Goal: Task Accomplishment & Management: Use online tool/utility

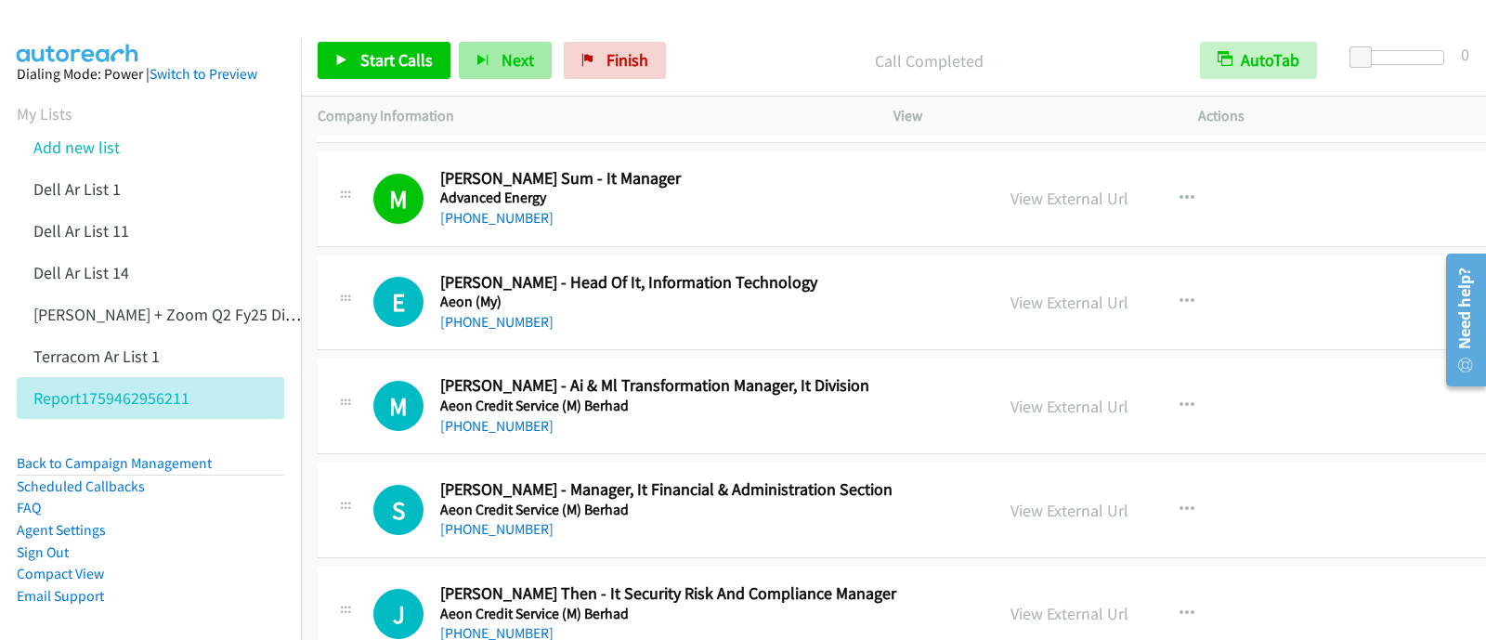
click at [502, 67] on span "Next" at bounding box center [518, 59] width 33 height 21
click at [512, 59] on span "Next" at bounding box center [518, 59] width 33 height 21
click at [503, 61] on span "Next" at bounding box center [518, 59] width 33 height 21
click at [507, 55] on span "Next" at bounding box center [518, 59] width 33 height 21
click at [524, 64] on span "Next" at bounding box center [518, 59] width 33 height 21
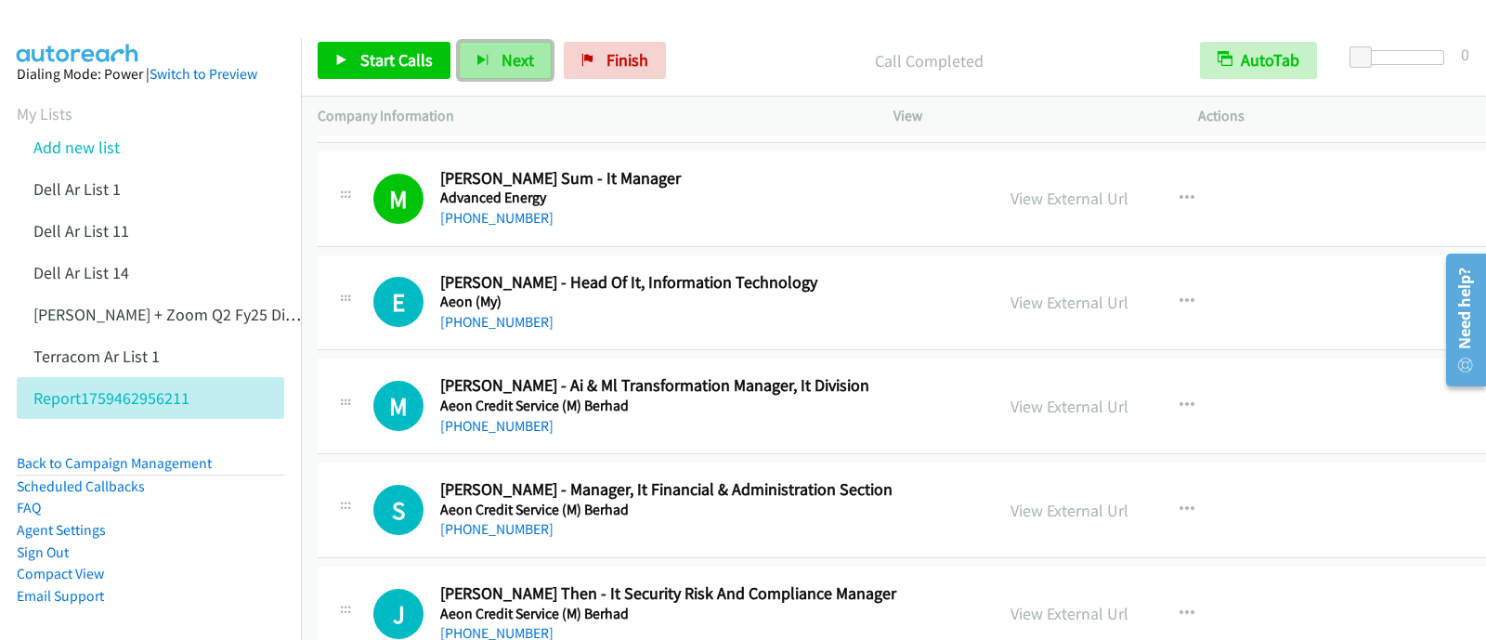
click at [502, 67] on span "Next" at bounding box center [518, 59] width 33 height 21
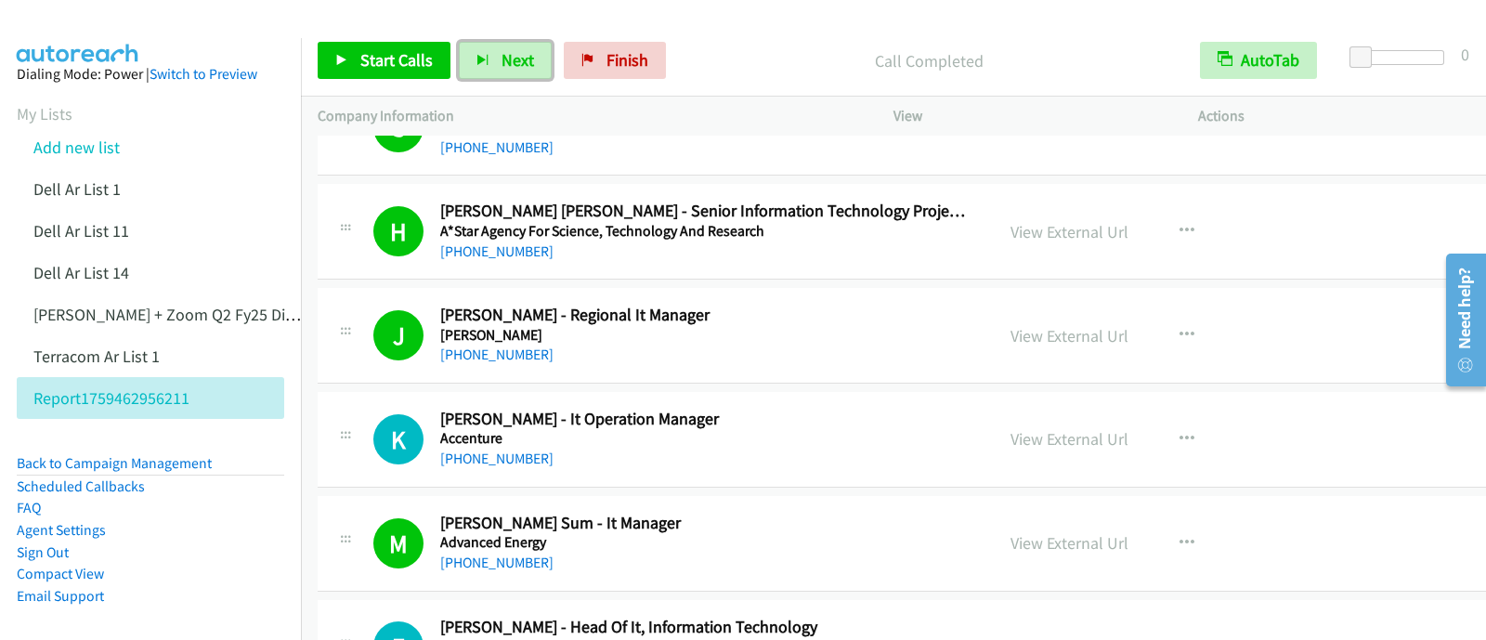
scroll to position [231, 0]
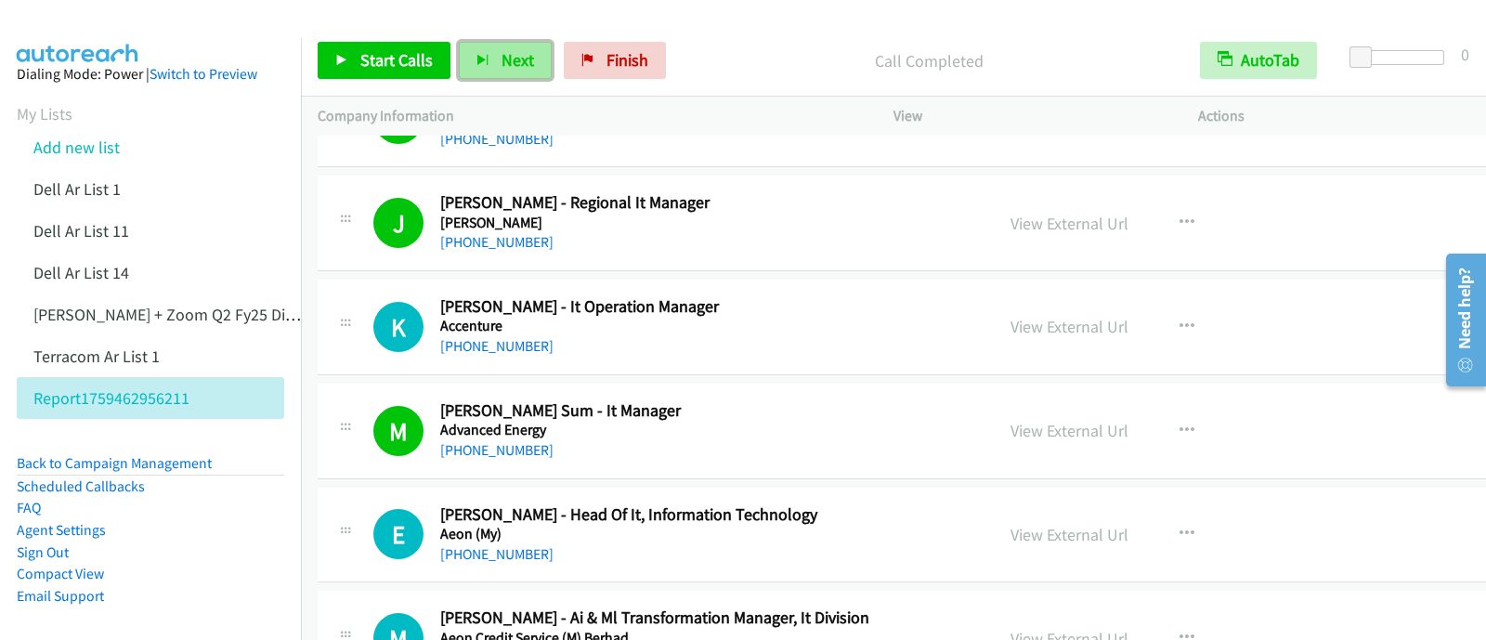
click at [495, 56] on button "Next" at bounding box center [505, 60] width 93 height 37
click at [527, 55] on span "Next" at bounding box center [518, 59] width 33 height 21
click at [502, 58] on span "Next" at bounding box center [518, 59] width 33 height 21
click at [482, 65] on button "Next" at bounding box center [505, 60] width 93 height 37
click at [486, 66] on button "Next" at bounding box center [505, 60] width 93 height 37
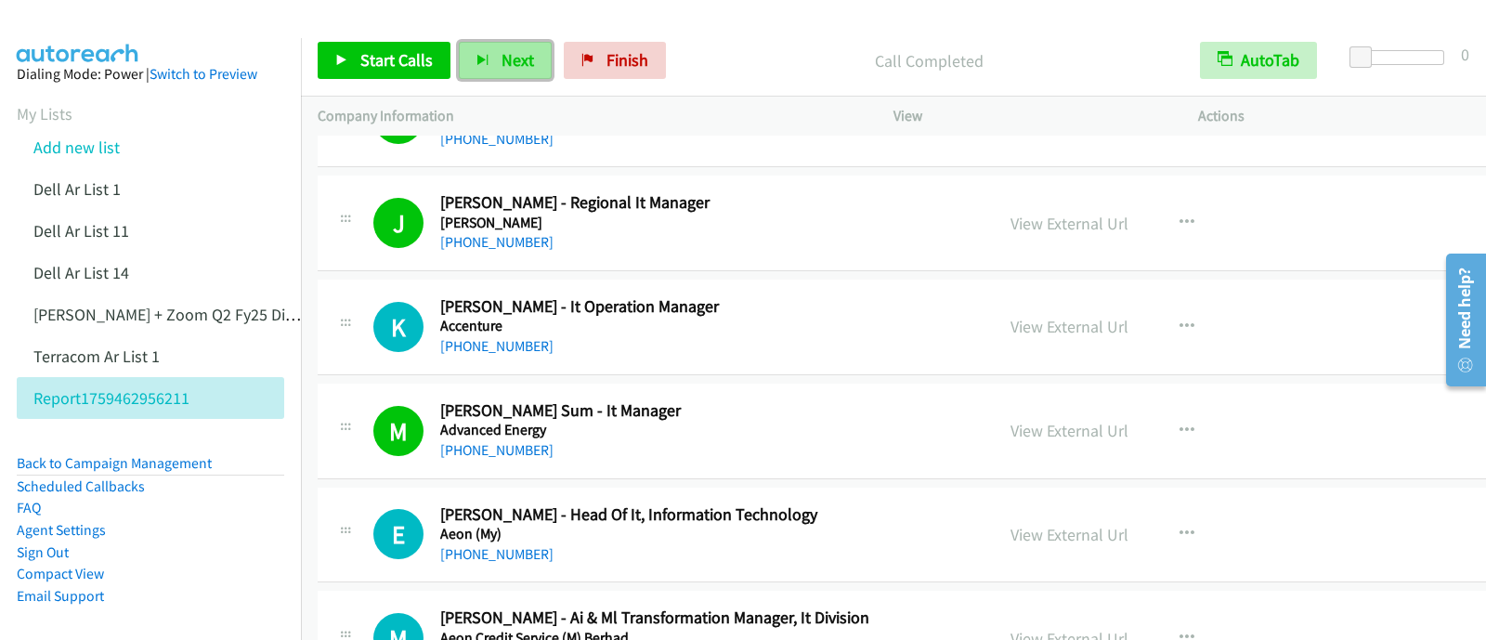
click at [515, 69] on span "Next" at bounding box center [518, 59] width 33 height 21
click at [506, 64] on span "Next" at bounding box center [518, 59] width 33 height 21
click at [512, 69] on span "Next" at bounding box center [518, 59] width 33 height 21
click at [483, 49] on button "Next" at bounding box center [505, 60] width 93 height 37
click at [506, 61] on span "Next" at bounding box center [518, 59] width 33 height 21
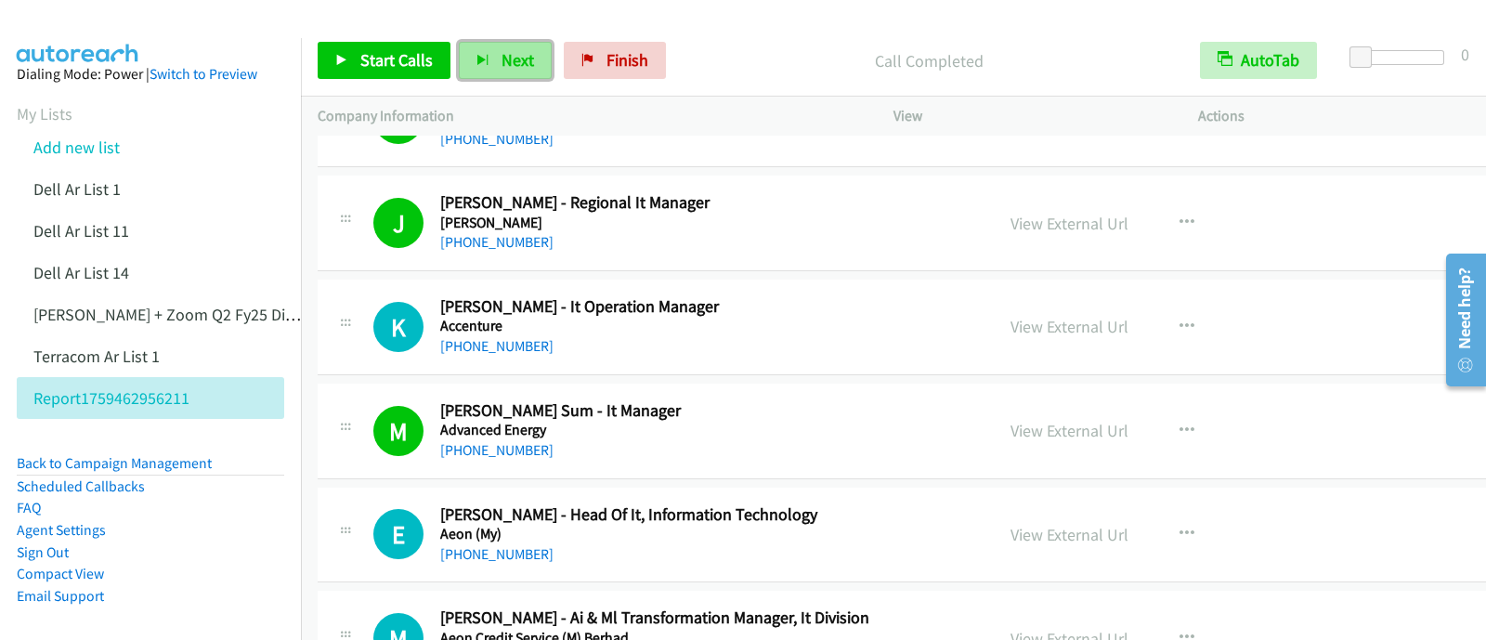
click at [480, 67] on button "Next" at bounding box center [505, 60] width 93 height 37
click at [477, 55] on icon "button" at bounding box center [483, 61] width 13 height 13
click at [506, 62] on span "Next" at bounding box center [518, 59] width 33 height 21
click at [520, 60] on span "Next" at bounding box center [518, 59] width 33 height 21
click at [484, 71] on button "Next" at bounding box center [505, 60] width 93 height 37
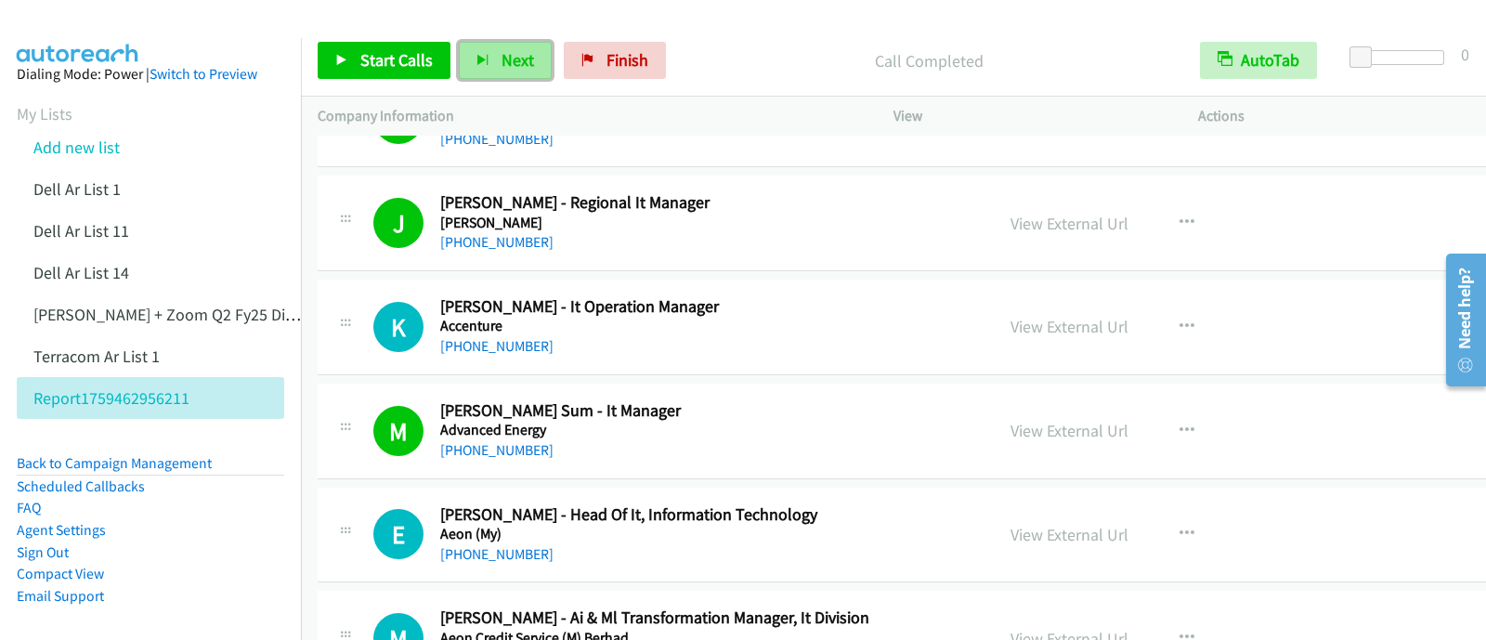
click at [506, 64] on span "Next" at bounding box center [518, 59] width 33 height 21
click at [498, 81] on div "Start Calls Pause Next Finish Call Completed AutoTab AutoTab 0" at bounding box center [893, 61] width 1185 height 72
click at [502, 71] on button "Next" at bounding box center [505, 60] width 93 height 37
click at [494, 49] on button "Next" at bounding box center [505, 60] width 93 height 37
click at [502, 55] on span "Next" at bounding box center [518, 59] width 33 height 21
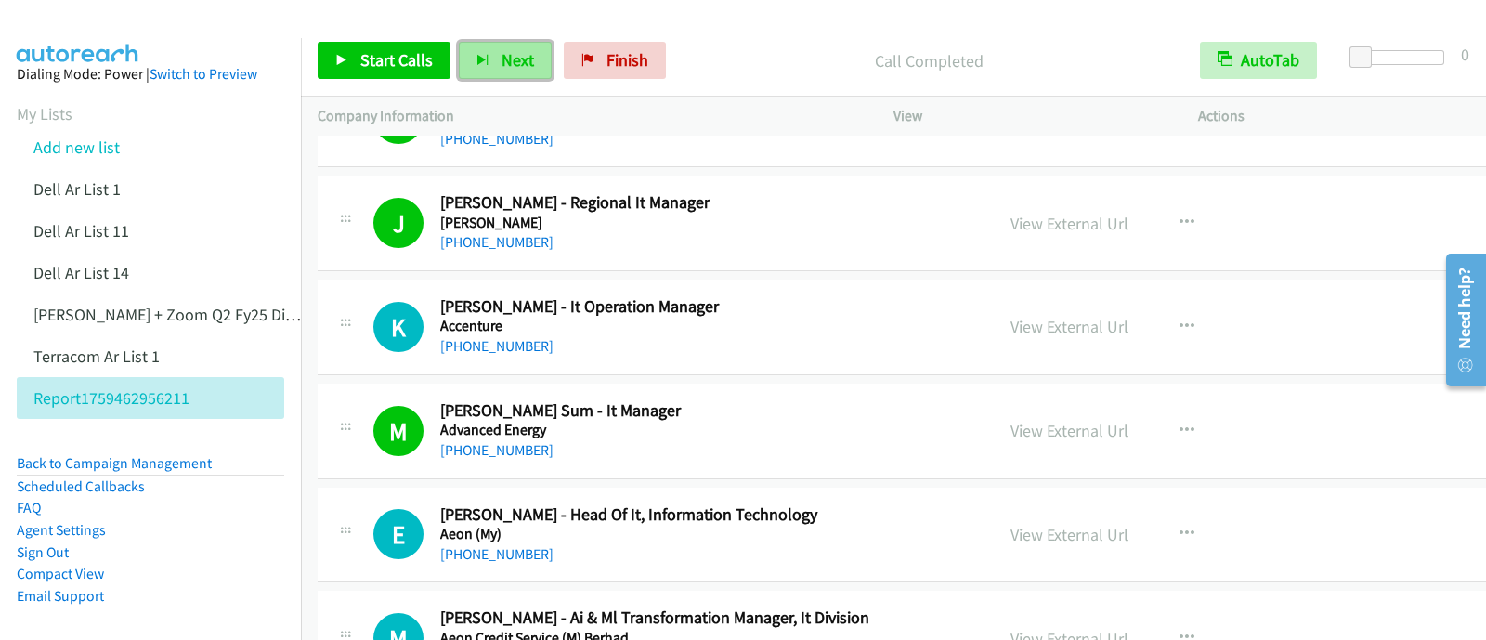
click at [506, 58] on span "Next" at bounding box center [518, 59] width 33 height 21
click at [506, 48] on button "Next" at bounding box center [505, 60] width 93 height 37
click at [498, 81] on div "Start Calls Pause Next Finish Call Completed AutoTab AutoTab 0" at bounding box center [893, 61] width 1185 height 72
click at [506, 66] on span "Next" at bounding box center [518, 59] width 33 height 21
click at [489, 53] on button "Next" at bounding box center [505, 60] width 93 height 37
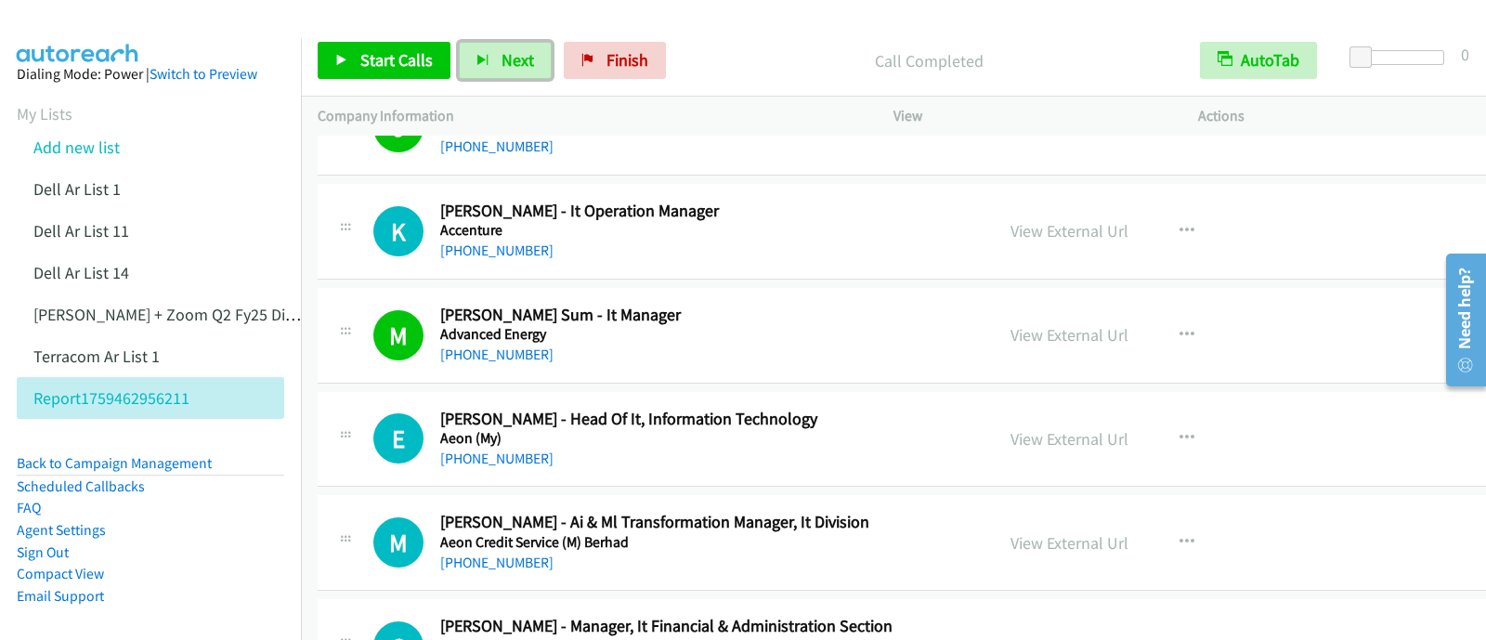
scroll to position [348, 0]
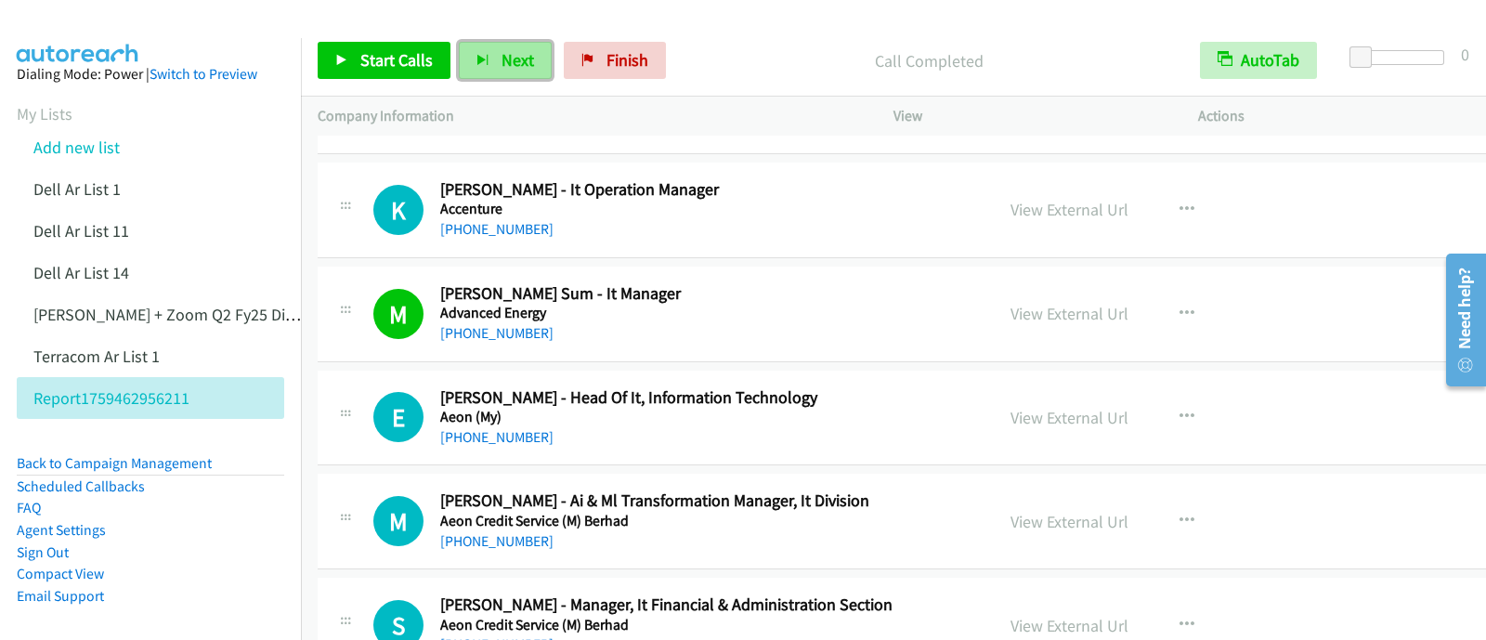
click at [502, 55] on span "Next" at bounding box center [518, 59] width 33 height 21
click at [989, 65] on p "Call Completed" at bounding box center [929, 60] width 476 height 25
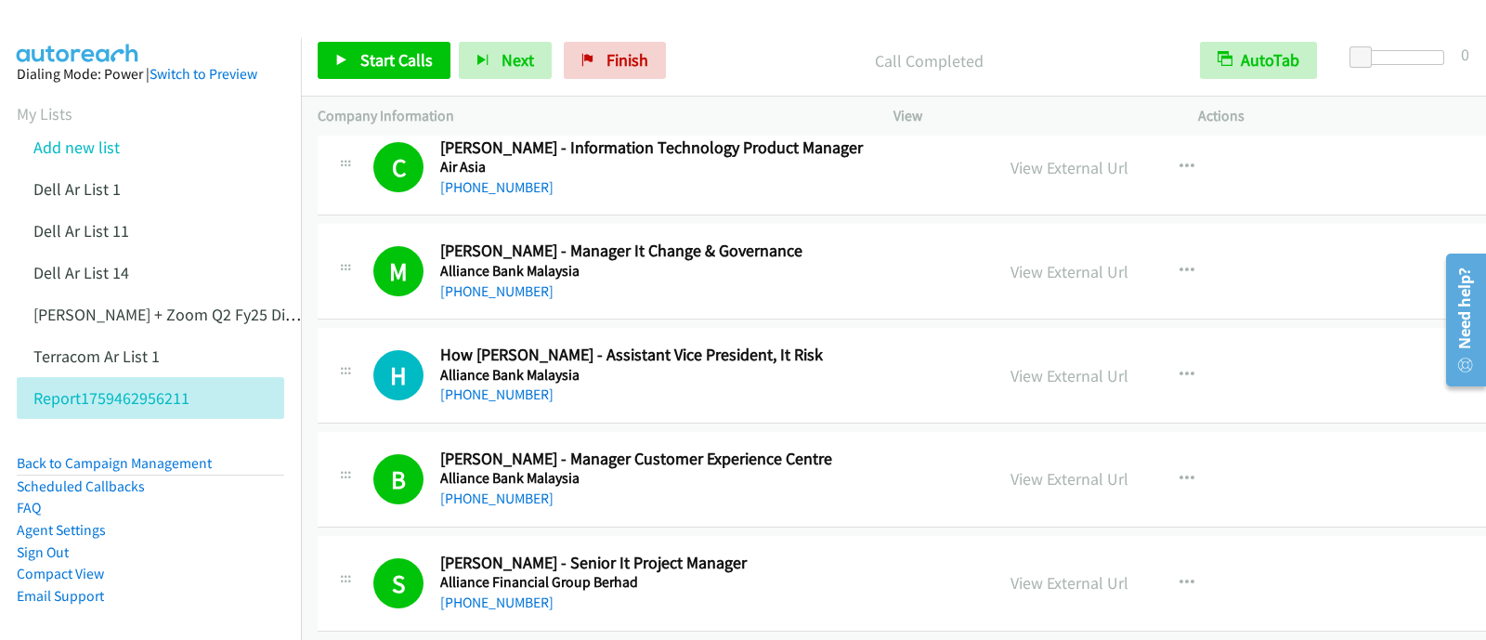
scroll to position [1315, 0]
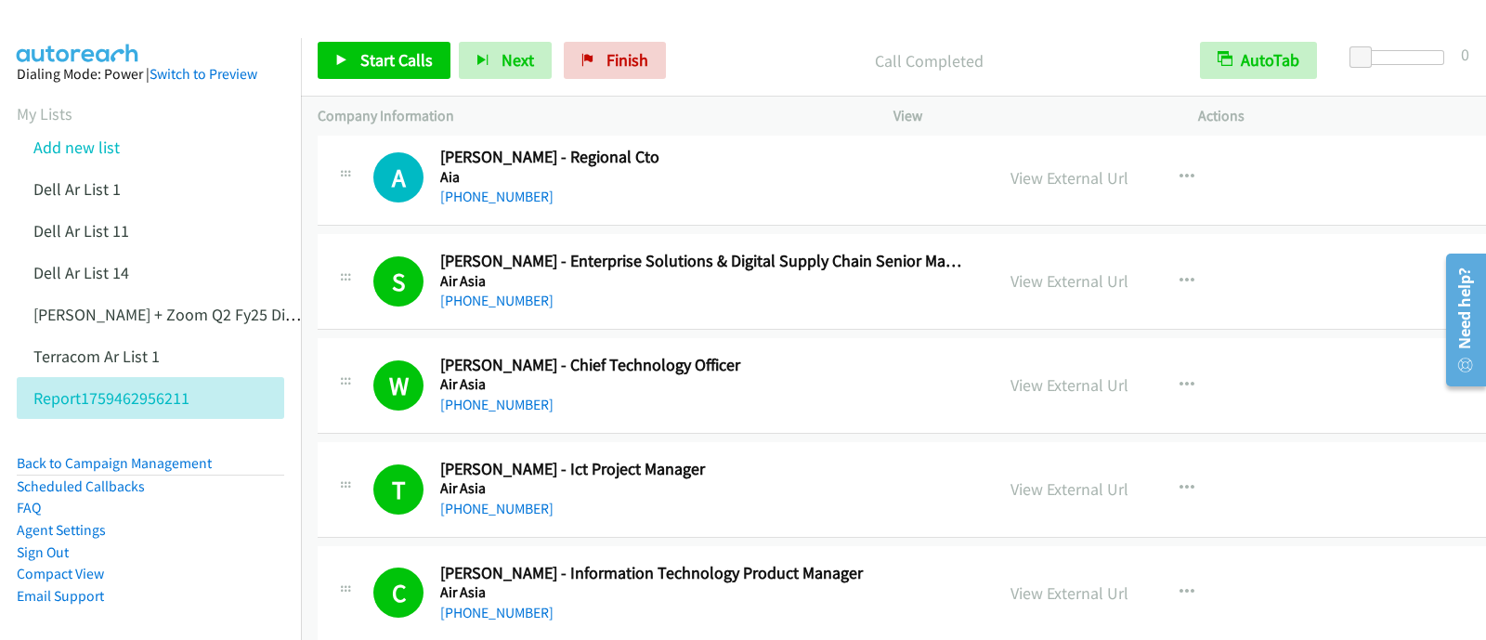
drag, startPoint x: 1476, startPoint y: 174, endPoint x: 44, endPoint y: 4, distance: 1442.6
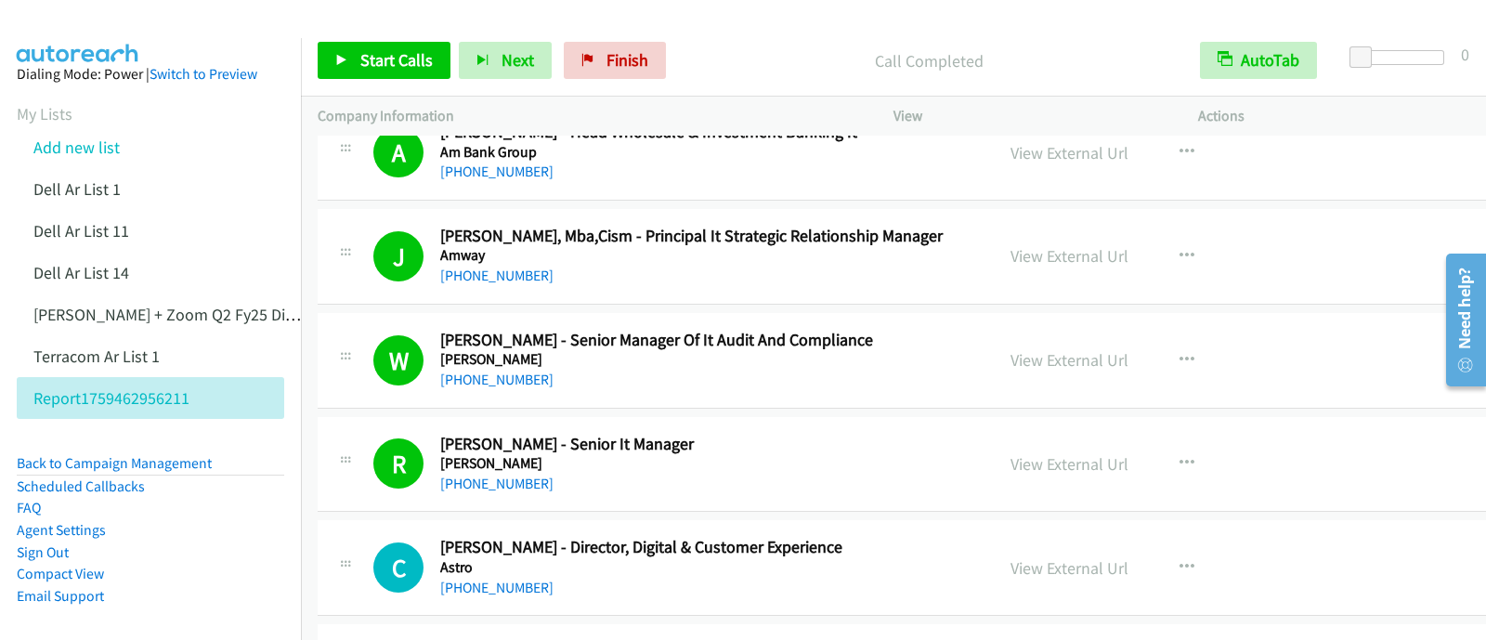
scroll to position [3552, 0]
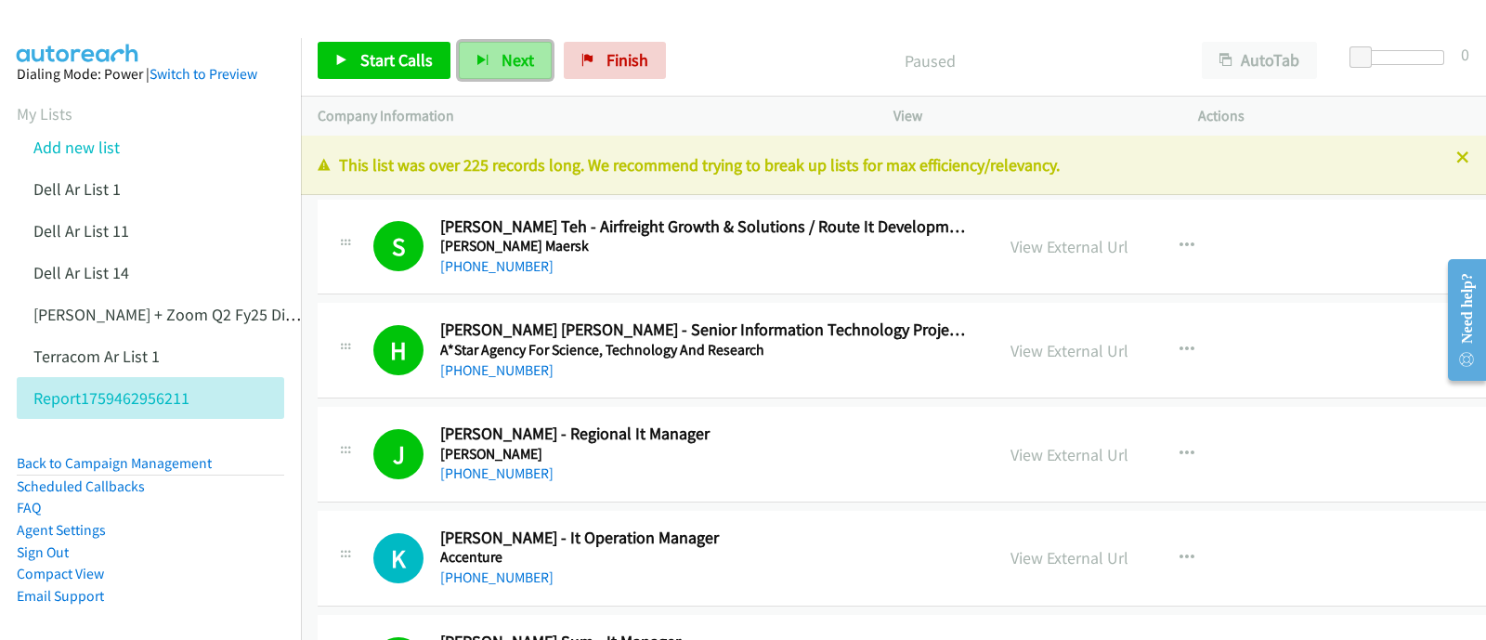
click at [485, 58] on icon "button" at bounding box center [483, 61] width 13 height 13
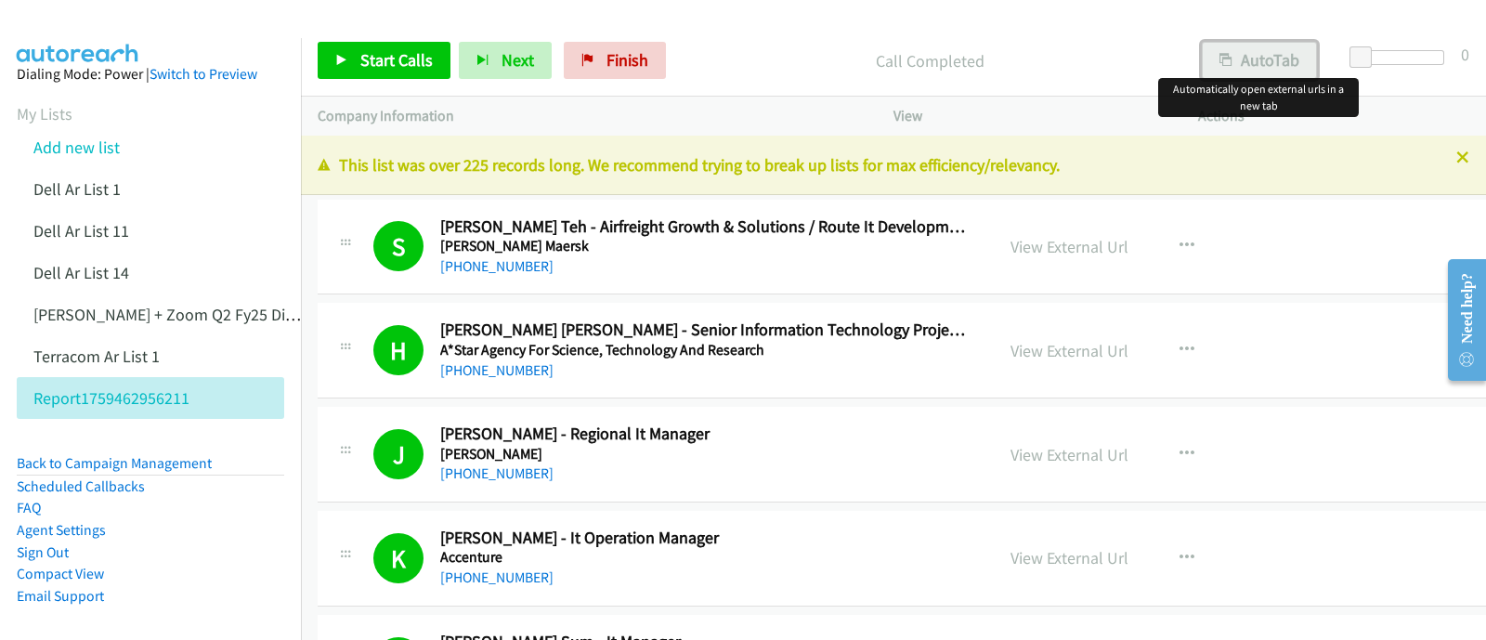
click at [1258, 63] on button "AutoTab" at bounding box center [1259, 60] width 115 height 37
click at [502, 63] on span "Next" at bounding box center [518, 59] width 33 height 21
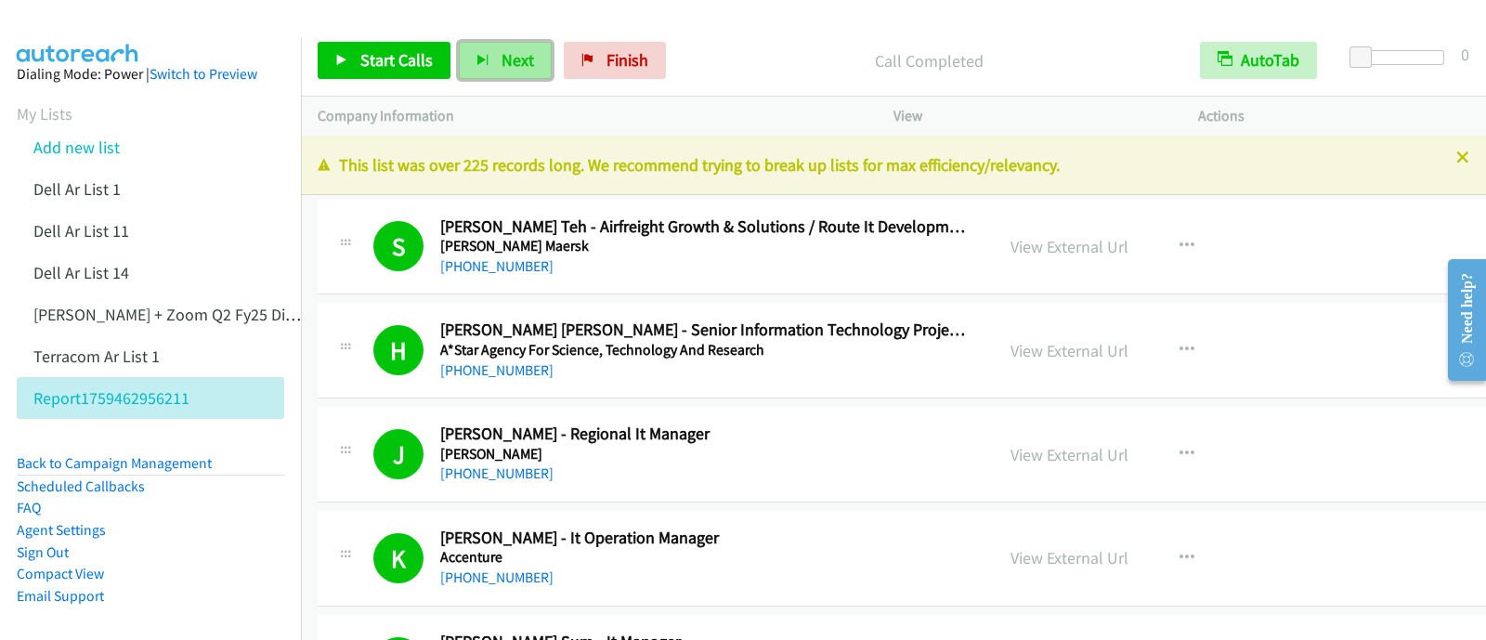
click at [502, 67] on span "Next" at bounding box center [518, 59] width 33 height 21
click at [497, 71] on button "Next" at bounding box center [505, 60] width 93 height 37
click at [491, 53] on button "Next" at bounding box center [505, 60] width 93 height 37
click at [508, 61] on span "Next" at bounding box center [518, 59] width 33 height 21
click at [1222, 113] on p "Actions" at bounding box center [1333, 116] width 271 height 22
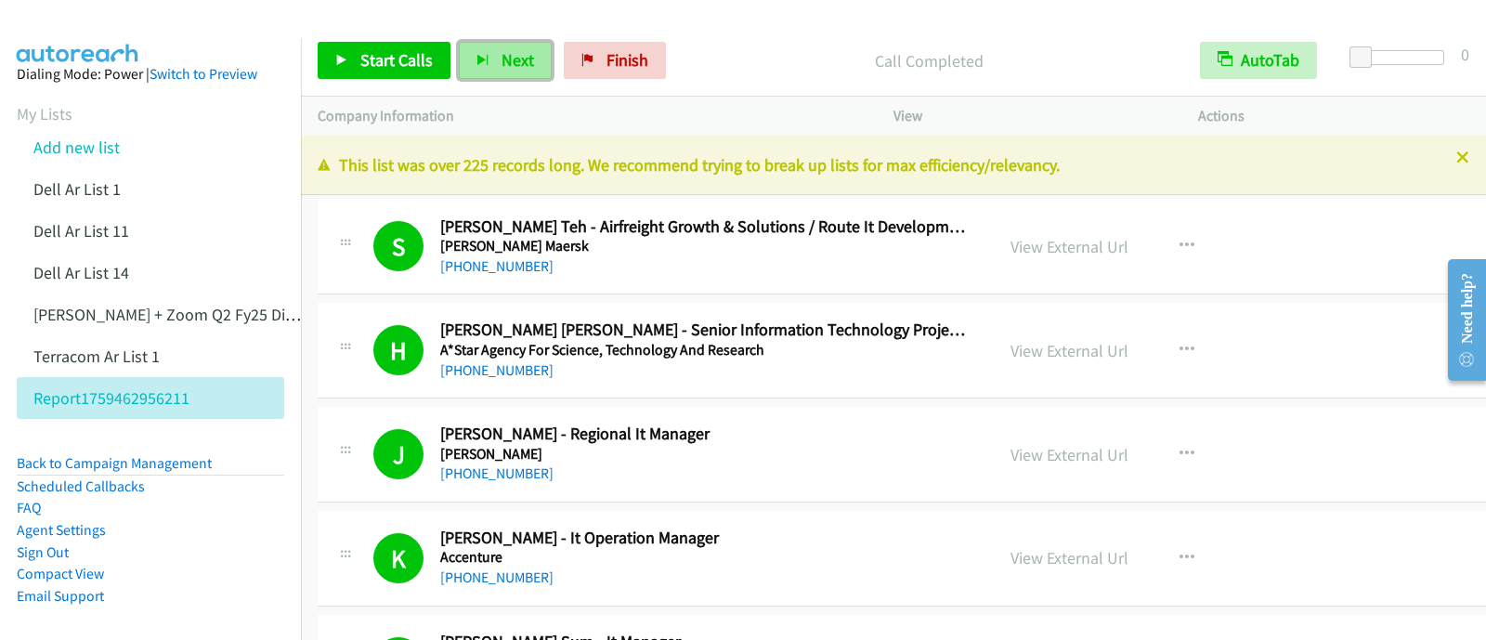
click at [478, 59] on icon "button" at bounding box center [483, 61] width 13 height 13
click at [509, 63] on span "Next" at bounding box center [518, 59] width 33 height 21
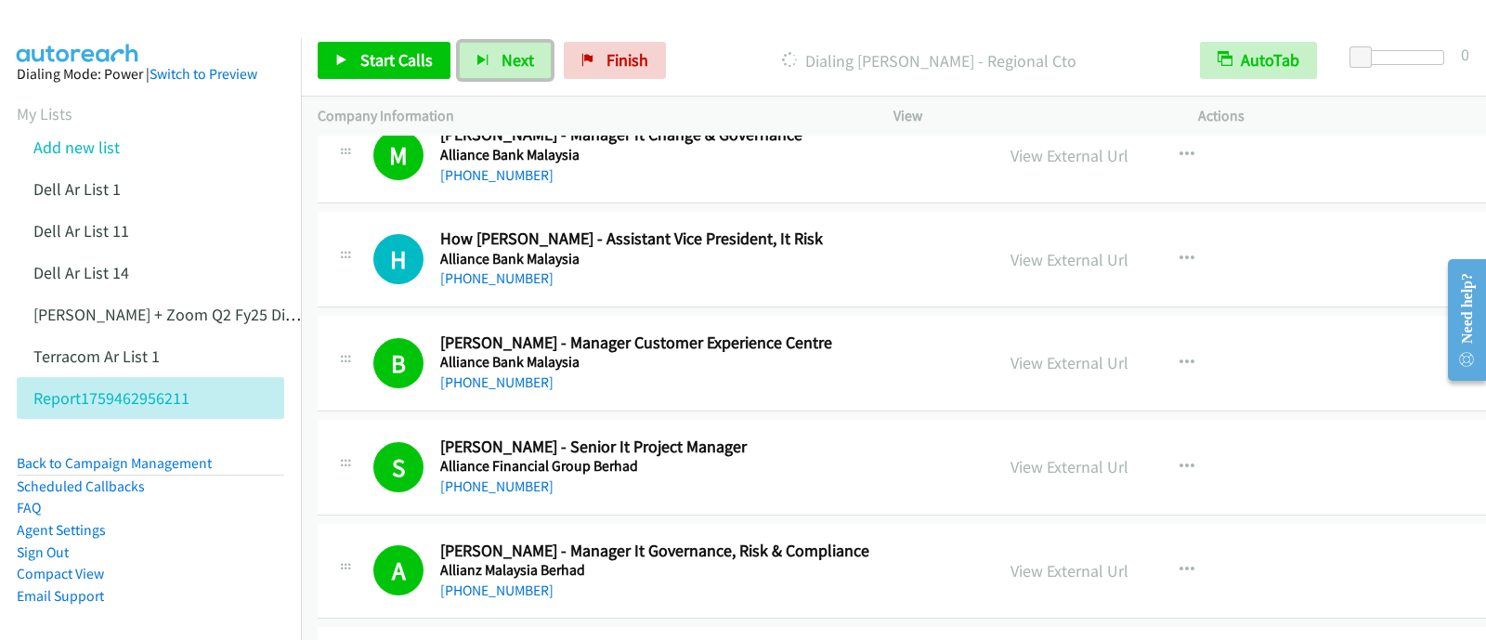
scroll to position [2322, 0]
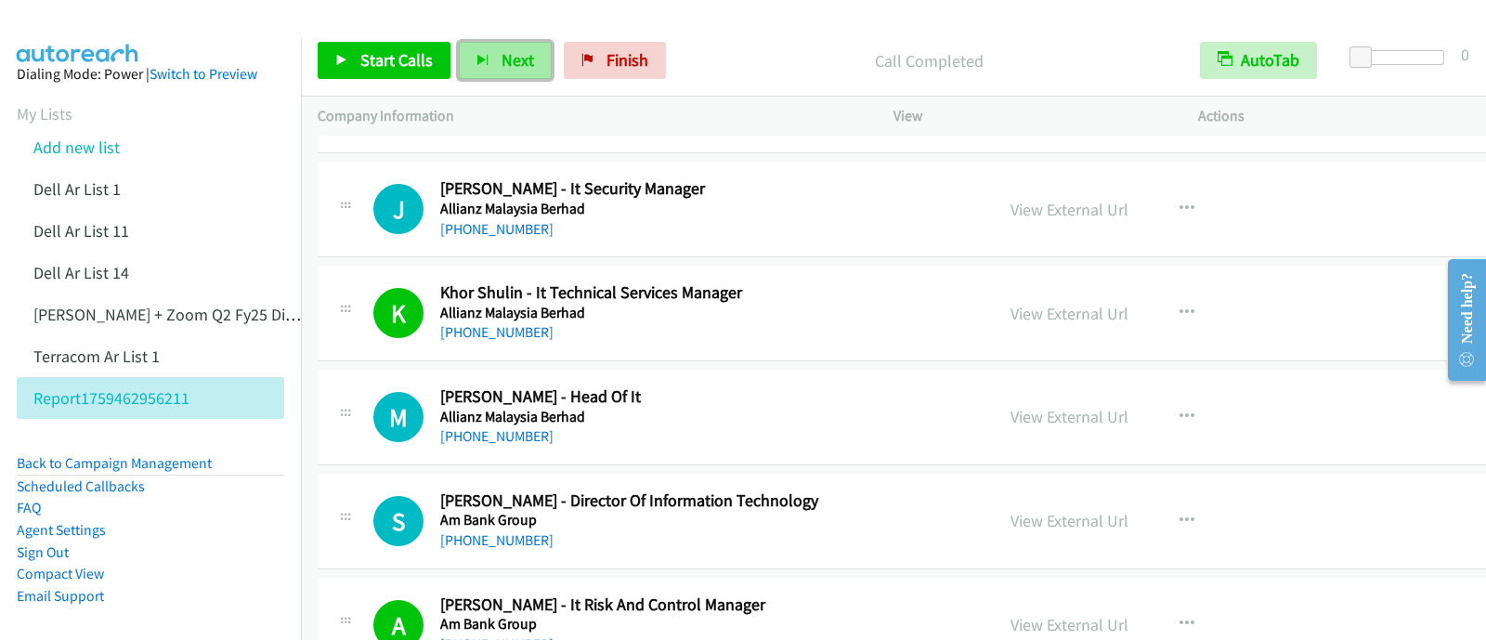
click at [503, 65] on span "Next" at bounding box center [518, 59] width 33 height 21
click at [528, 58] on span "Next" at bounding box center [518, 59] width 33 height 21
click at [513, 59] on span "Next" at bounding box center [518, 59] width 33 height 21
click at [536, 53] on button "Next" at bounding box center [505, 60] width 93 height 37
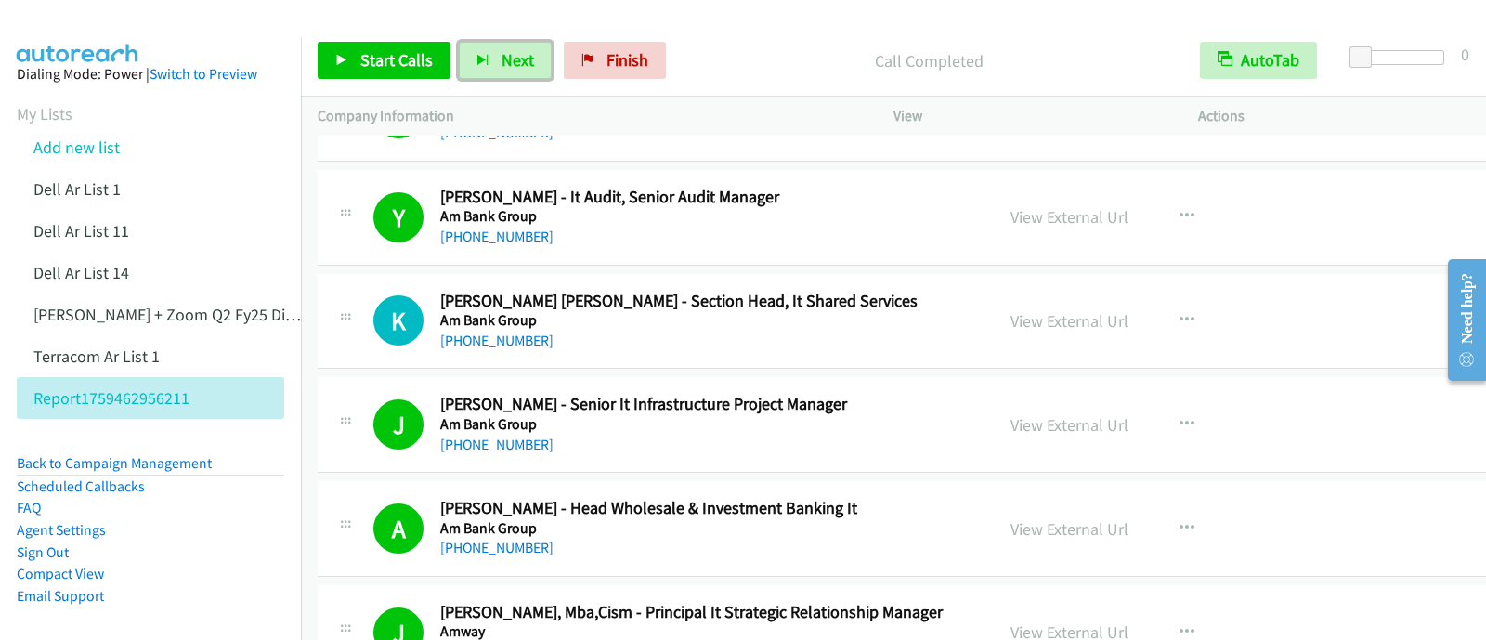
scroll to position [3251, 0]
click at [496, 334] on link "[PHONE_NUMBER]" at bounding box center [496, 340] width 113 height 18
click at [1011, 309] on link "View External Url" at bounding box center [1070, 319] width 118 height 21
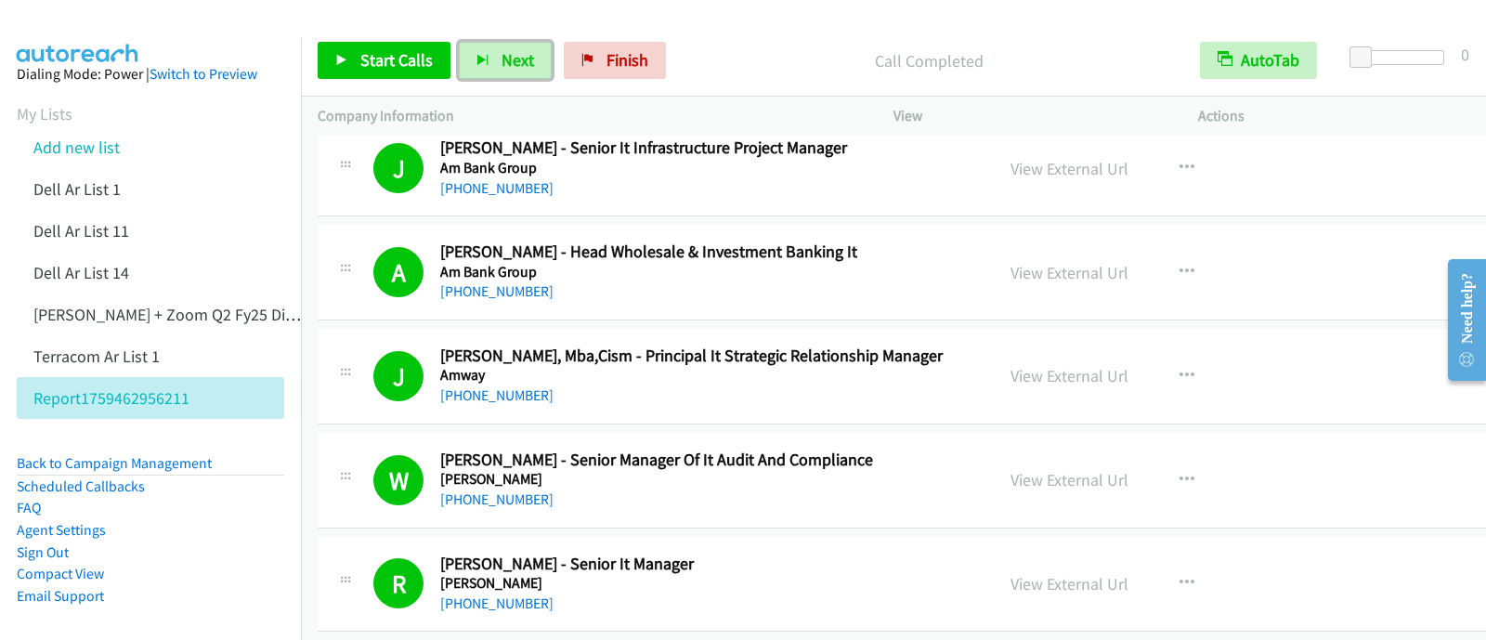
scroll to position [3715, 0]
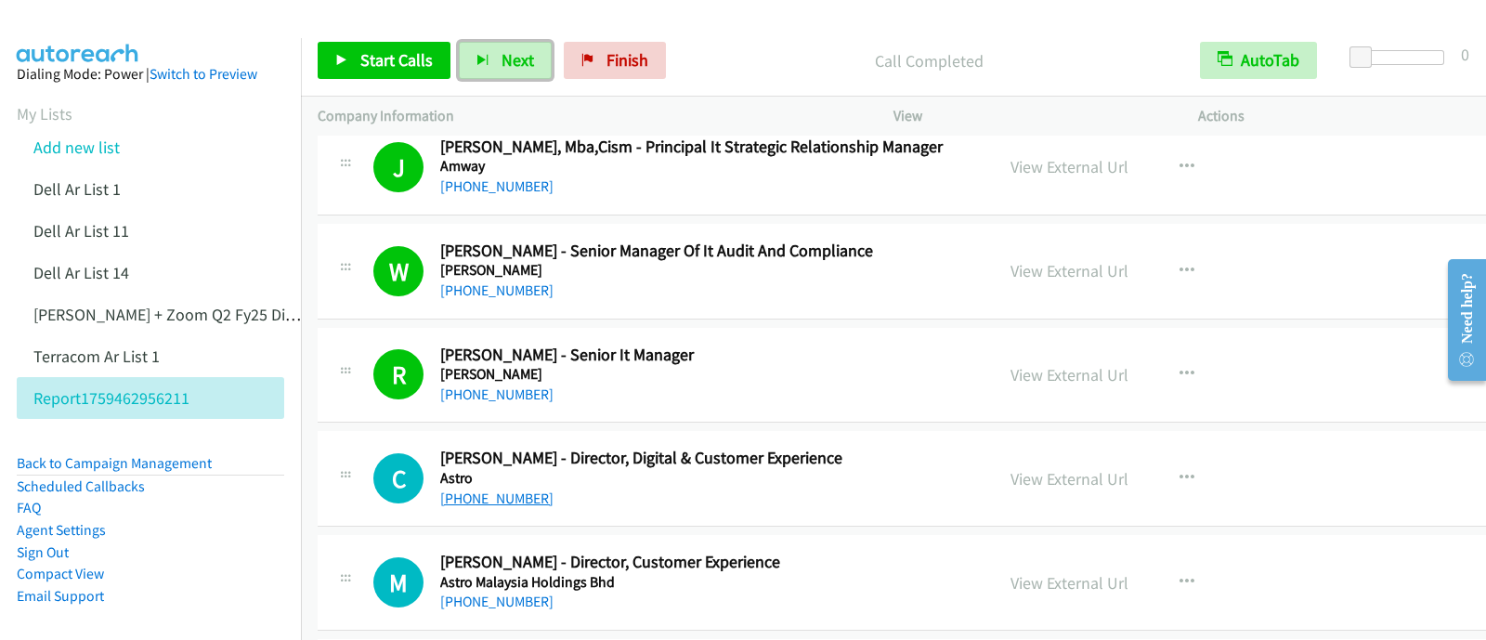
click at [499, 490] on link "[PHONE_NUMBER]" at bounding box center [496, 499] width 113 height 18
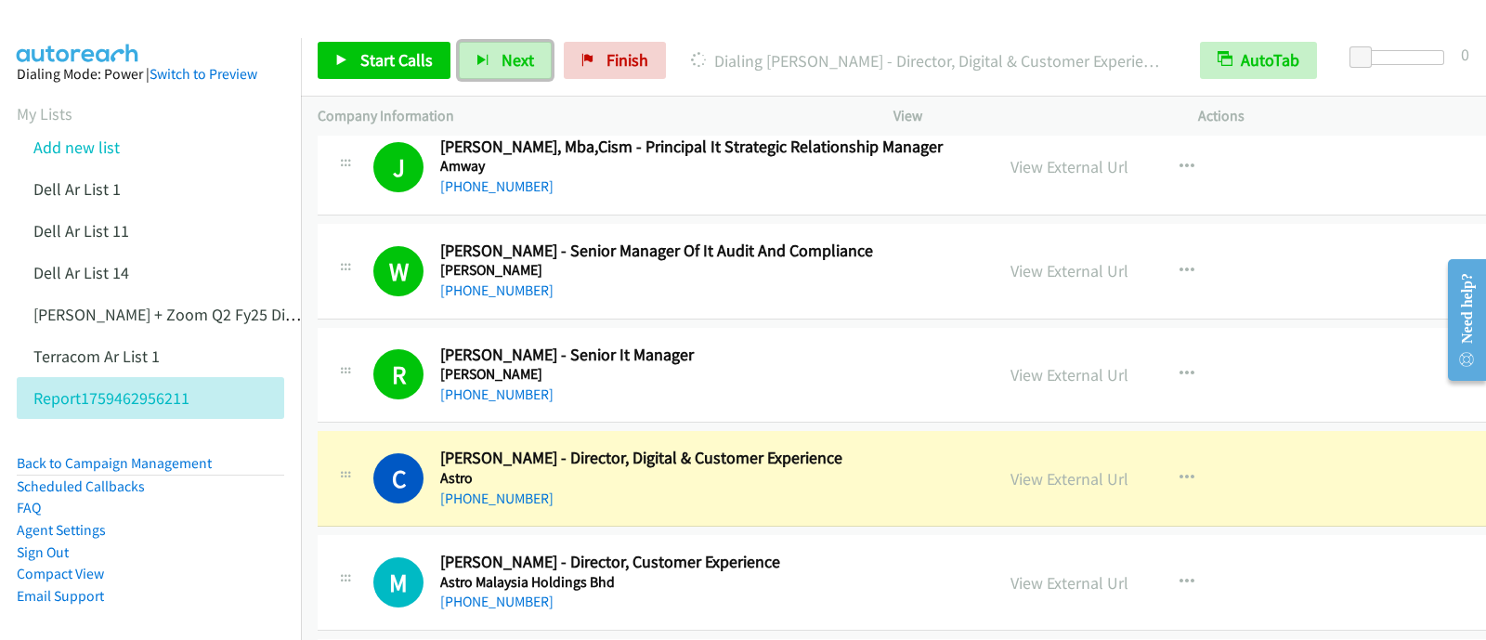
click at [1011, 482] on div "View External Url" at bounding box center [1070, 478] width 118 height 25
click at [1011, 472] on link "View External Url" at bounding box center [1070, 478] width 118 height 21
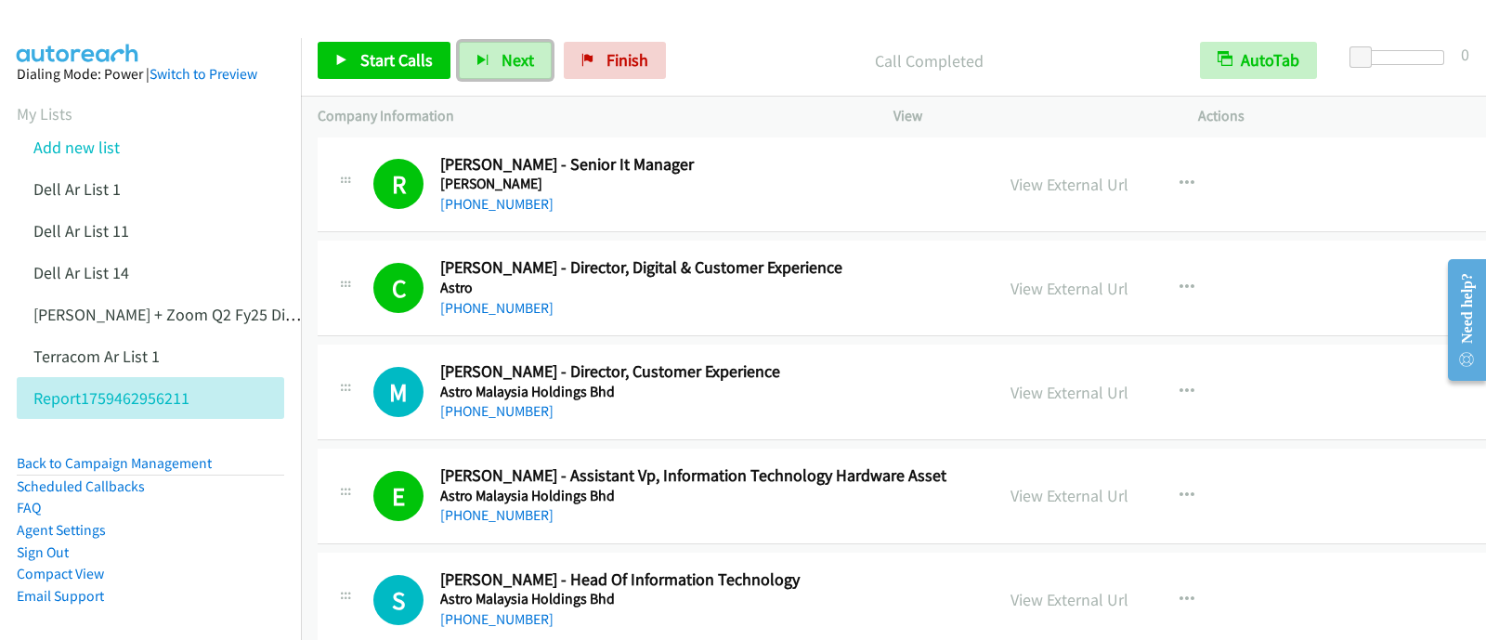
scroll to position [3948, 0]
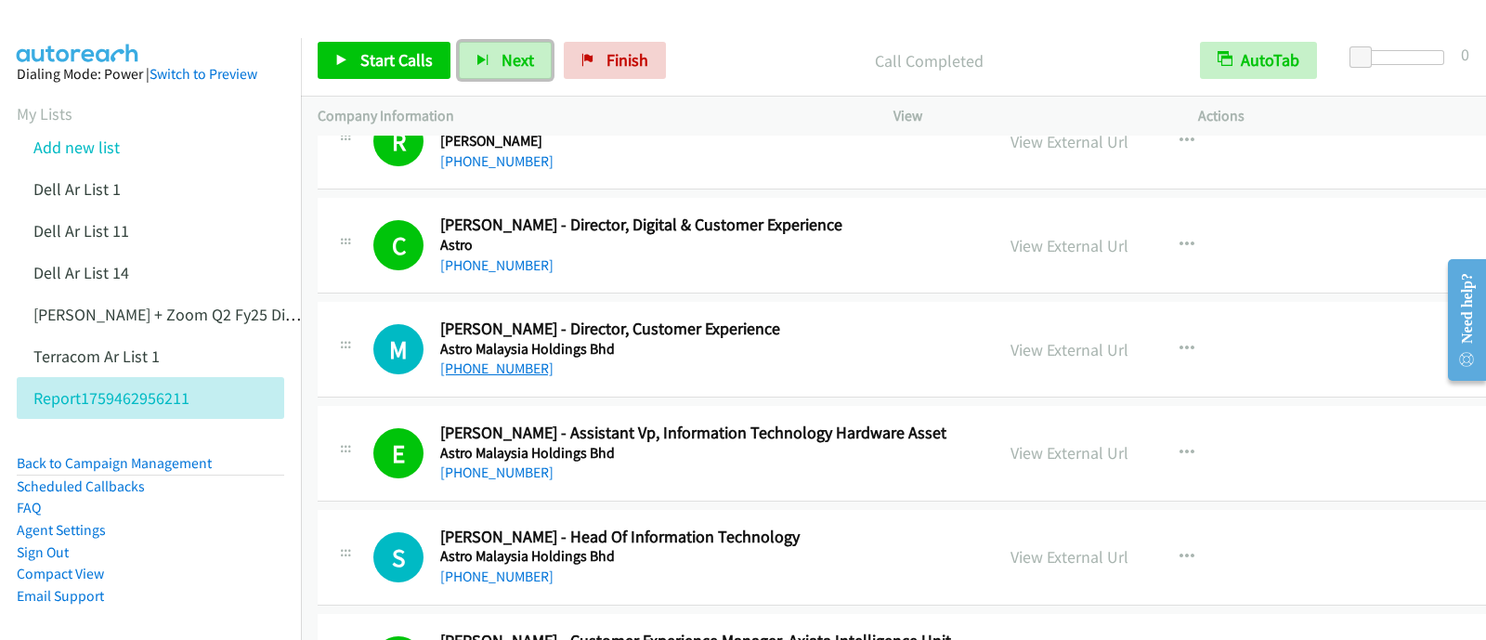
click at [497, 362] on link "[PHONE_NUMBER]" at bounding box center [496, 369] width 113 height 18
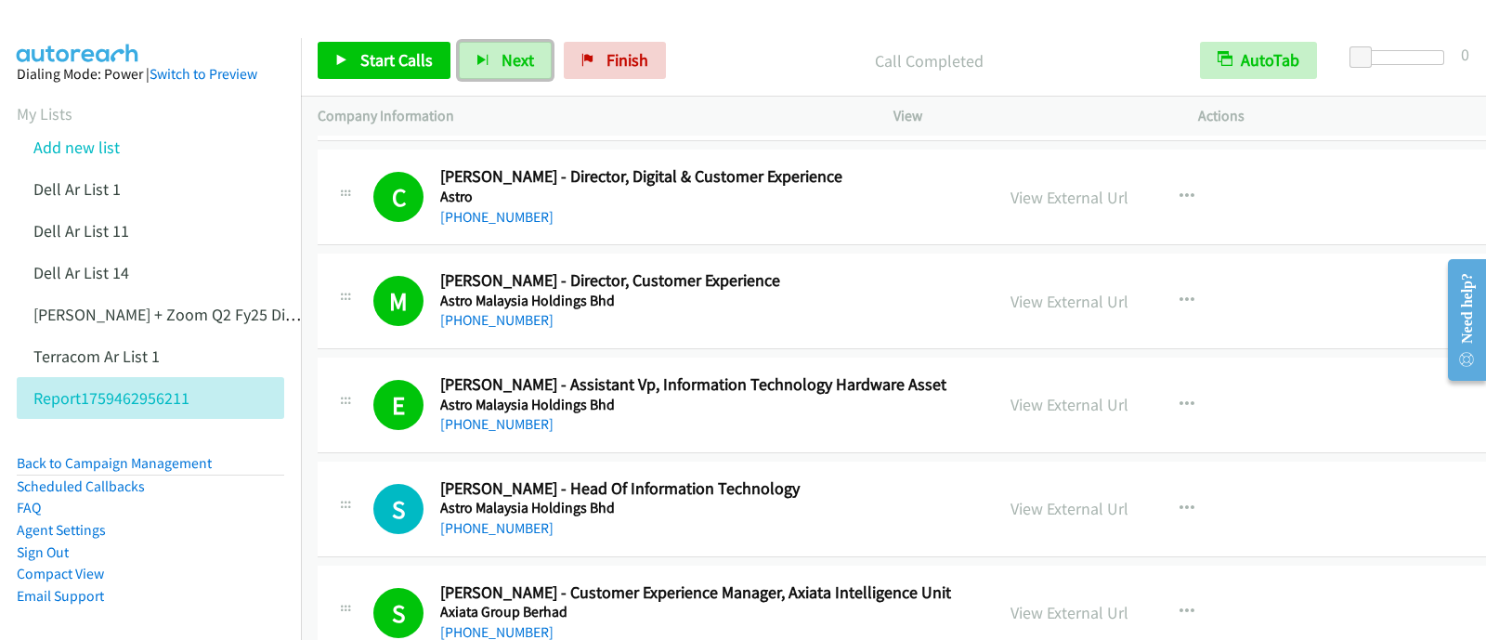
scroll to position [4064, 0]
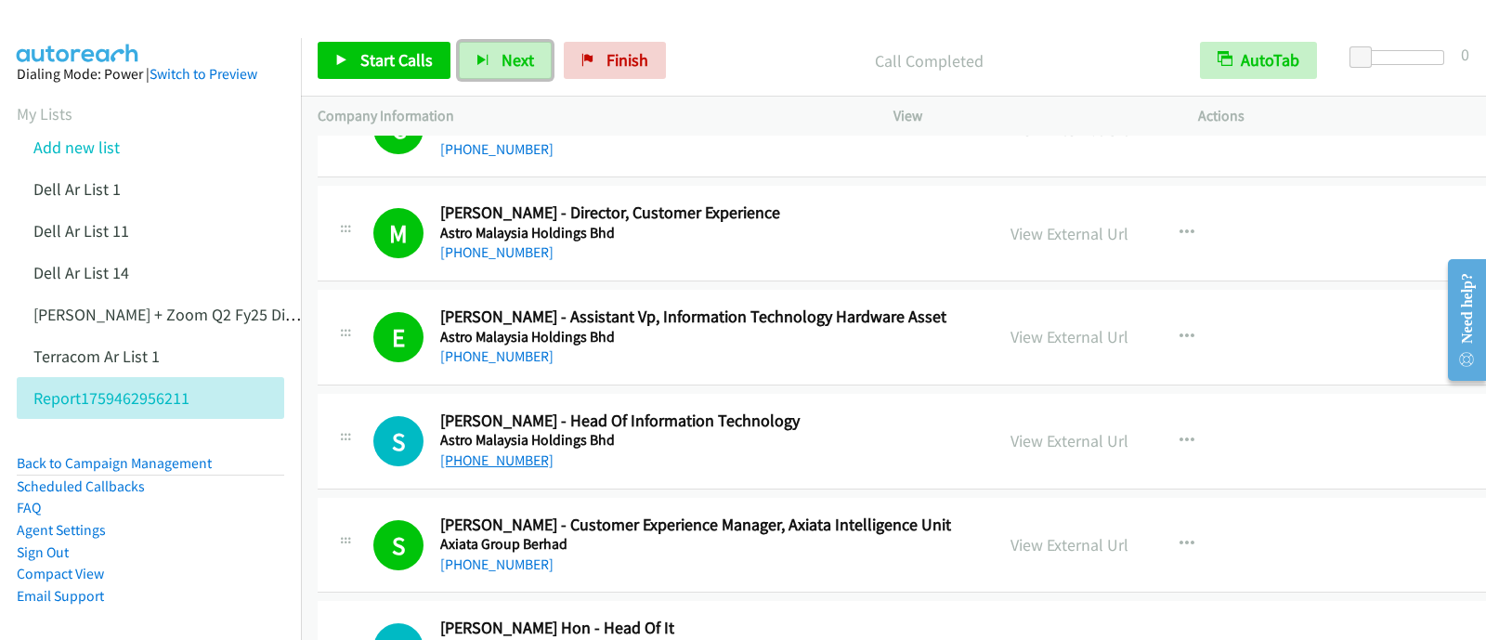
click at [493, 451] on link "[PHONE_NUMBER]" at bounding box center [496, 460] width 113 height 18
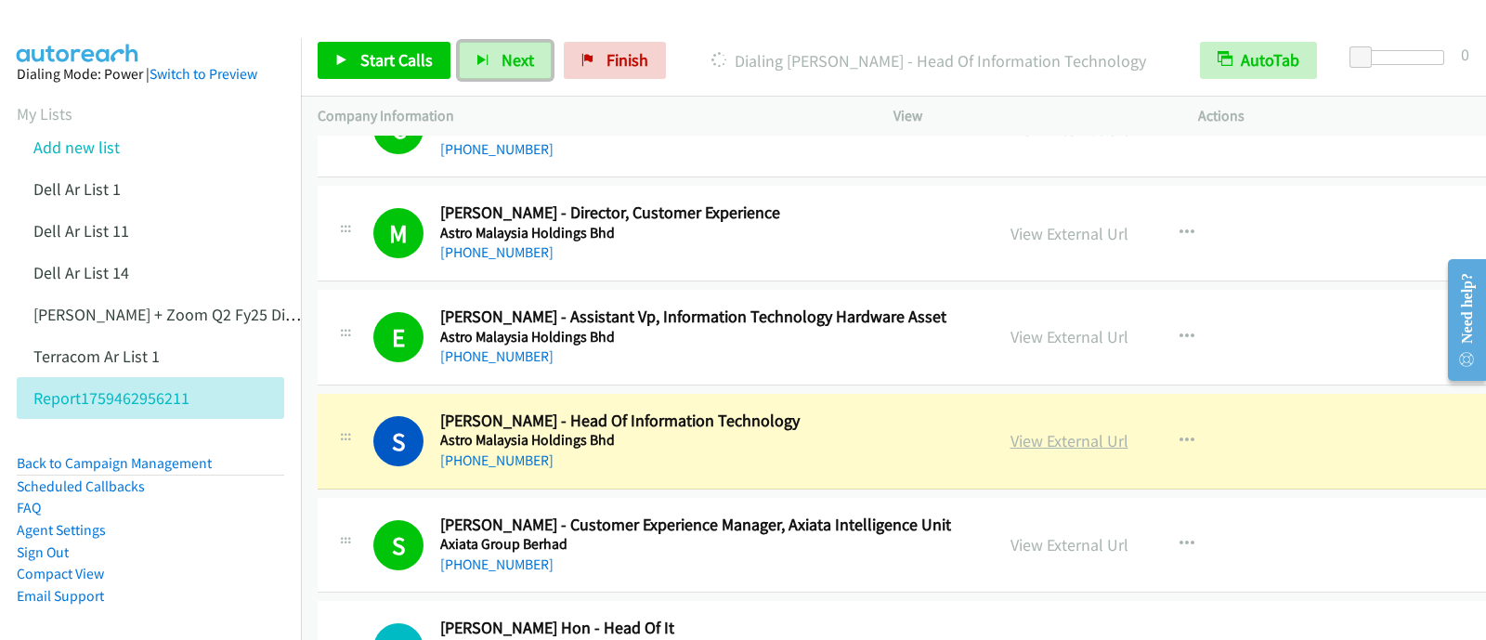
click at [1011, 439] on link "View External Url" at bounding box center [1070, 440] width 118 height 21
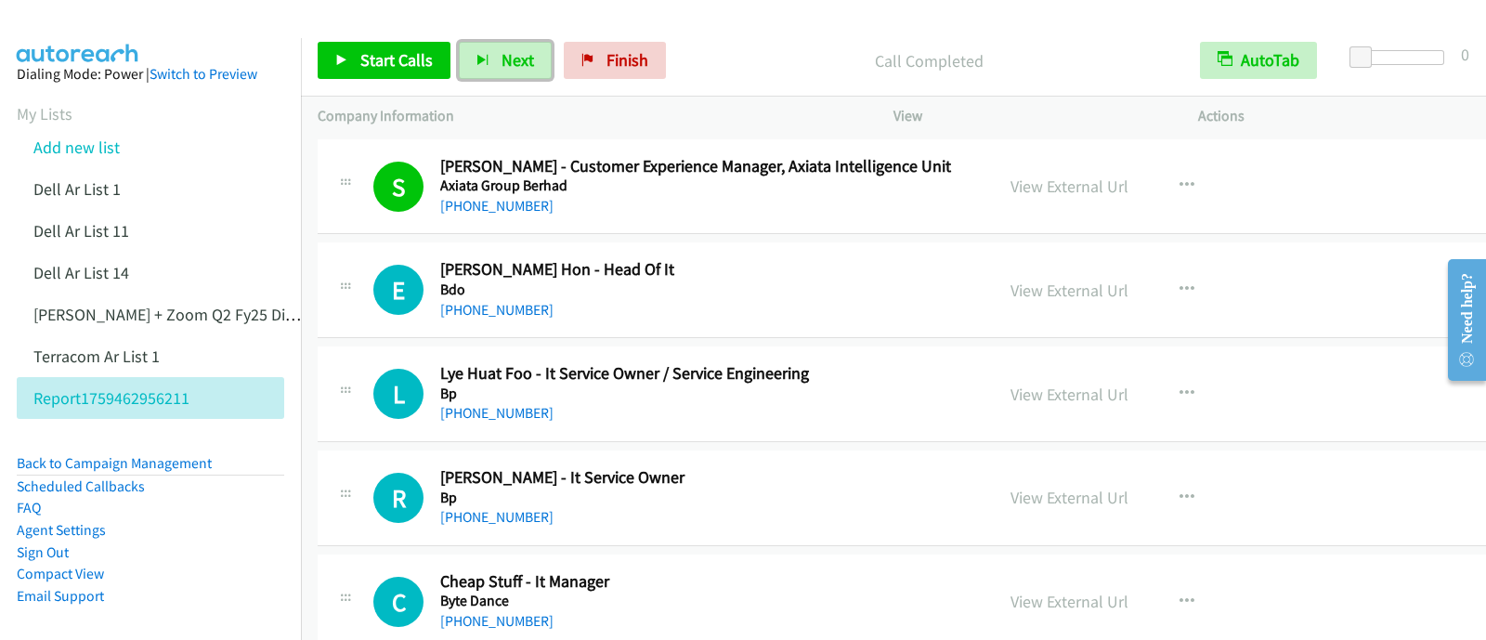
scroll to position [4413, 0]
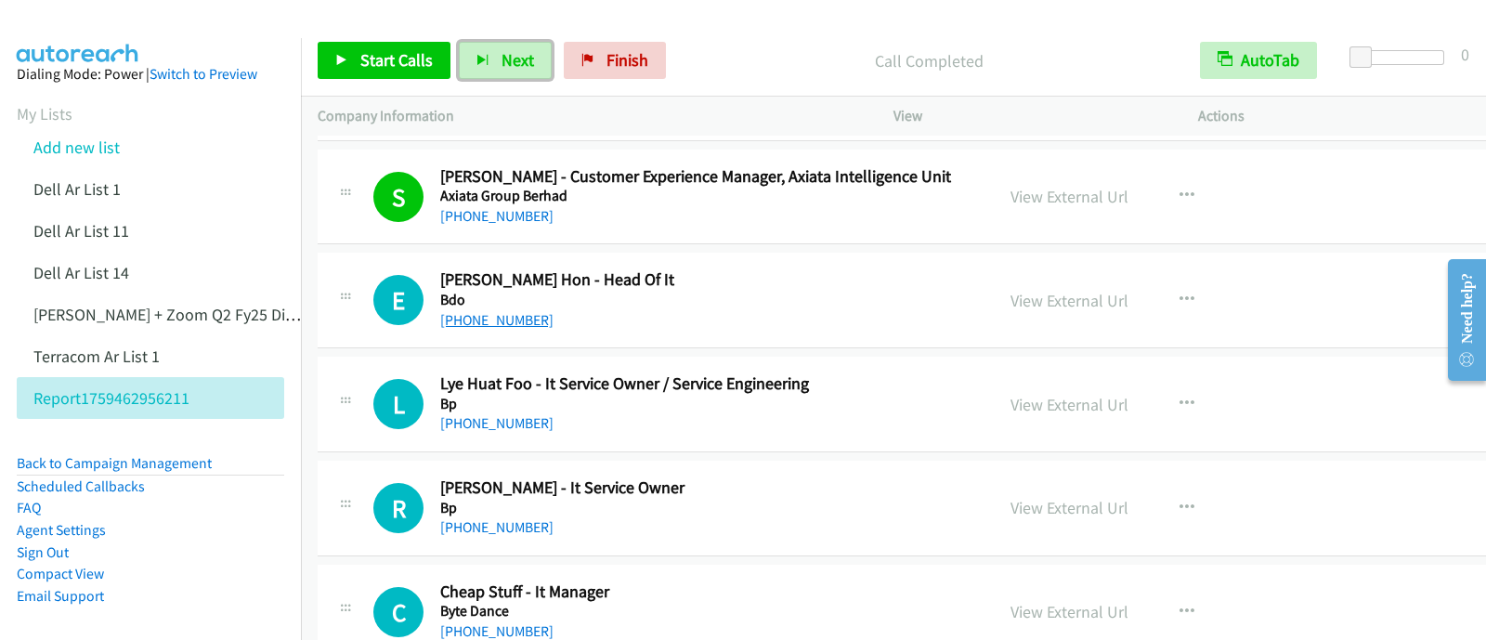
click at [514, 318] on link "[PHONE_NUMBER]" at bounding box center [496, 320] width 113 height 18
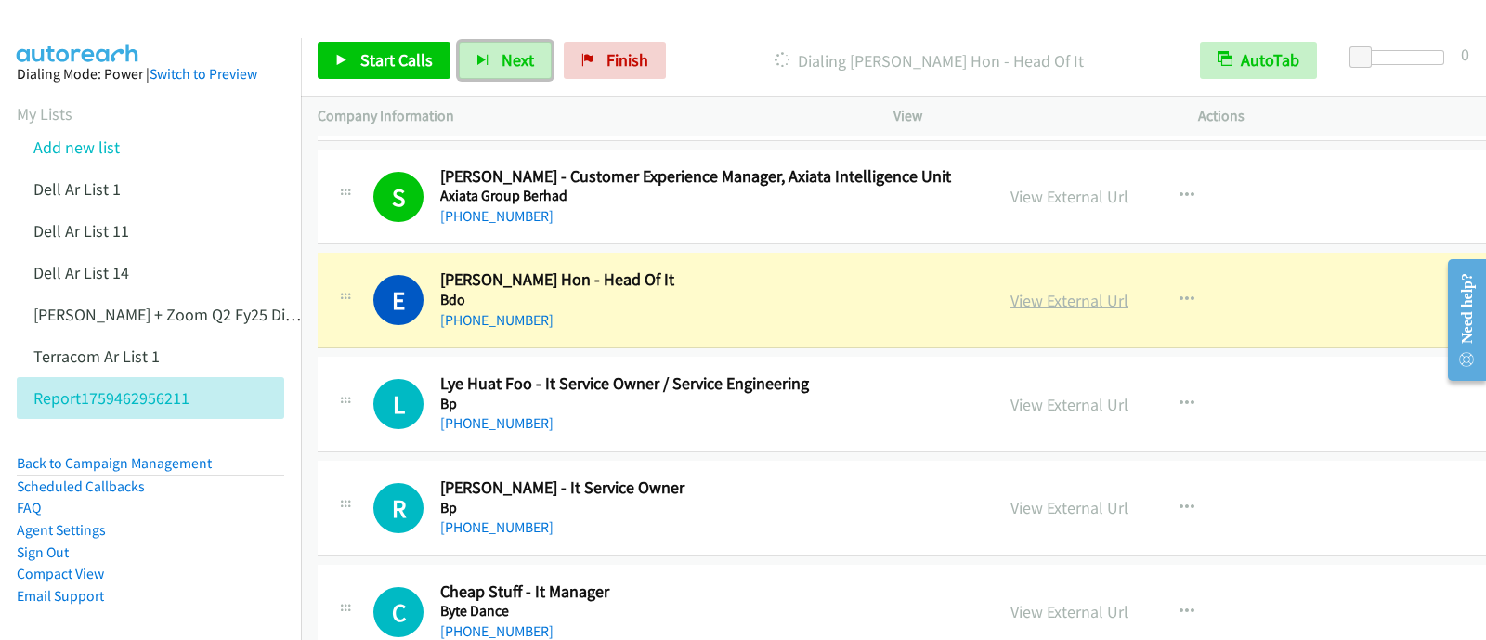
click at [1011, 294] on link "View External Url" at bounding box center [1070, 300] width 118 height 21
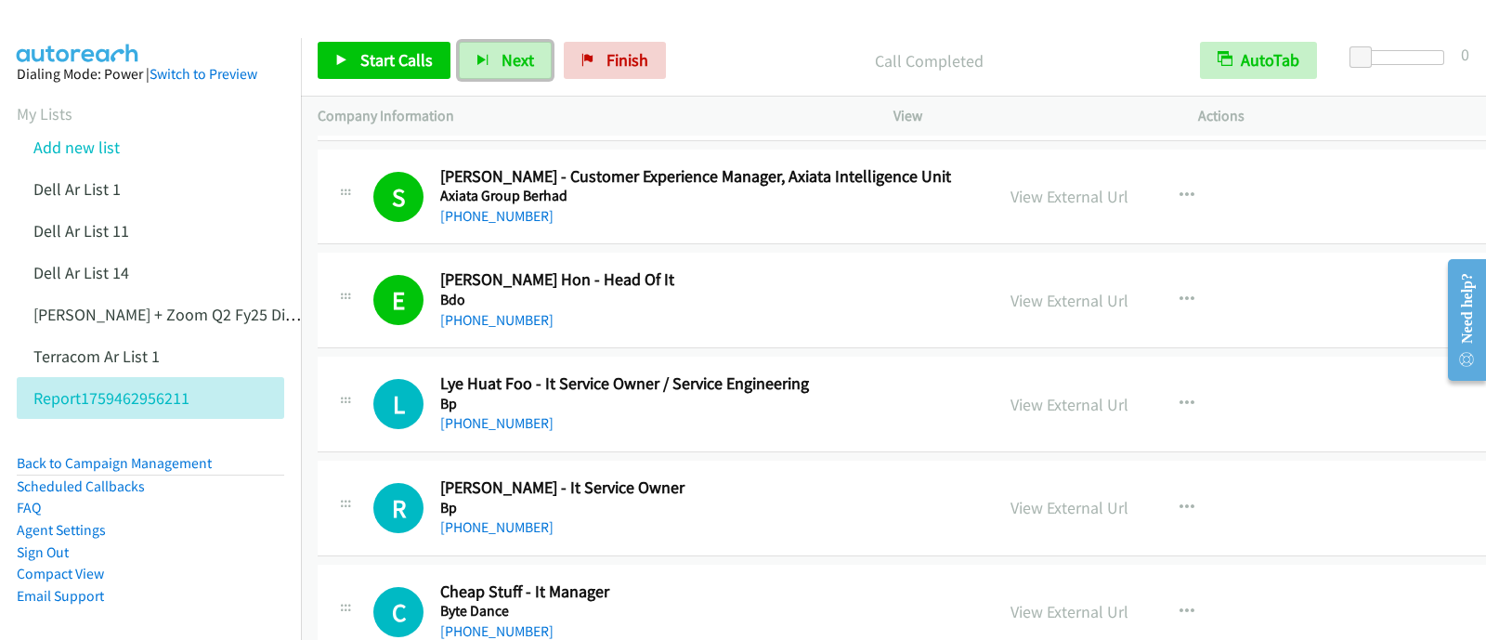
scroll to position [4529, 0]
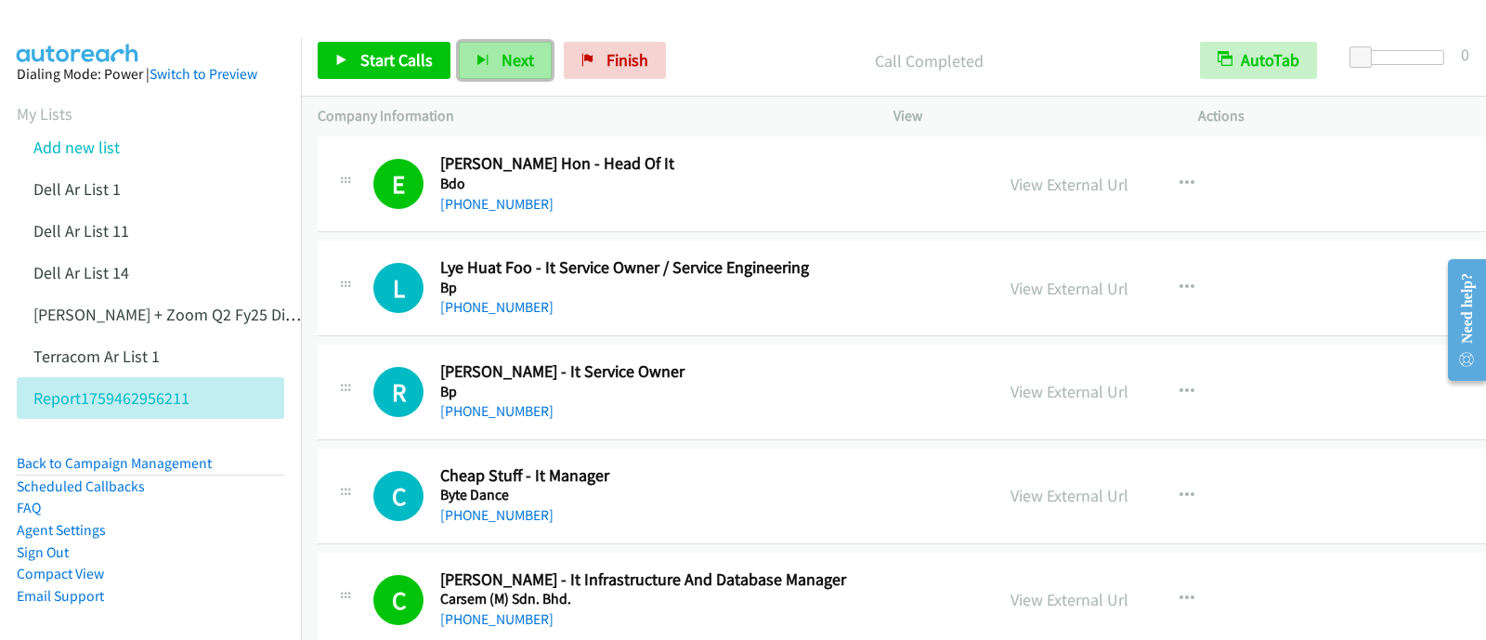
click at [502, 63] on span "Next" at bounding box center [518, 59] width 33 height 21
click at [502, 60] on span "Next" at bounding box center [518, 59] width 33 height 21
click at [510, 71] on button "Next" at bounding box center [505, 60] width 93 height 37
click at [515, 78] on button "Next" at bounding box center [505, 60] width 93 height 37
click at [518, 61] on span "Next" at bounding box center [518, 59] width 33 height 21
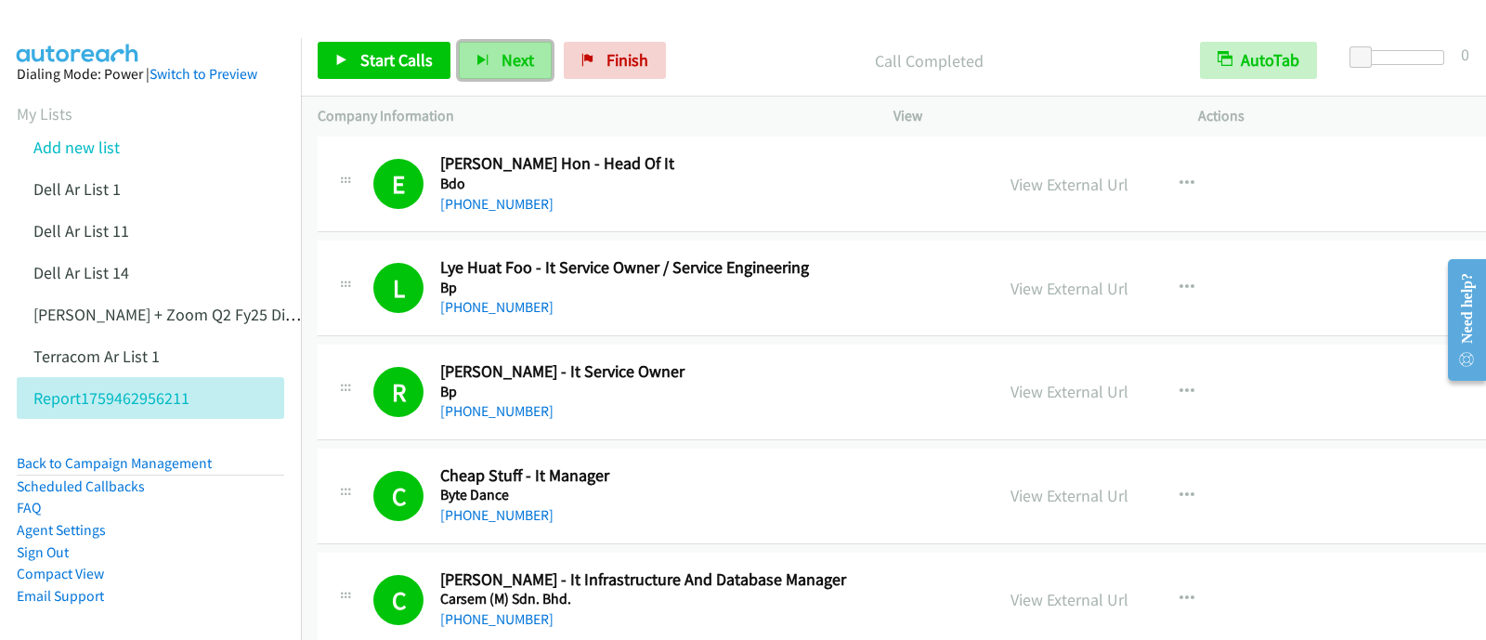
click at [515, 61] on span "Next" at bounding box center [518, 59] width 33 height 21
click at [513, 69] on span "Next" at bounding box center [518, 59] width 33 height 21
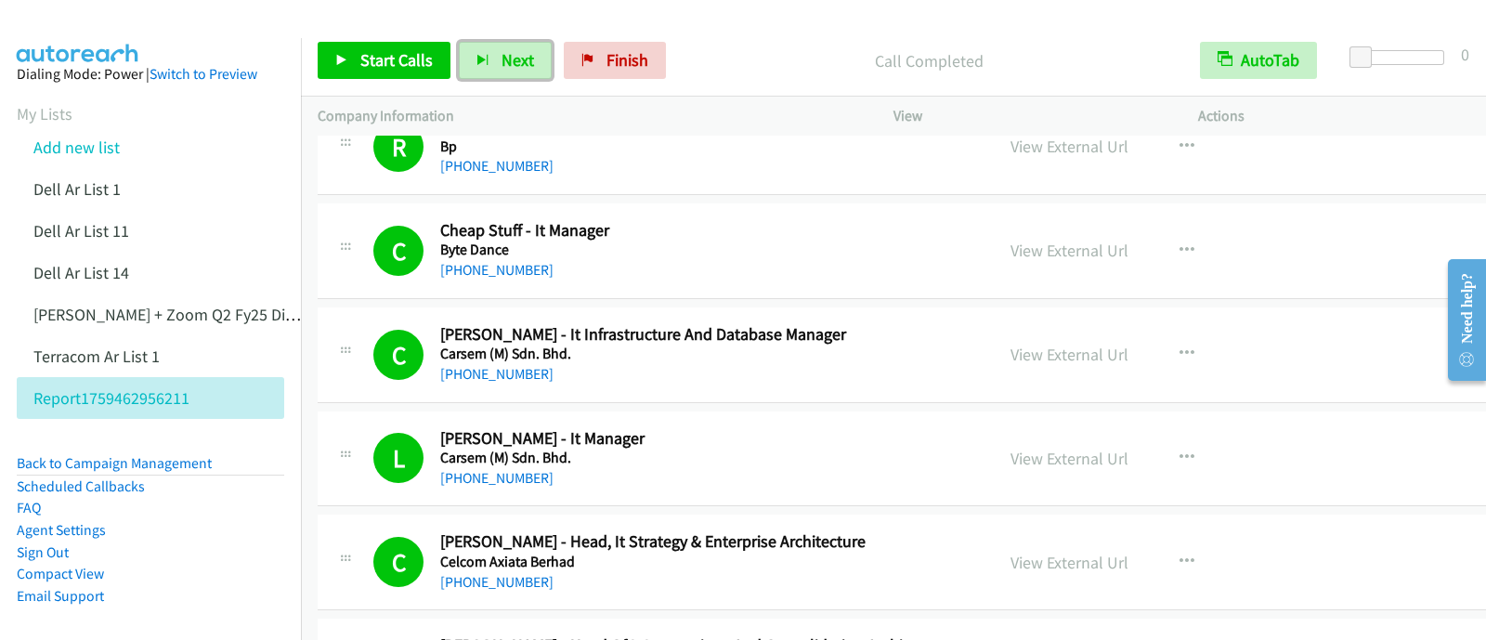
scroll to position [4877, 0]
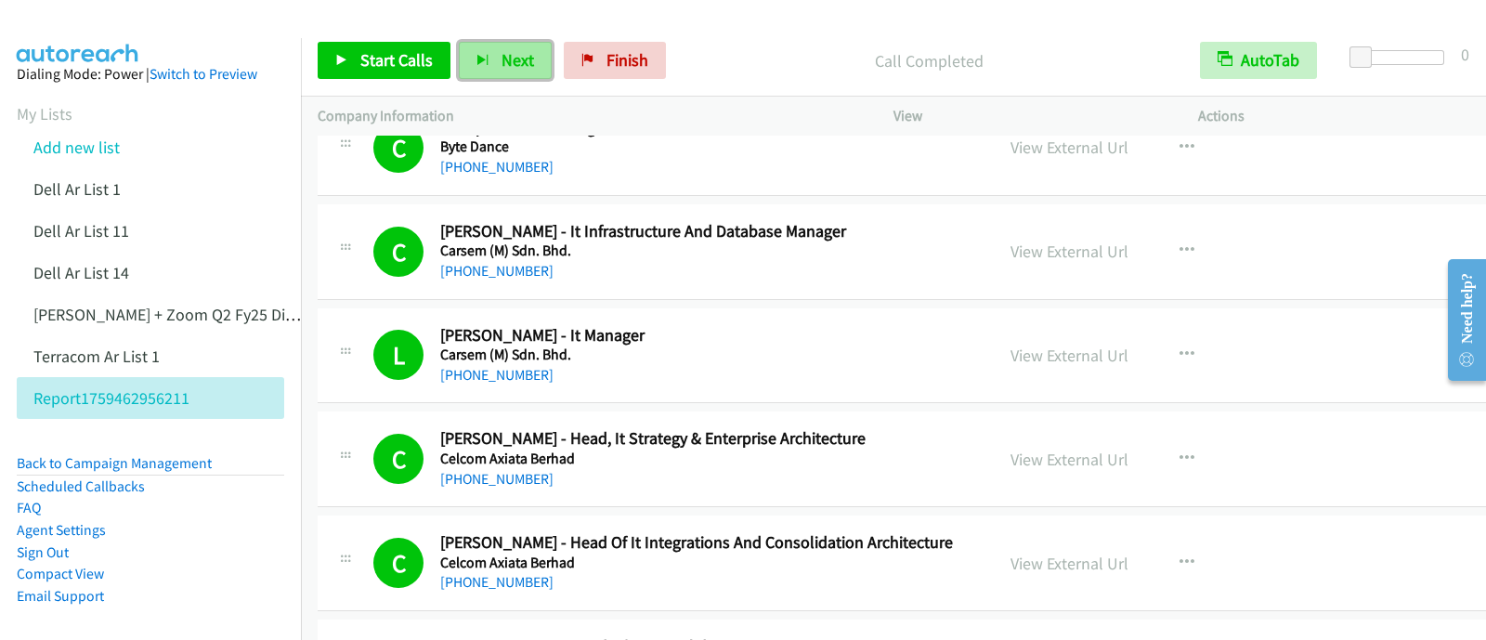
click at [506, 61] on span "Next" at bounding box center [518, 59] width 33 height 21
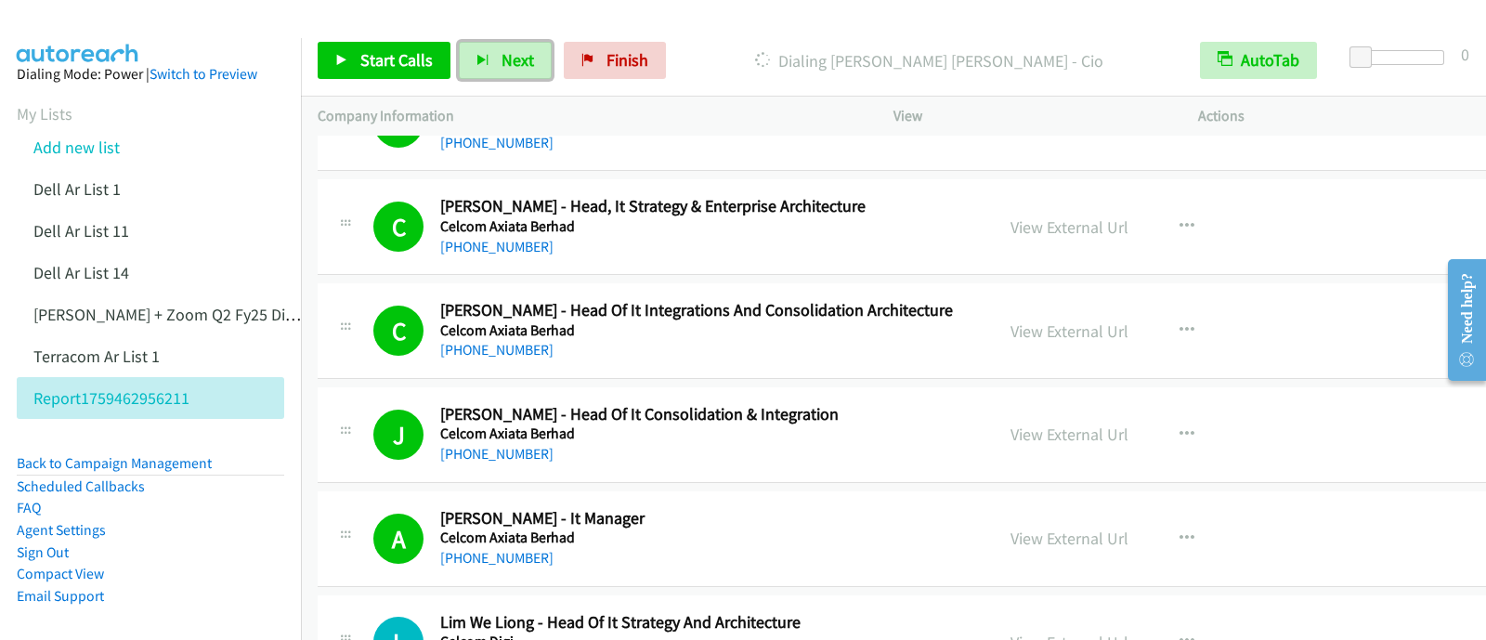
scroll to position [5458, 0]
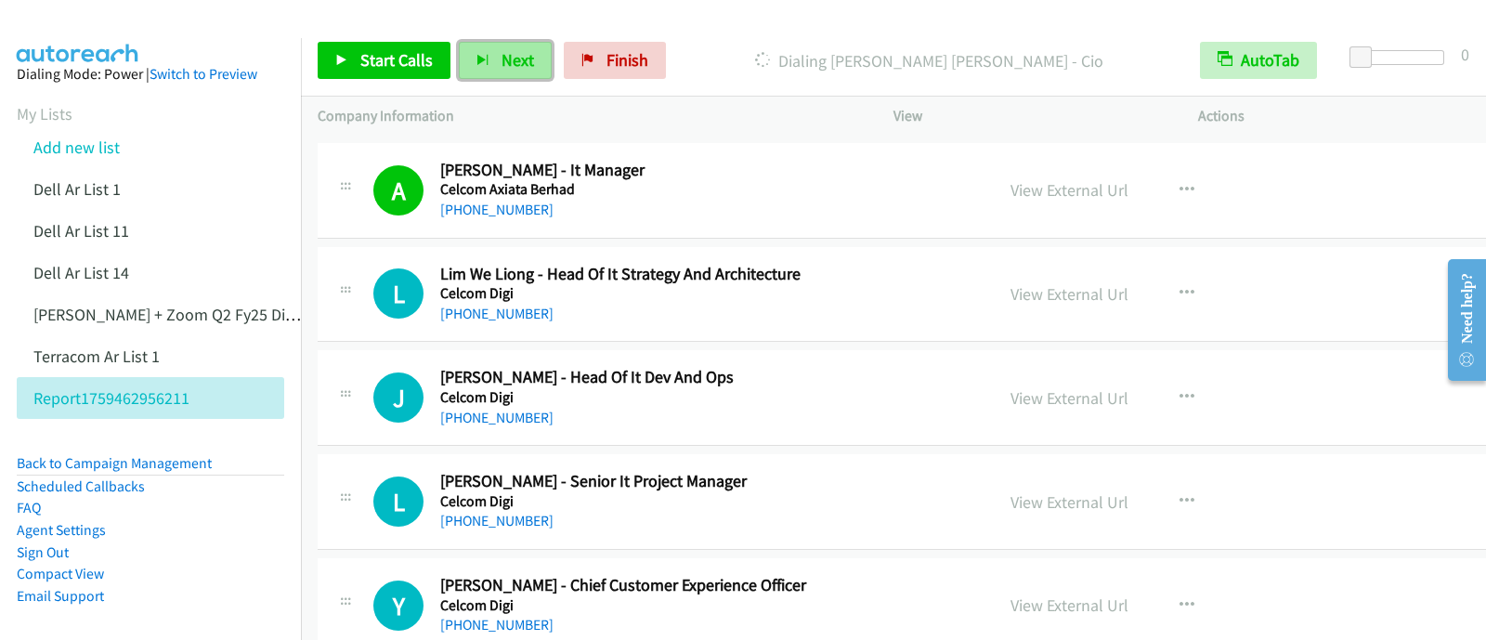
click at [510, 62] on span "Next" at bounding box center [518, 59] width 33 height 21
click at [529, 65] on span "Next" at bounding box center [518, 59] width 33 height 21
click at [532, 67] on button "Next" at bounding box center [505, 60] width 93 height 37
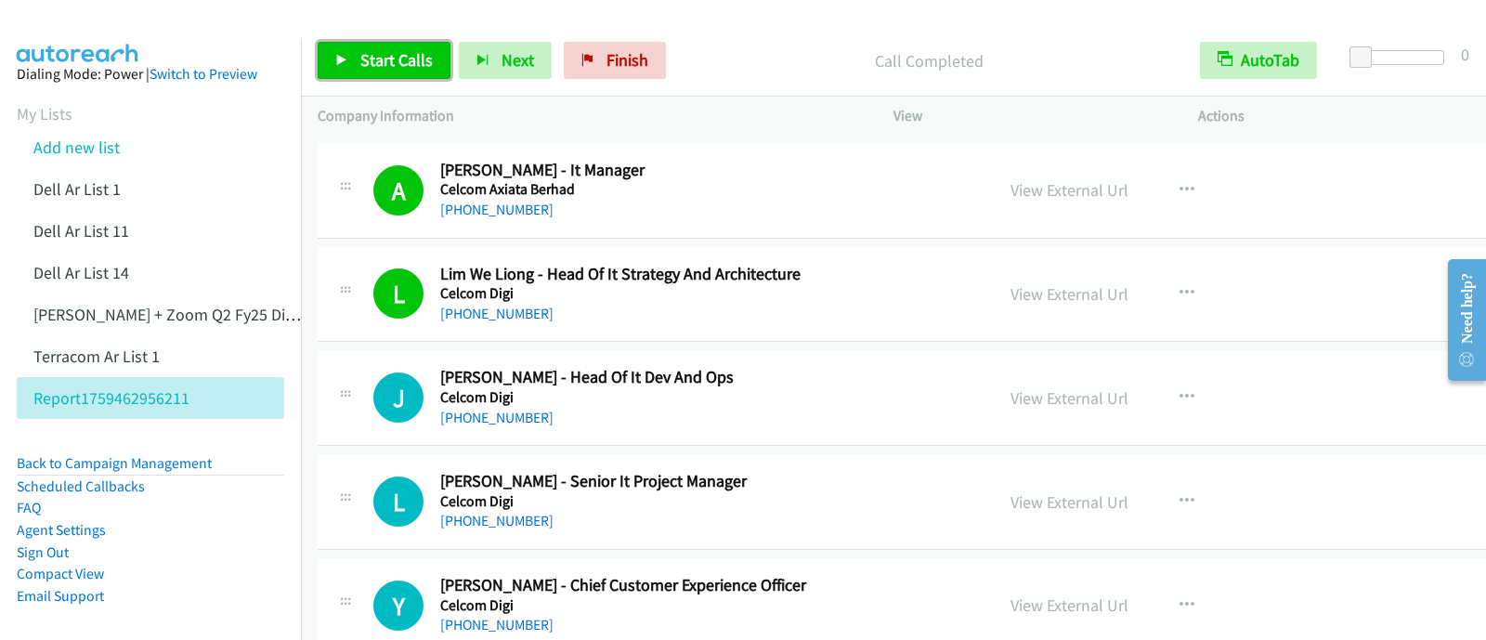
click at [393, 62] on span "Start Calls" at bounding box center [396, 59] width 72 height 21
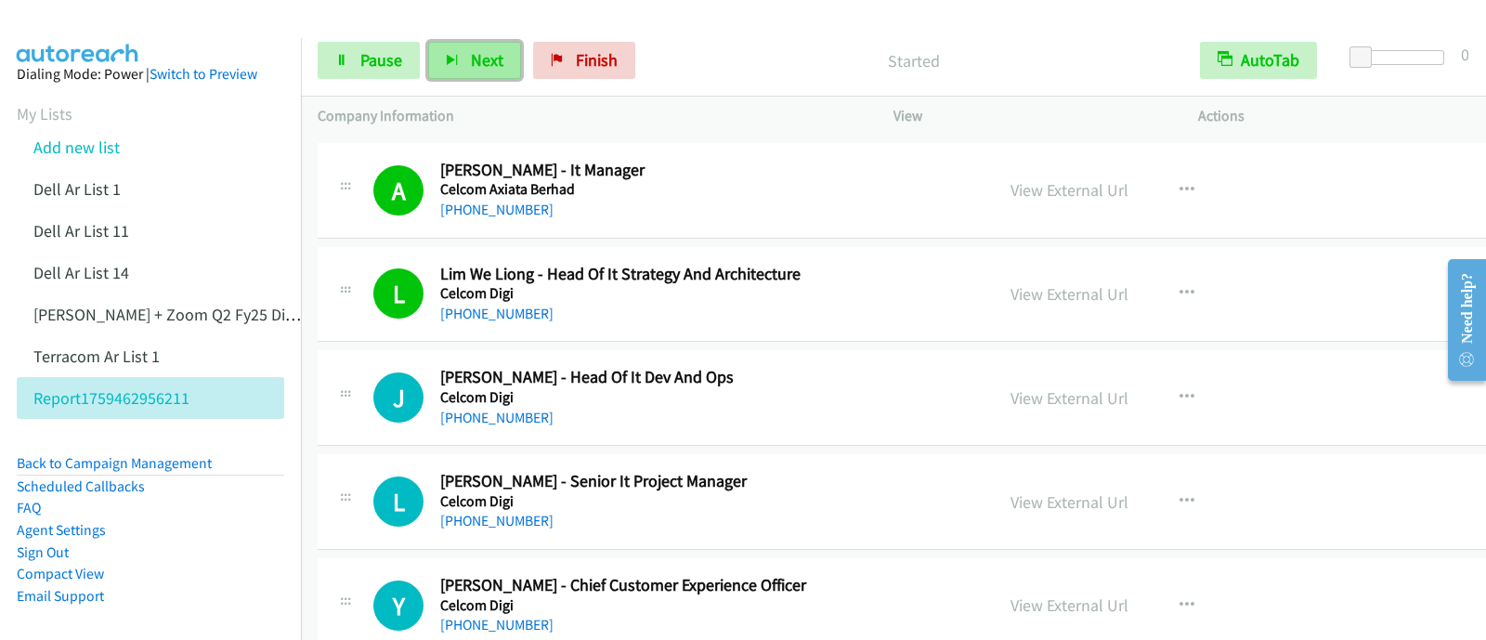
click at [481, 69] on span "Next" at bounding box center [487, 59] width 33 height 21
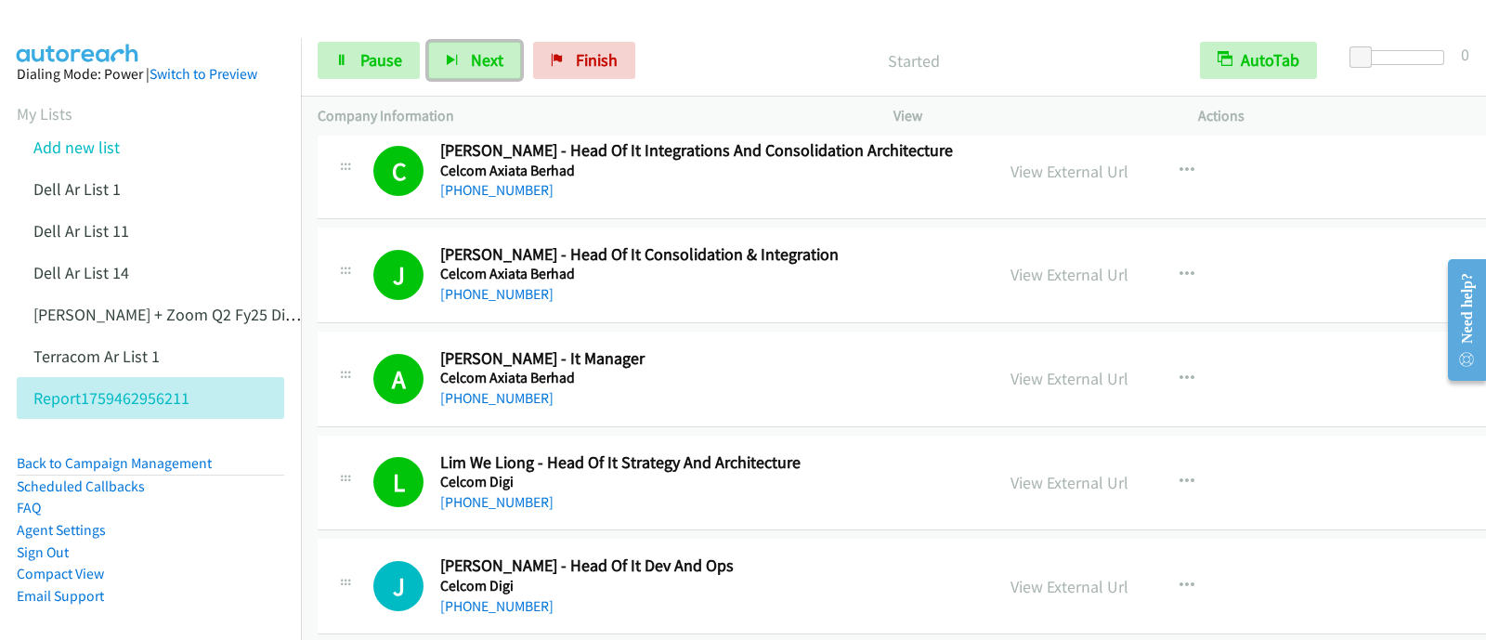
scroll to position [5226, 0]
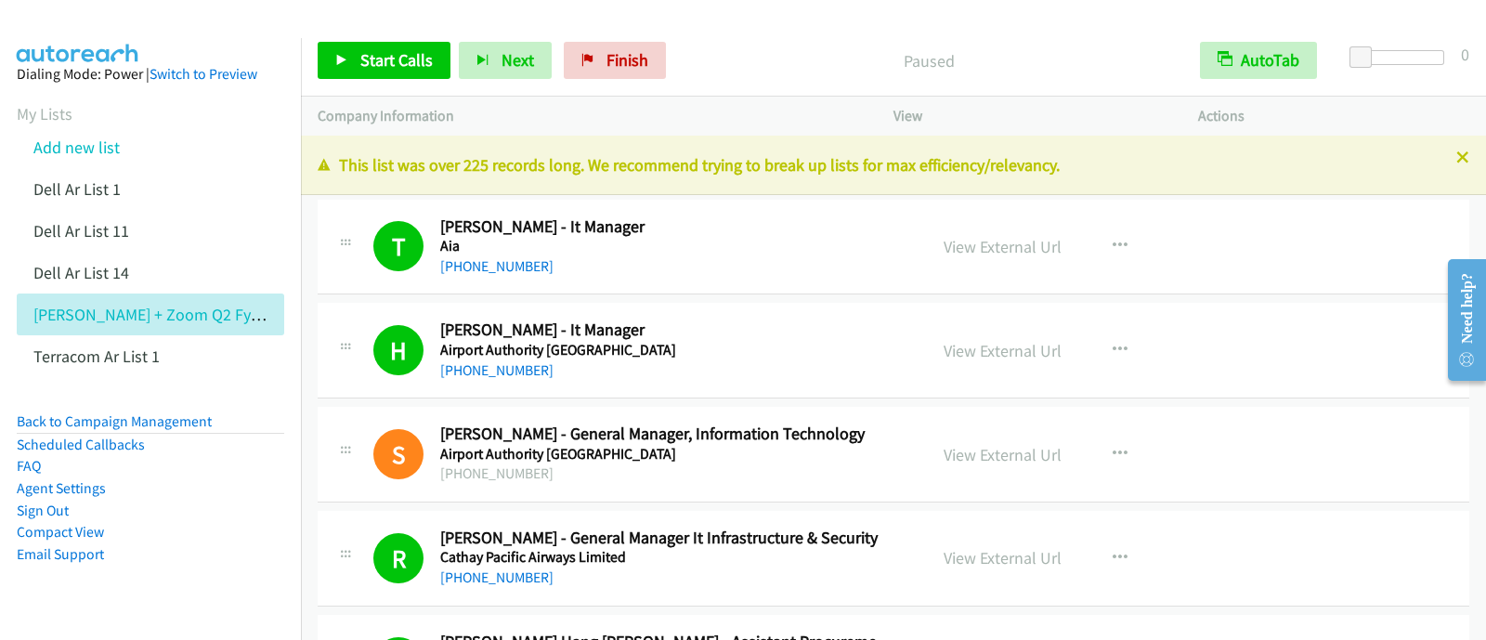
scroll to position [11542, 0]
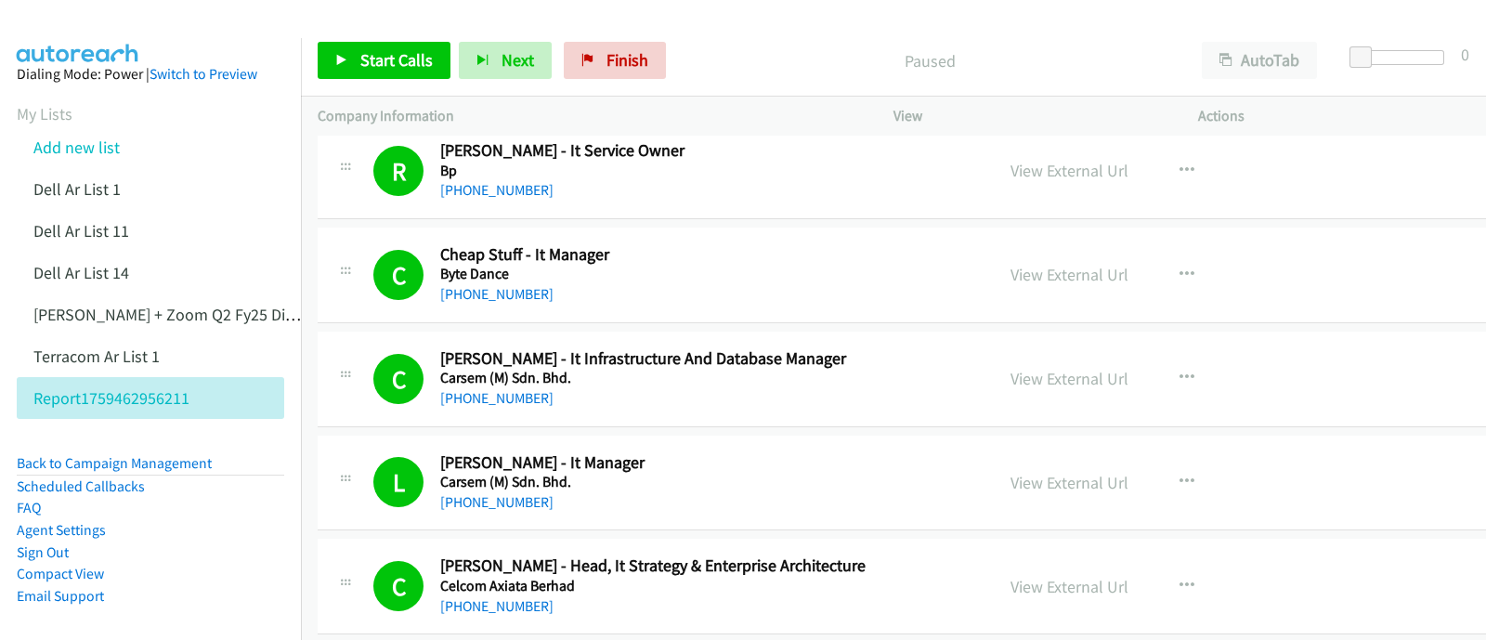
scroll to position [4993, 0]
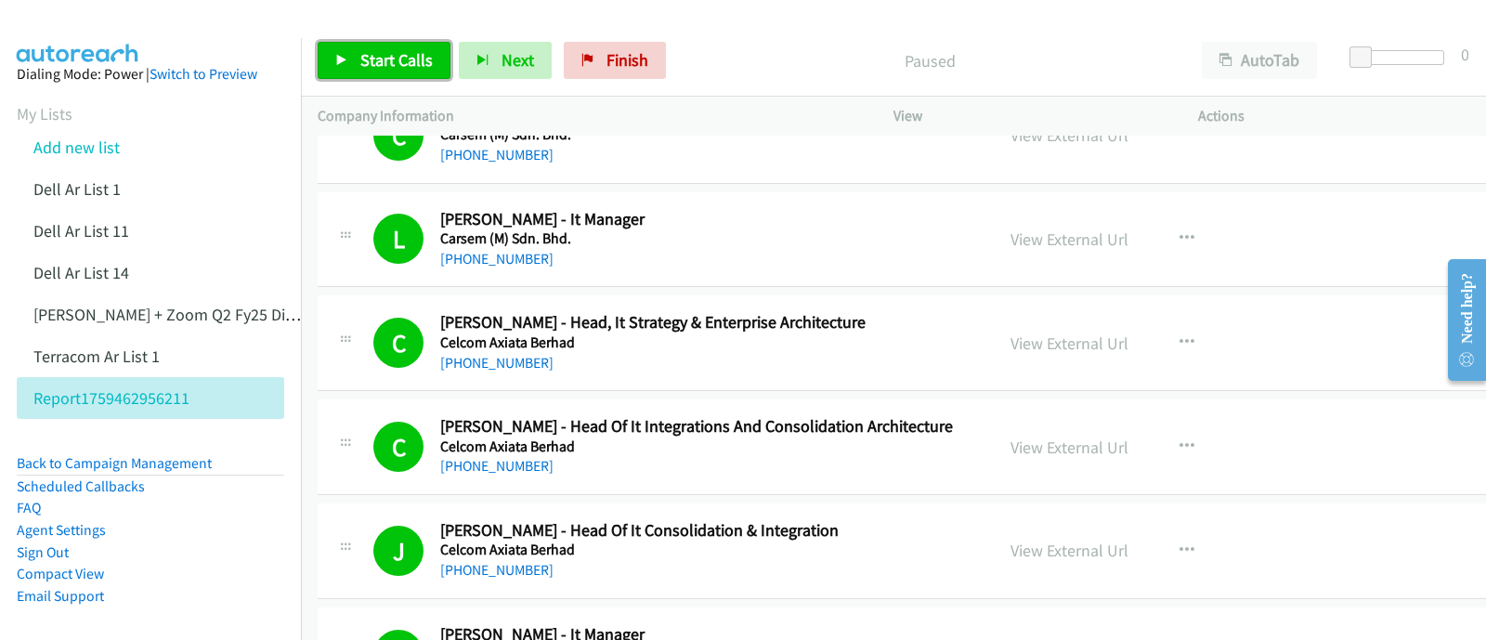
click at [363, 64] on span "Start Calls" at bounding box center [396, 59] width 72 height 21
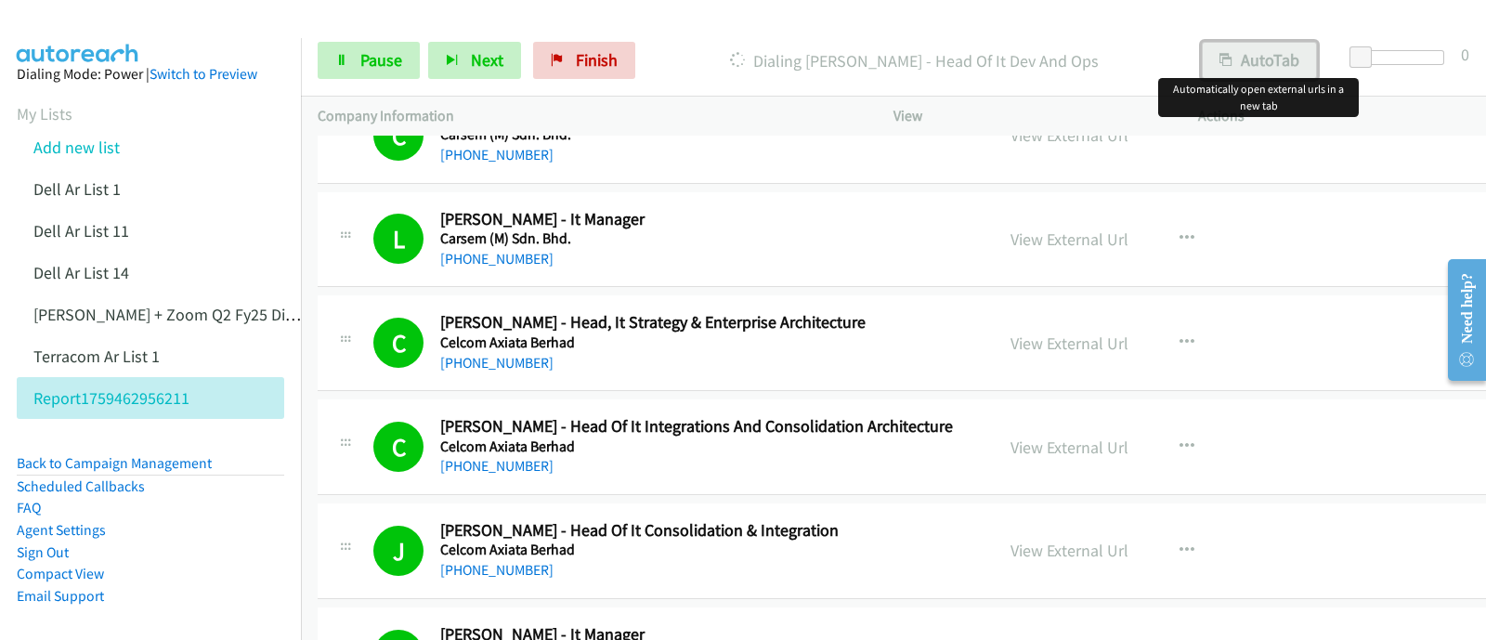
click at [1249, 55] on button "AutoTab" at bounding box center [1259, 60] width 115 height 37
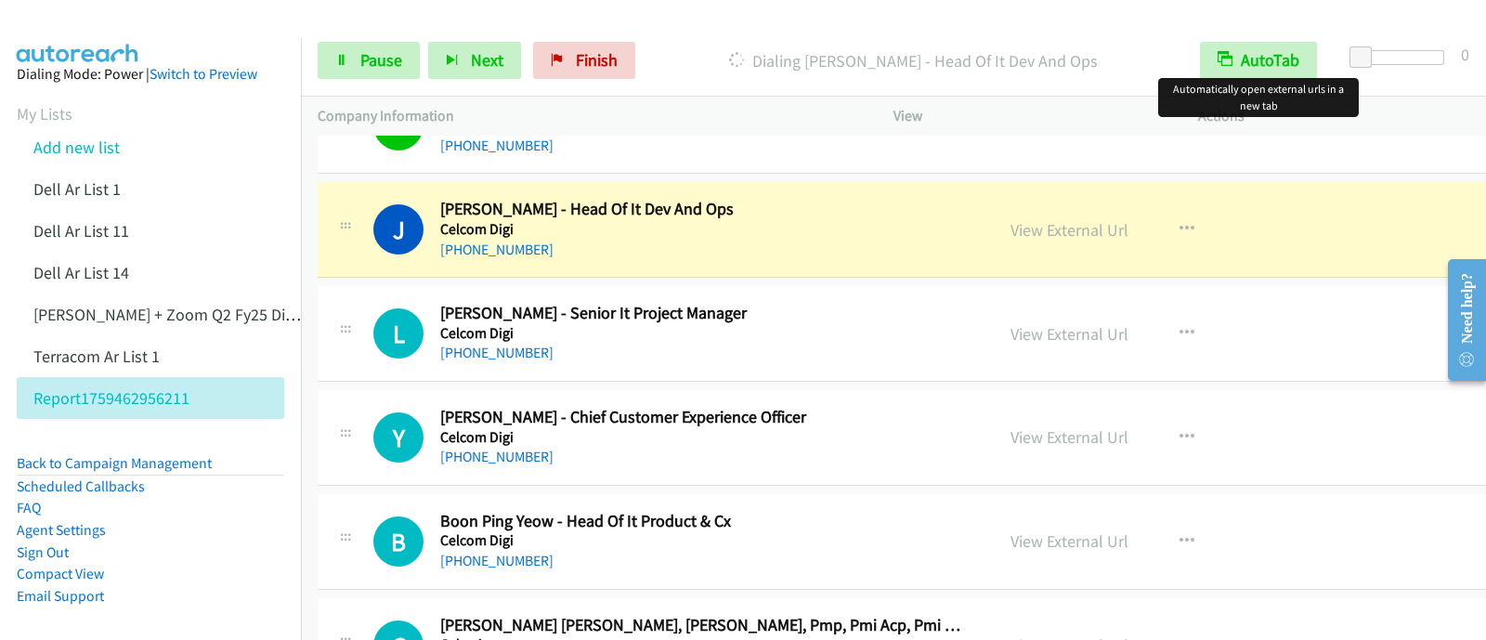
scroll to position [5574, 0]
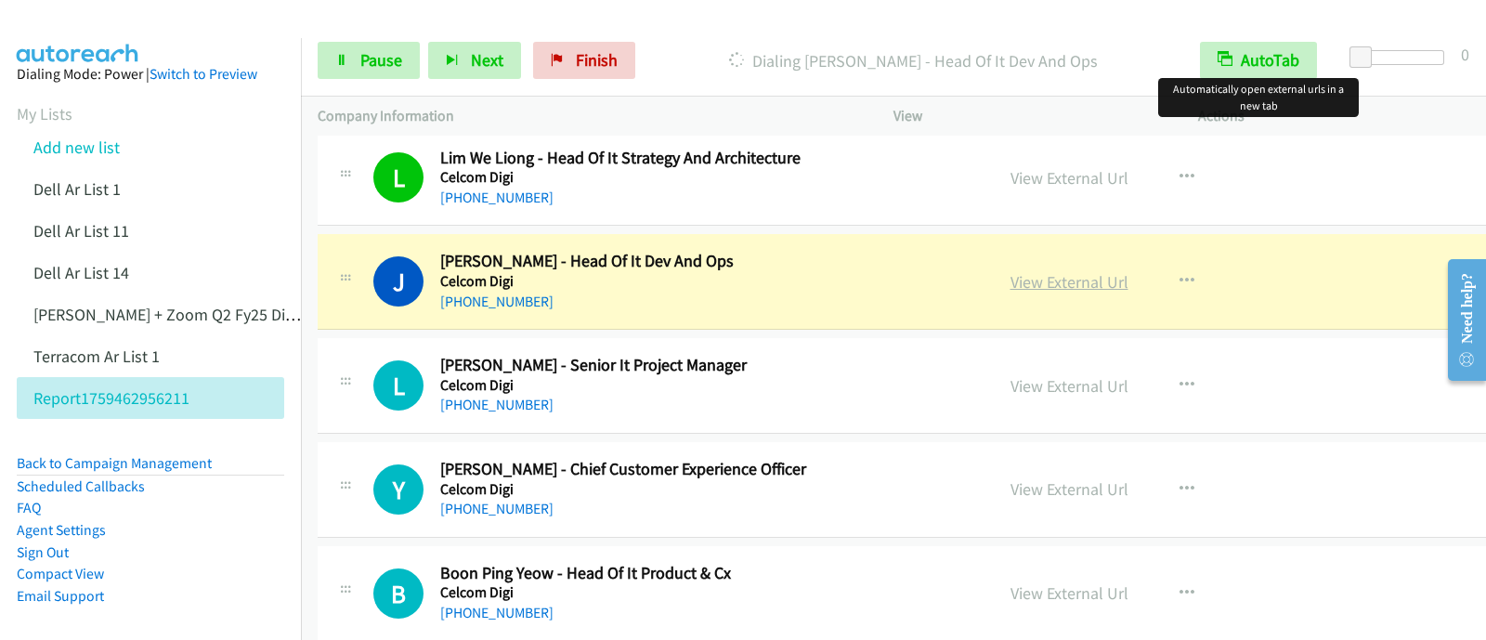
click at [1011, 277] on link "View External Url" at bounding box center [1070, 281] width 118 height 21
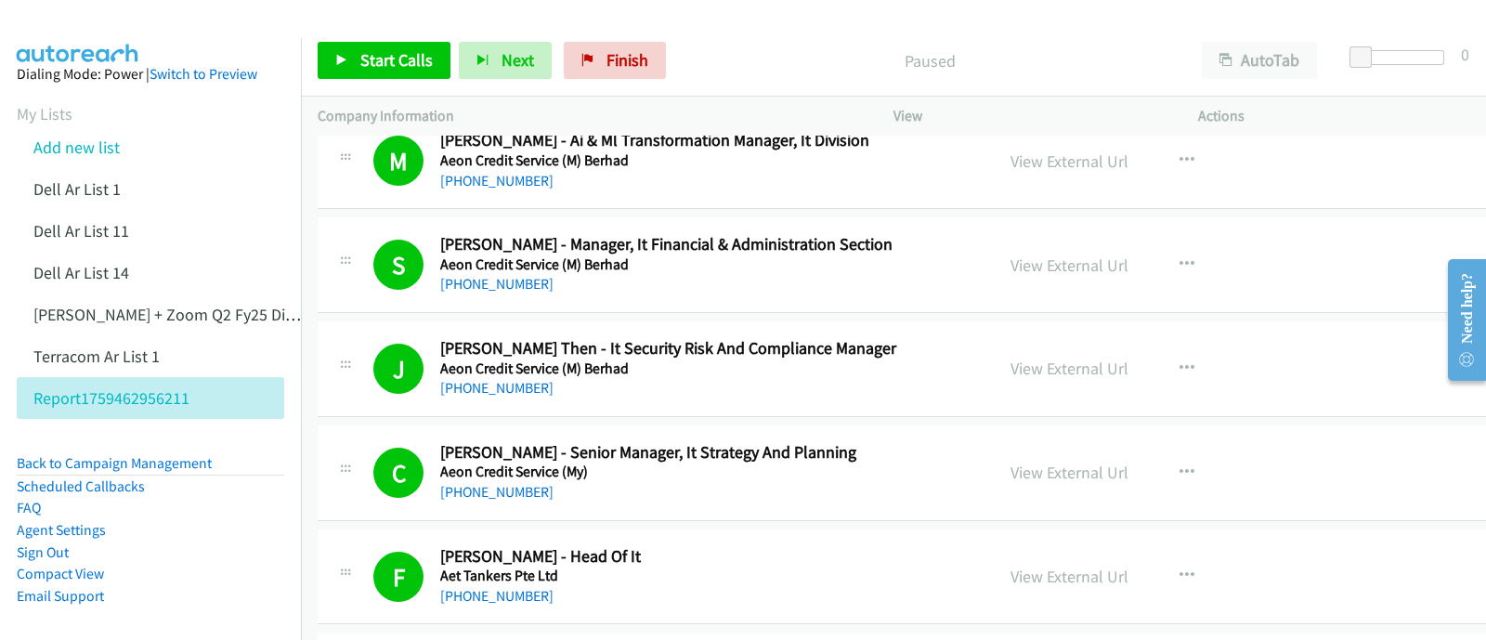
scroll to position [928, 0]
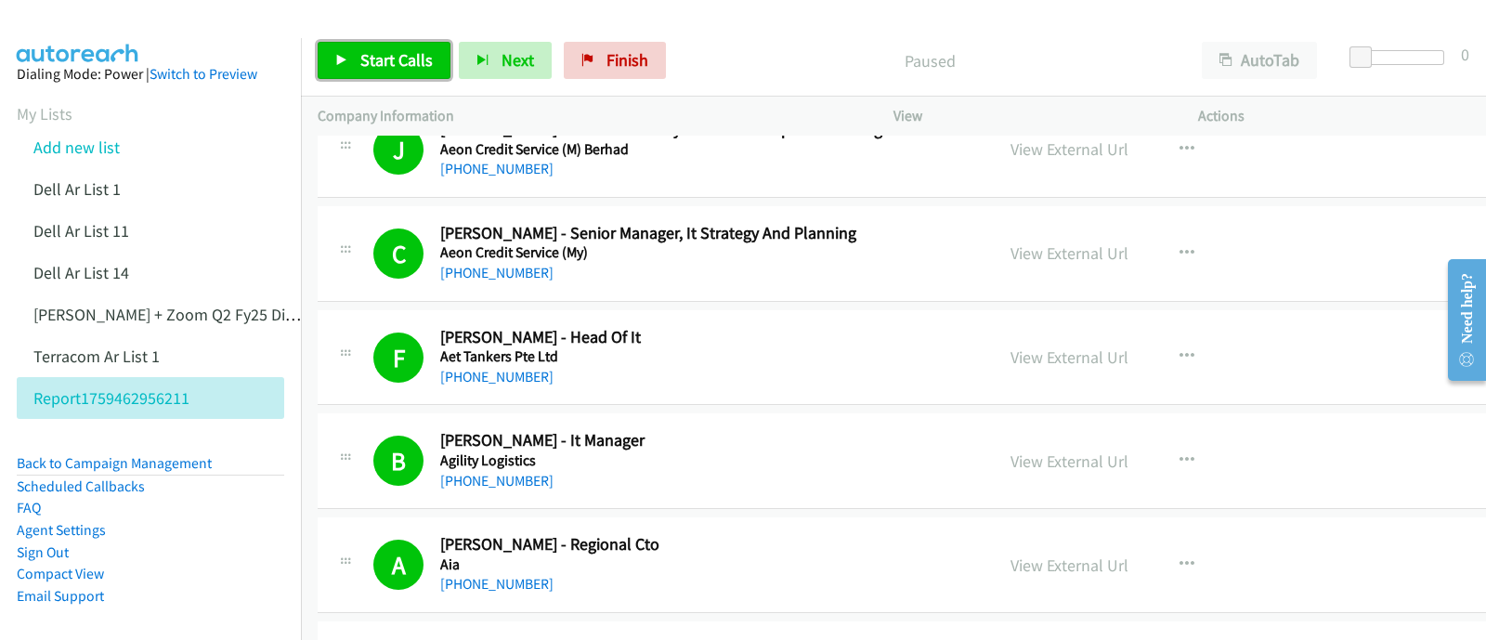
click at [412, 47] on link "Start Calls" at bounding box center [384, 60] width 133 height 37
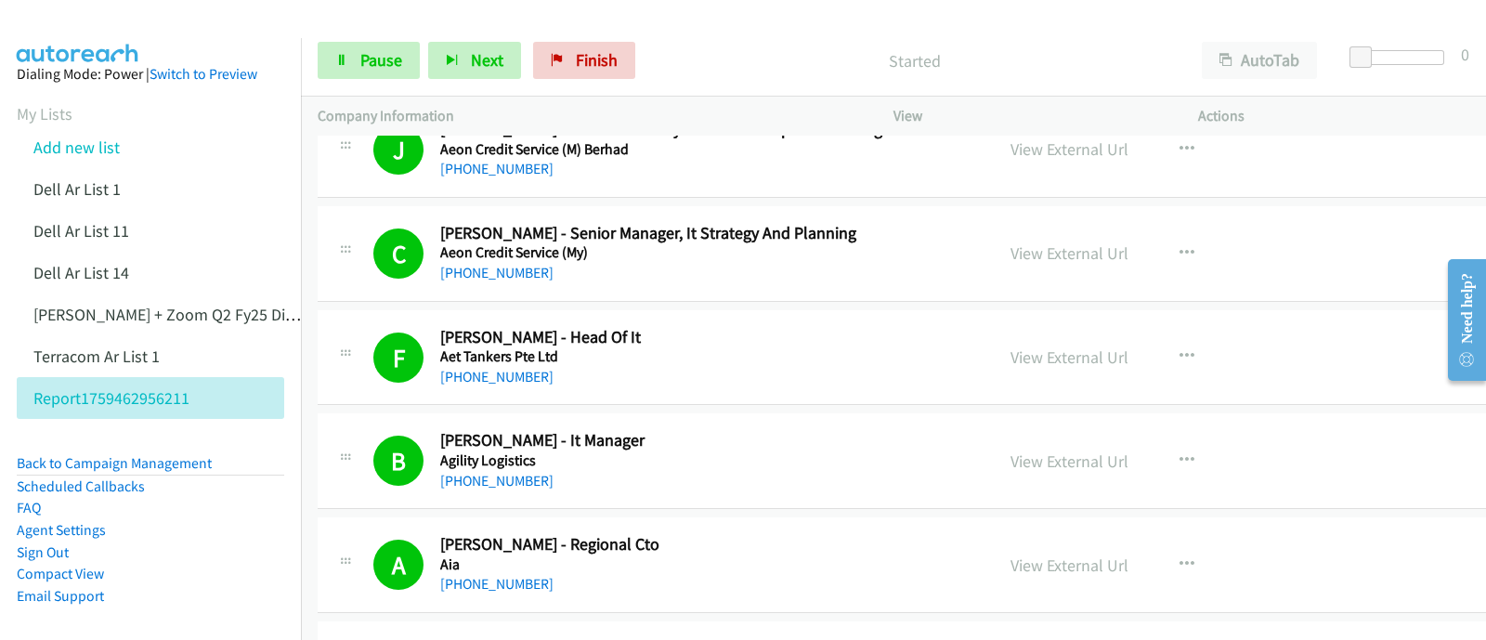
click at [1302, 79] on div "Start Calls Pause Next Finish Started AutoTab AutoTab 0" at bounding box center [893, 61] width 1185 height 72
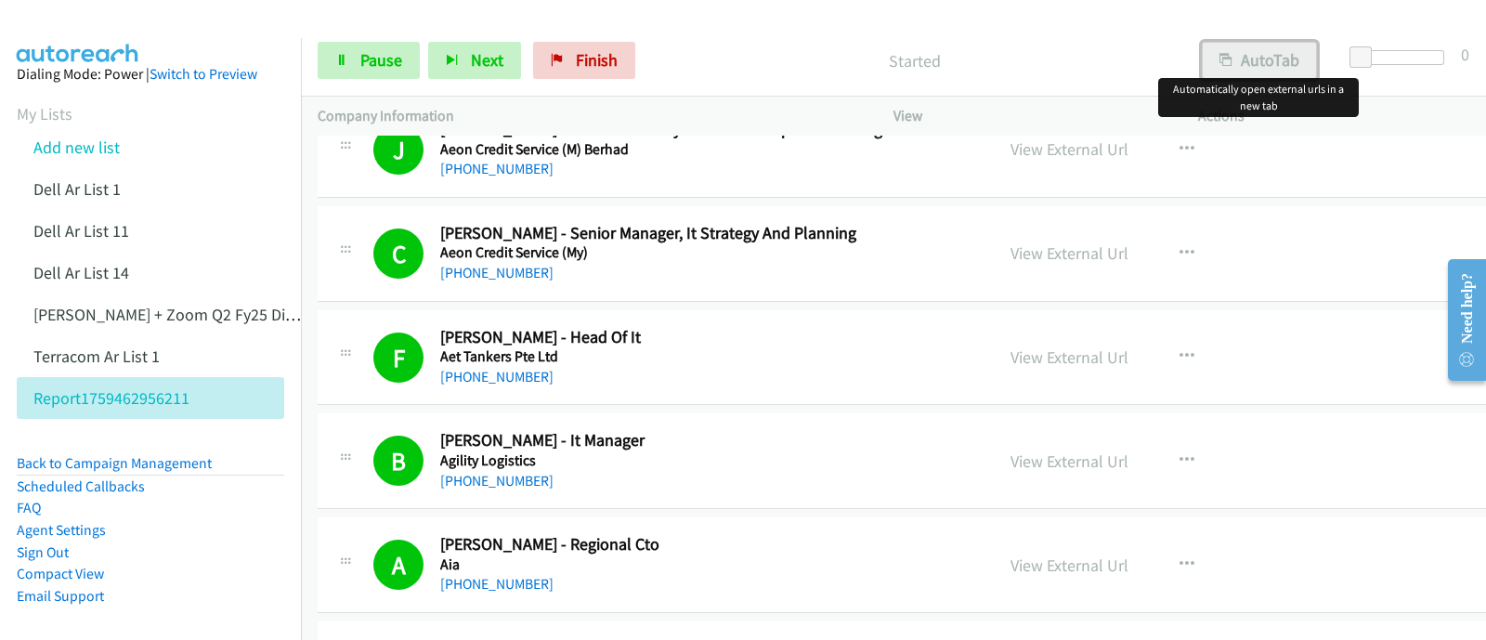
click at [1276, 63] on button "AutoTab" at bounding box center [1259, 60] width 115 height 37
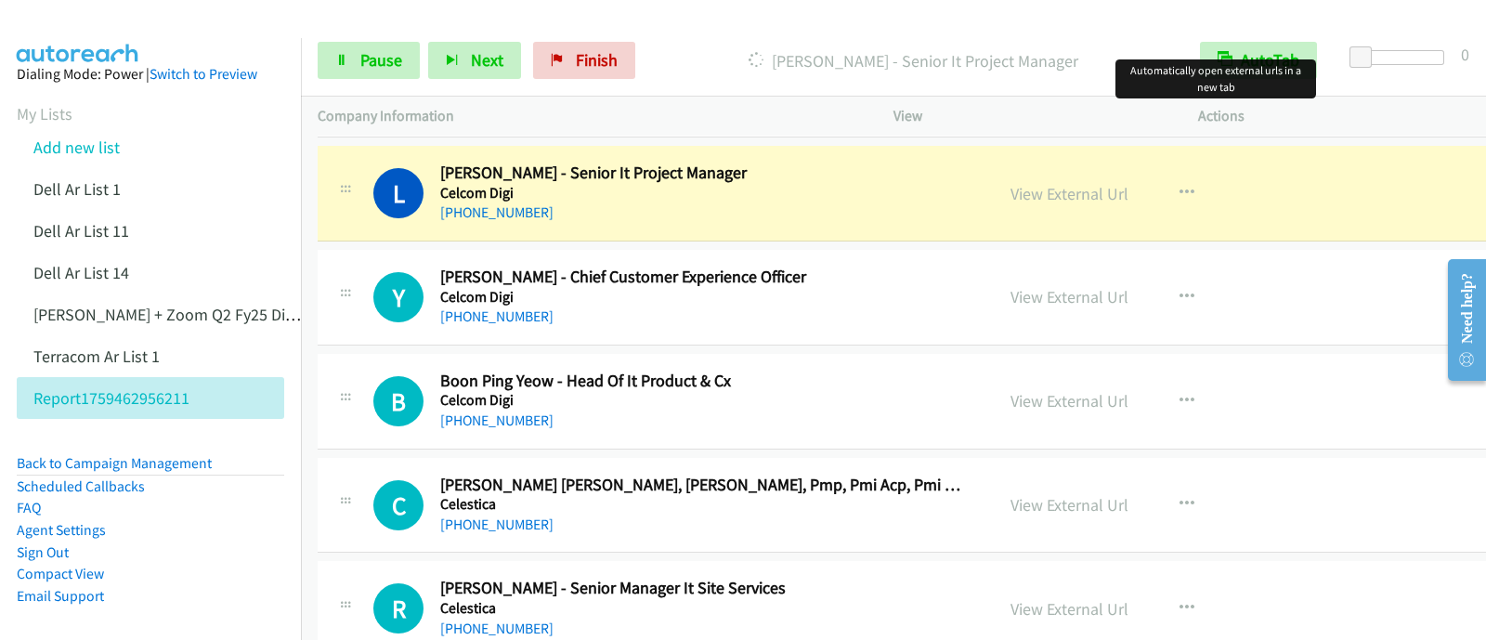
scroll to position [5574, 0]
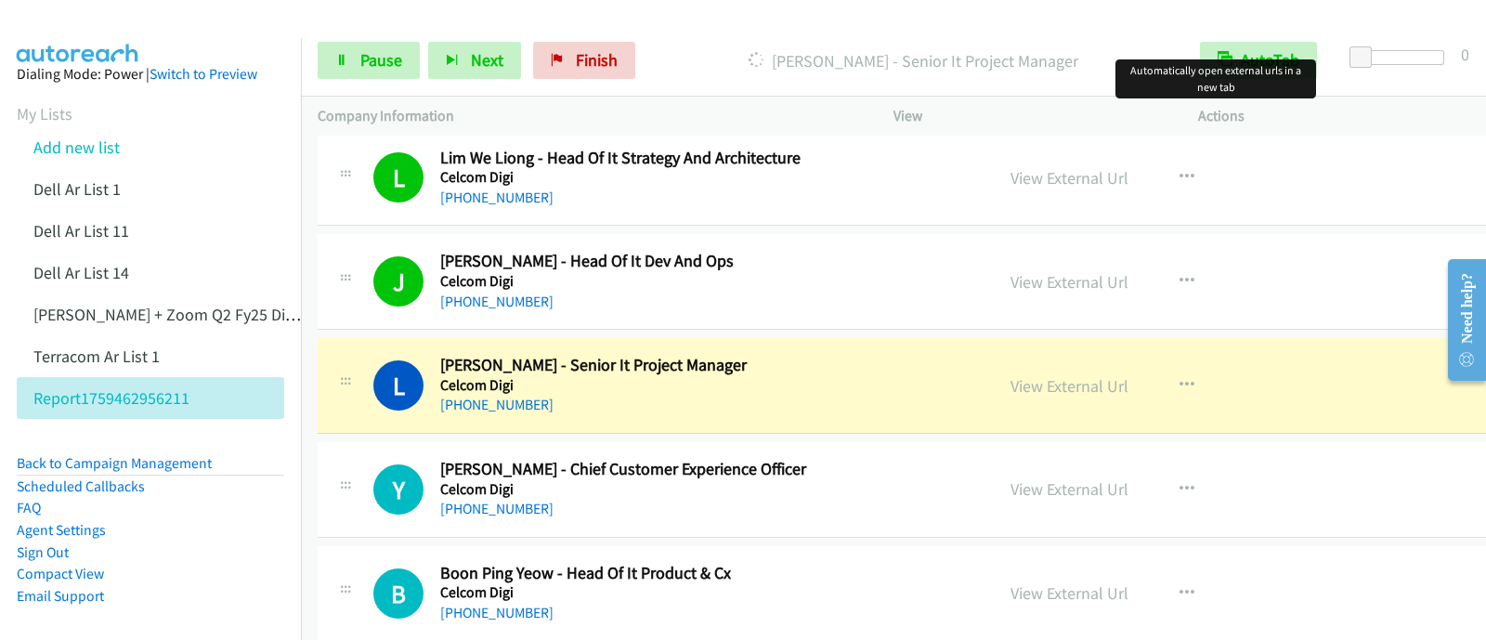
click at [1011, 373] on div "View External Url" at bounding box center [1070, 385] width 118 height 25
click at [1011, 376] on link "View External Url" at bounding box center [1070, 385] width 118 height 21
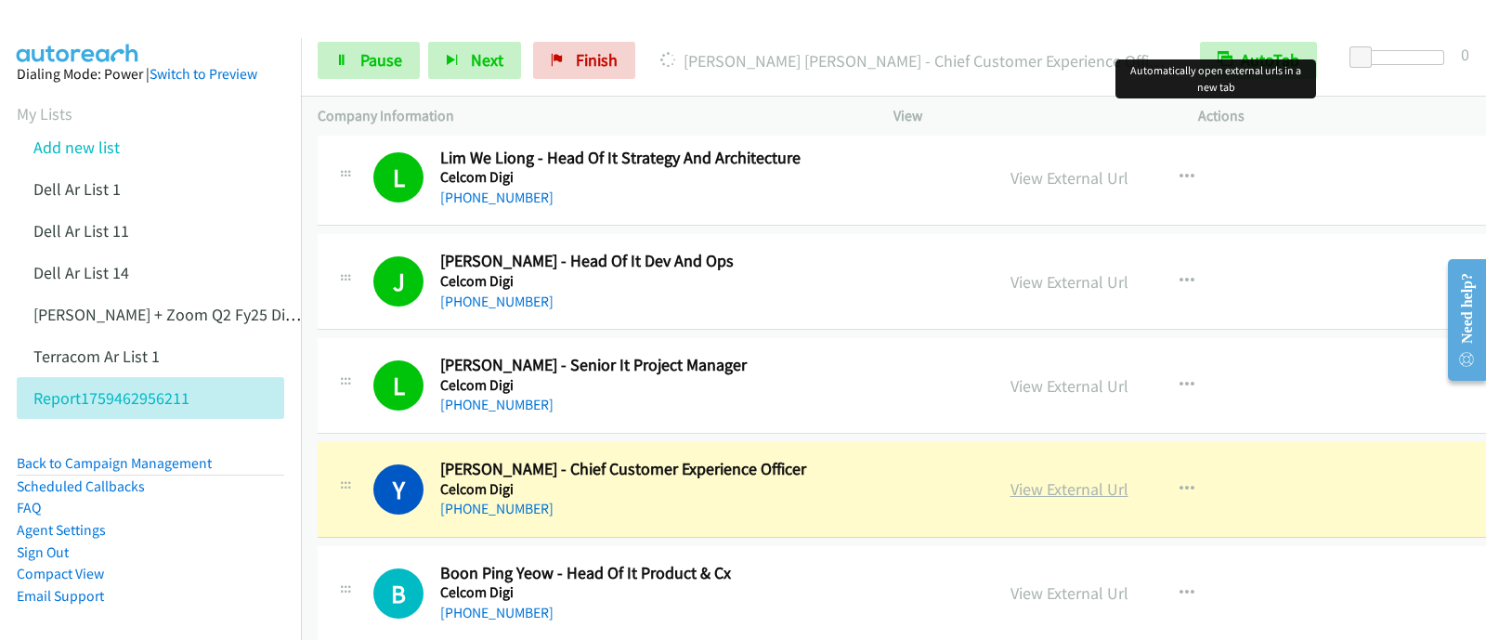
click at [1011, 478] on link "View External Url" at bounding box center [1070, 488] width 118 height 21
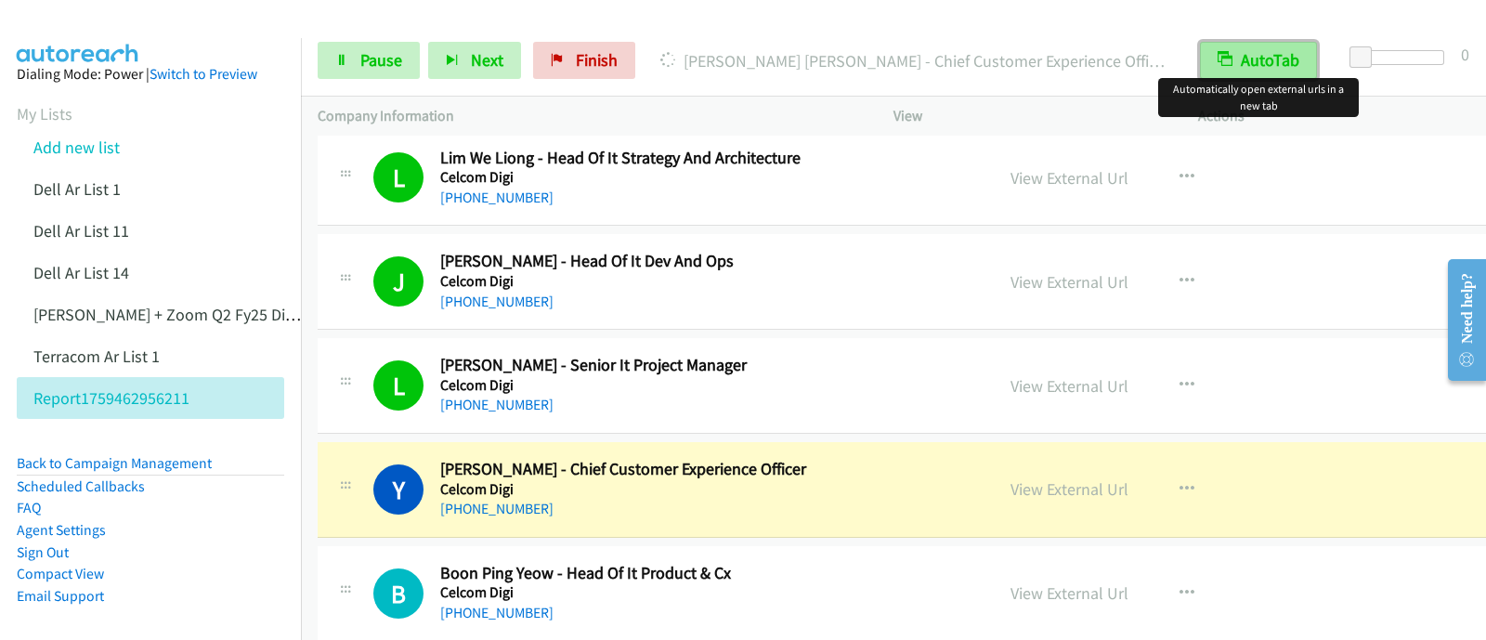
click at [1270, 53] on button "AutoTab" at bounding box center [1258, 60] width 117 height 37
click at [1270, 53] on button "AutoTab" at bounding box center [1259, 60] width 115 height 37
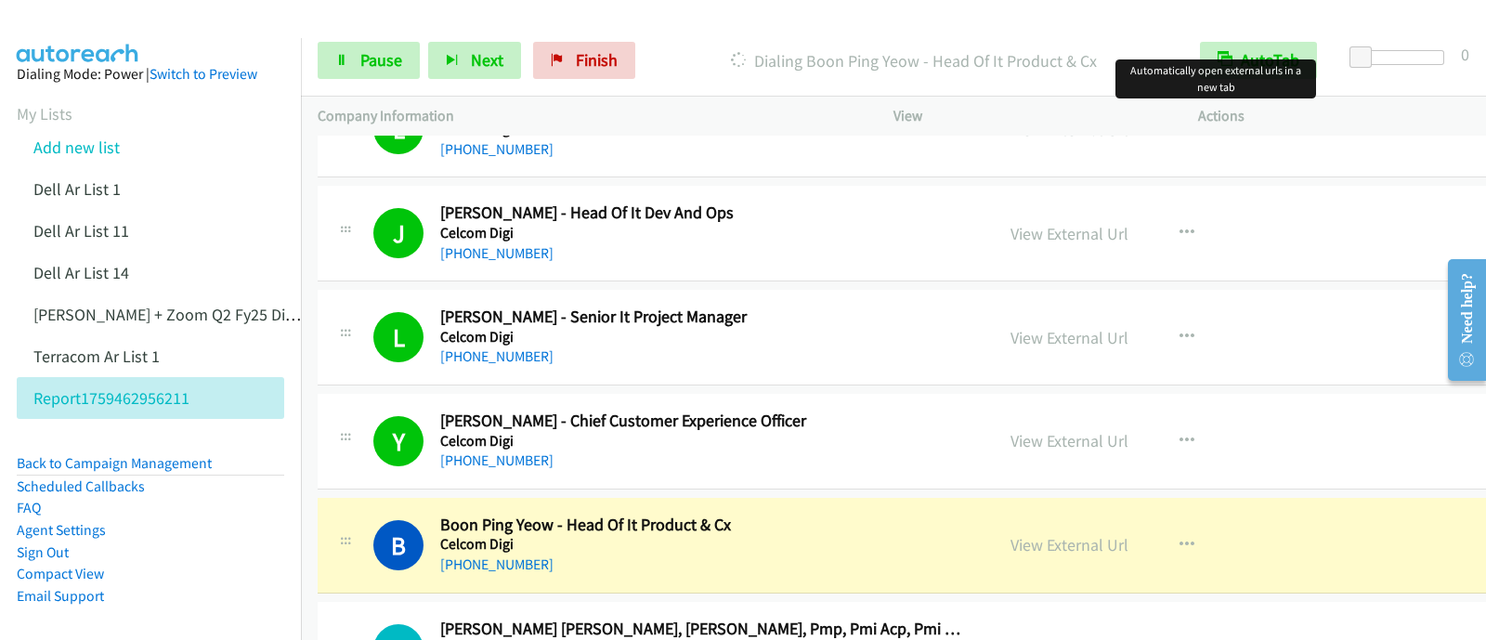
scroll to position [5690, 0]
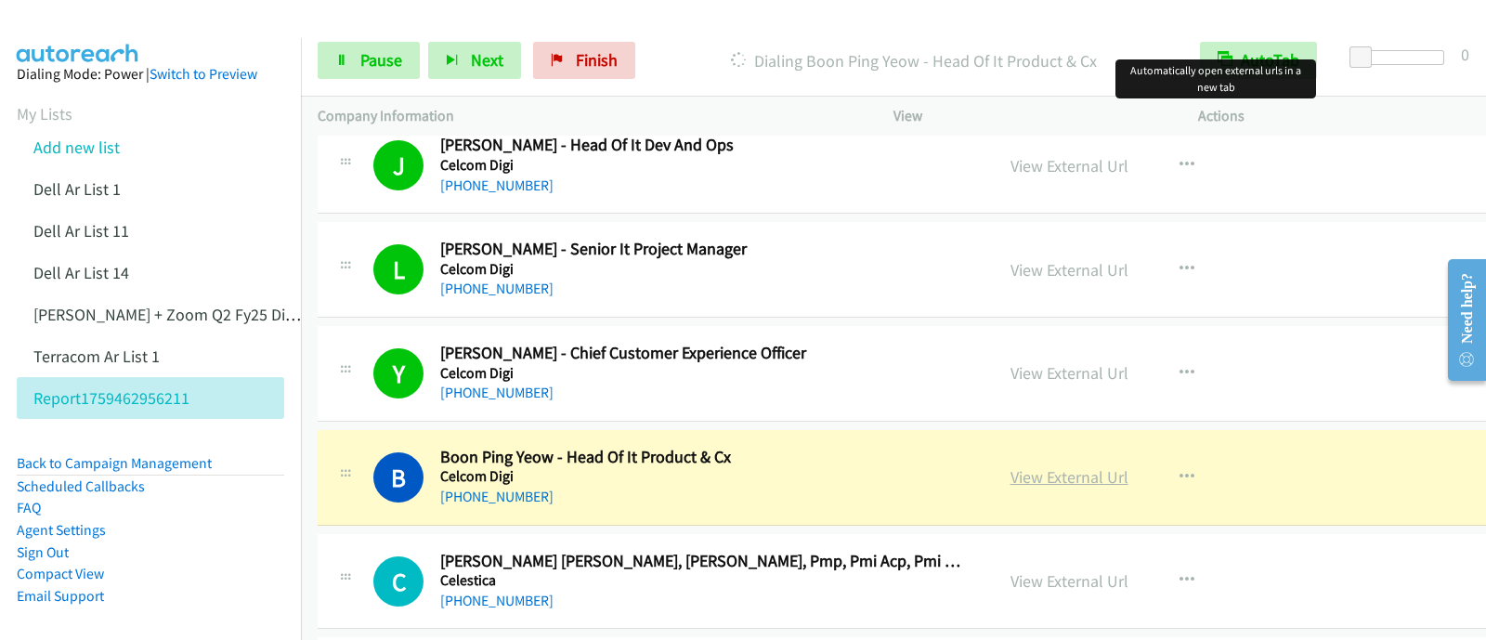
click at [1012, 466] on link "View External Url" at bounding box center [1070, 476] width 118 height 21
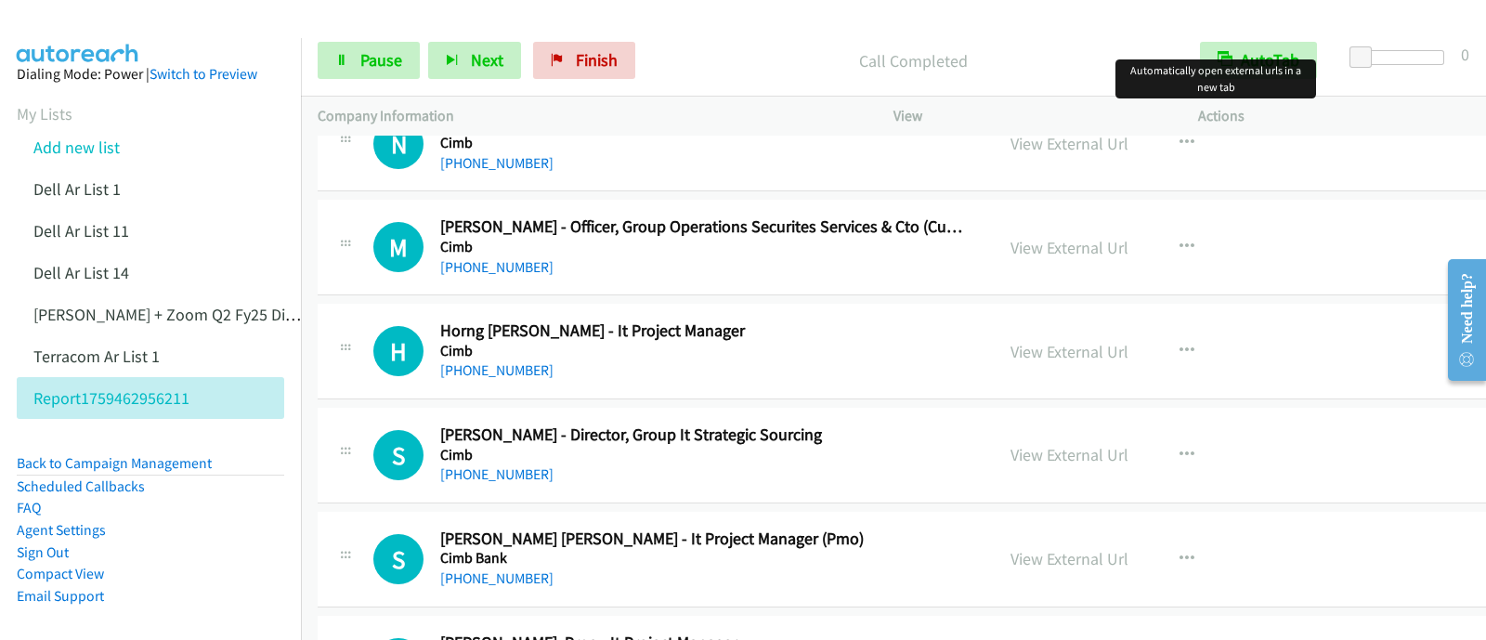
scroll to position [7780, 0]
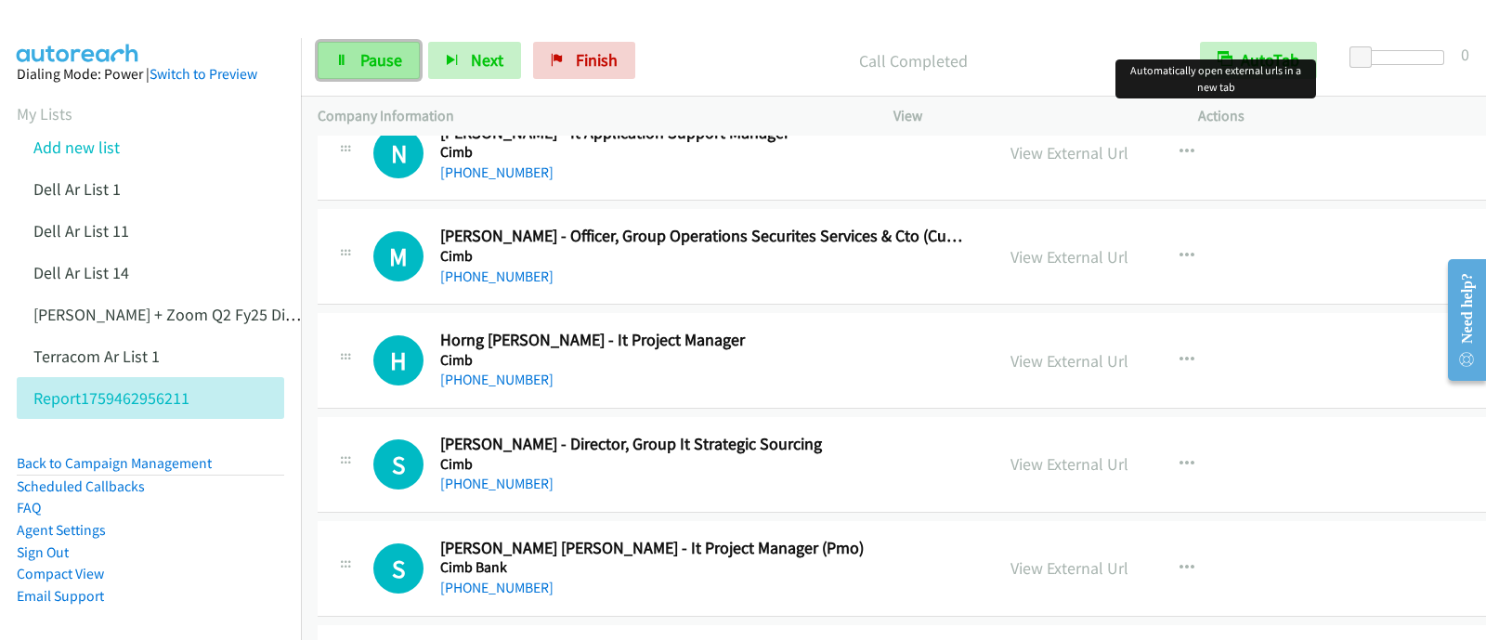
click at [347, 59] on icon at bounding box center [341, 61] width 13 height 13
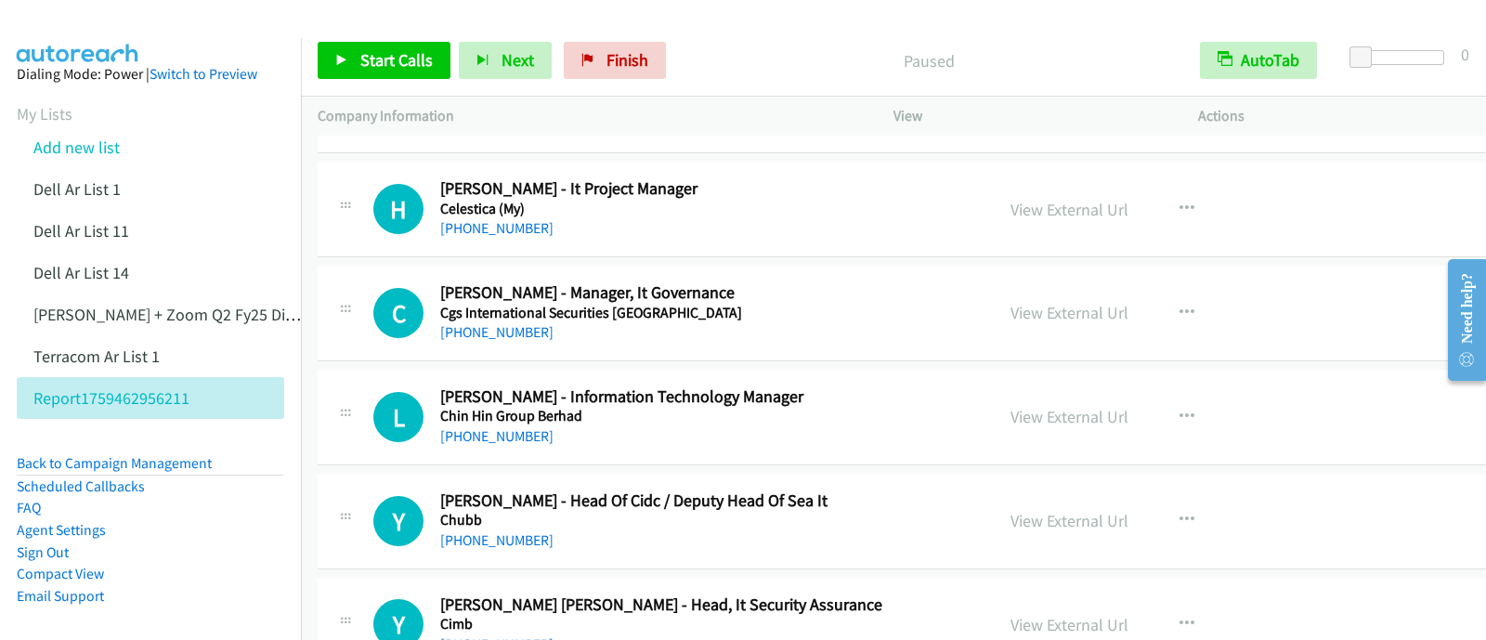
scroll to position [5690, 0]
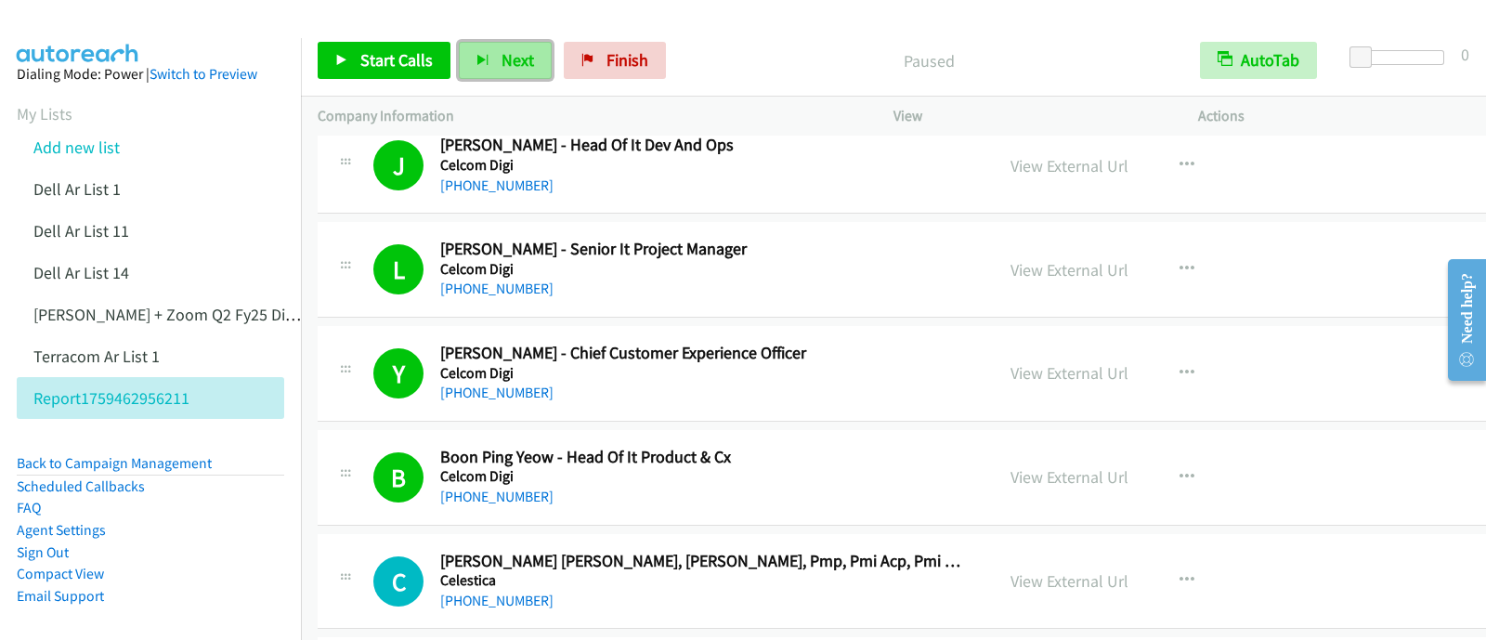
click at [478, 75] on button "Next" at bounding box center [505, 60] width 93 height 37
click at [502, 64] on span "Next" at bounding box center [518, 59] width 33 height 21
click at [506, 65] on span "Next" at bounding box center [518, 59] width 33 height 21
click at [514, 74] on button "Next" at bounding box center [505, 60] width 93 height 37
click at [511, 69] on span "Next" at bounding box center [518, 59] width 33 height 21
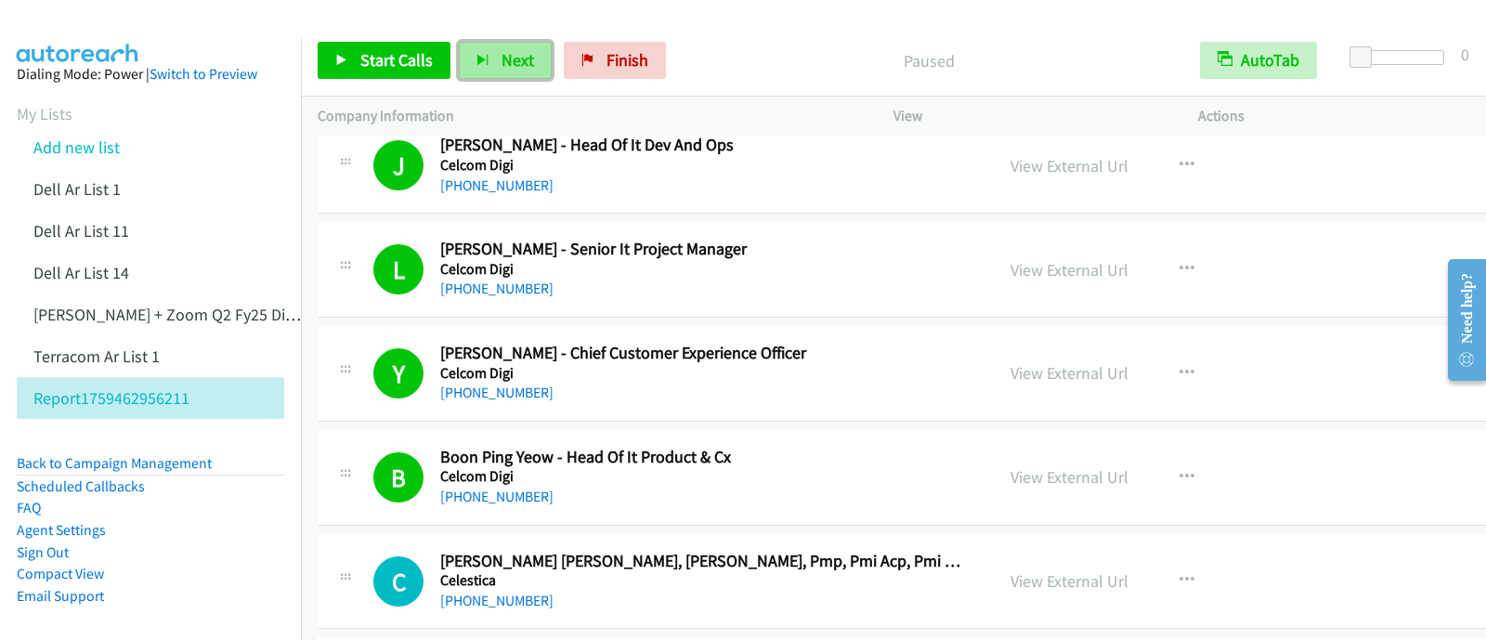
click at [502, 58] on span "Next" at bounding box center [518, 59] width 33 height 21
click at [502, 60] on span "Next" at bounding box center [518, 59] width 33 height 21
click at [520, 71] on button "Next" at bounding box center [505, 60] width 93 height 37
click at [519, 61] on span "Next" at bounding box center [518, 59] width 33 height 21
click at [475, 46] on button "Next" at bounding box center [505, 60] width 93 height 37
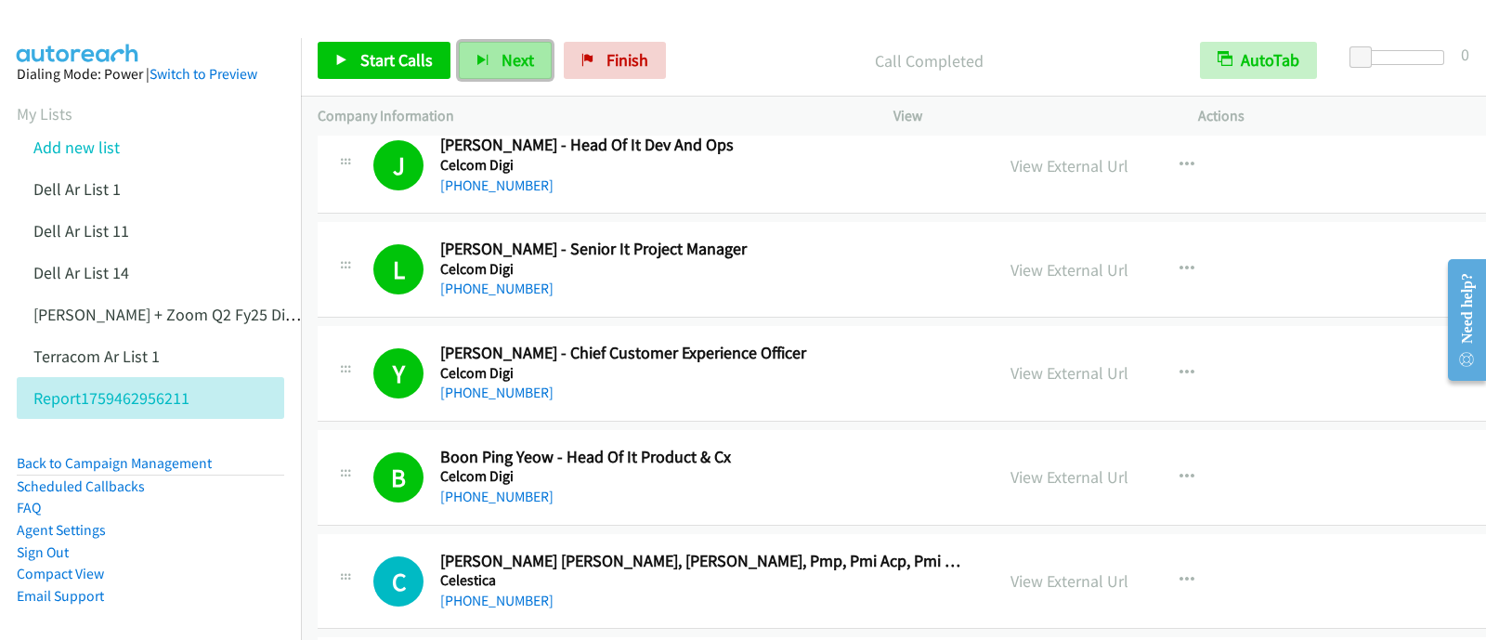
click at [508, 73] on button "Next" at bounding box center [505, 60] width 93 height 37
click at [503, 58] on span "Next" at bounding box center [518, 59] width 33 height 21
click at [509, 60] on span "Next" at bounding box center [518, 59] width 33 height 21
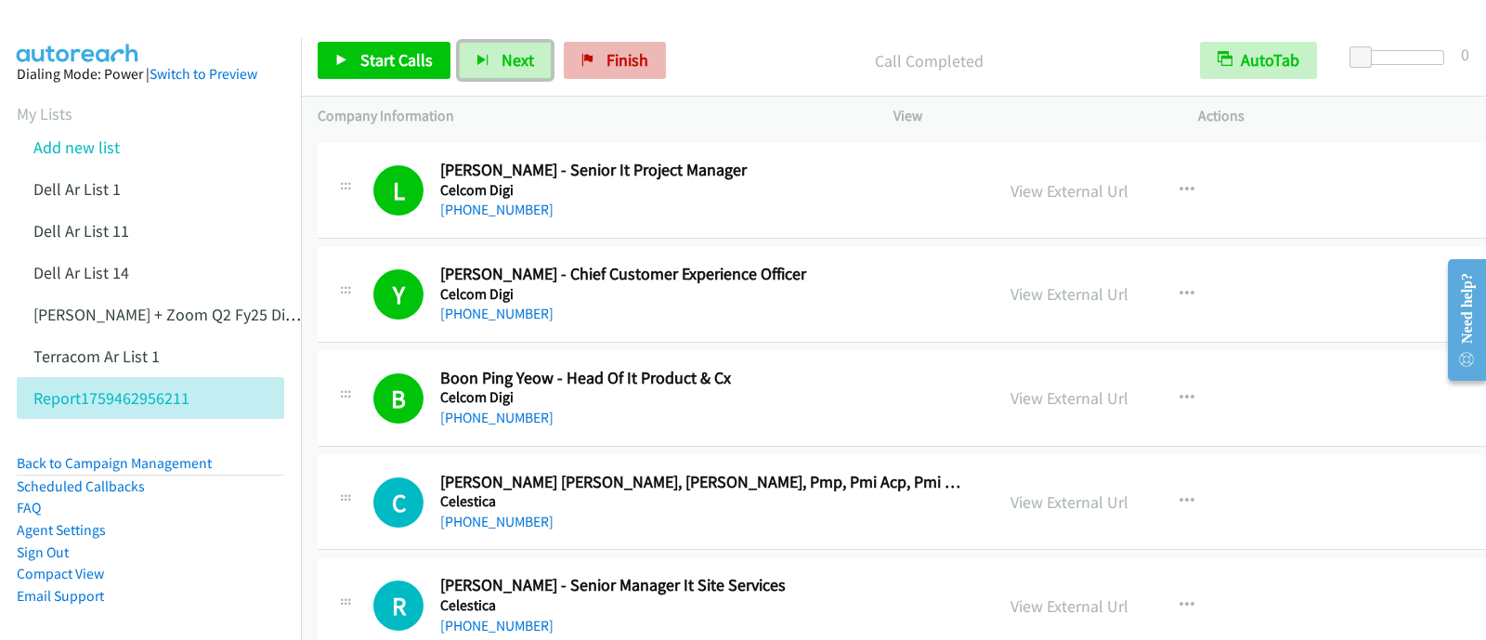
scroll to position [5805, 0]
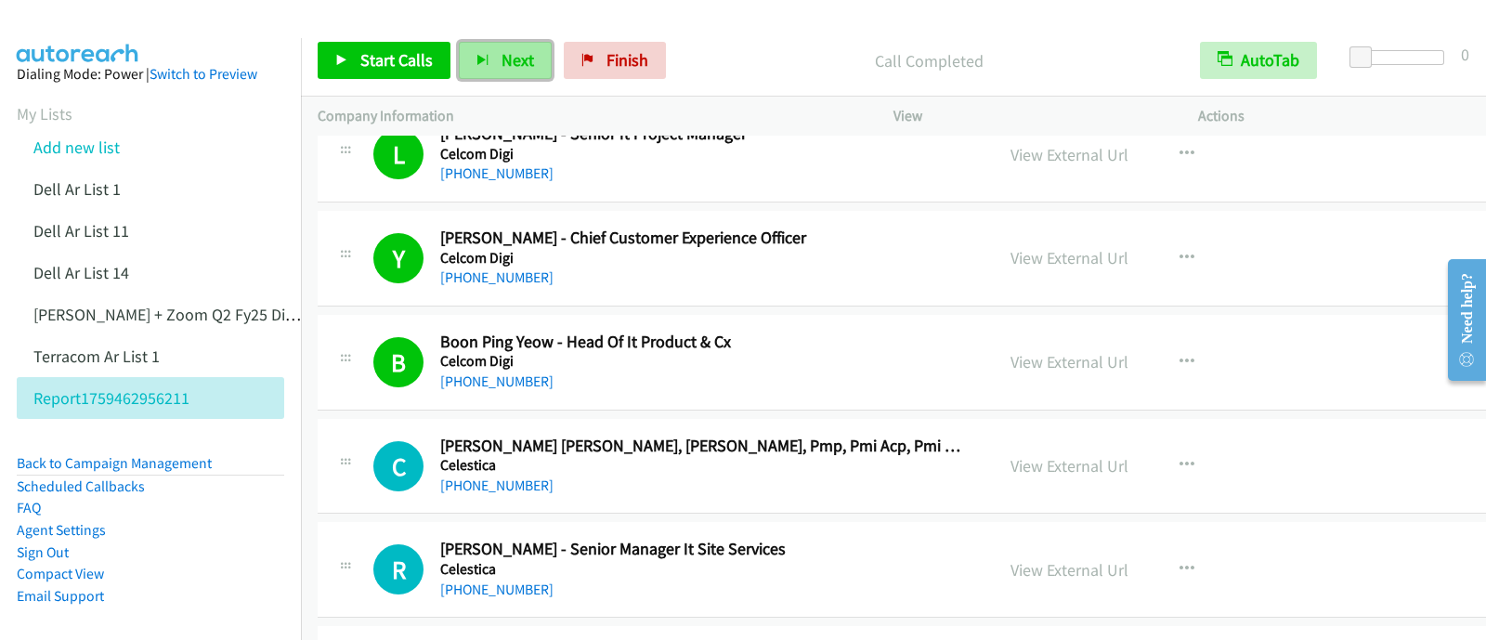
click at [514, 69] on span "Next" at bounding box center [518, 59] width 33 height 21
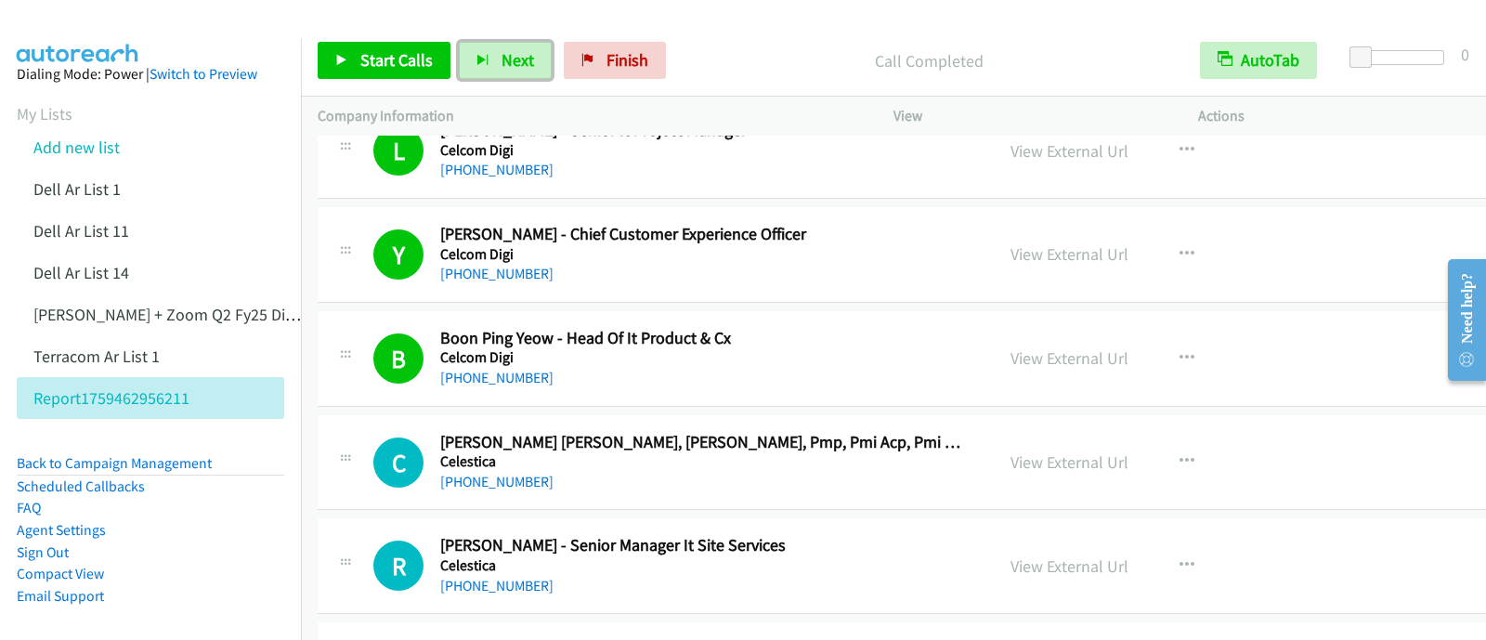
scroll to position [5921, 0]
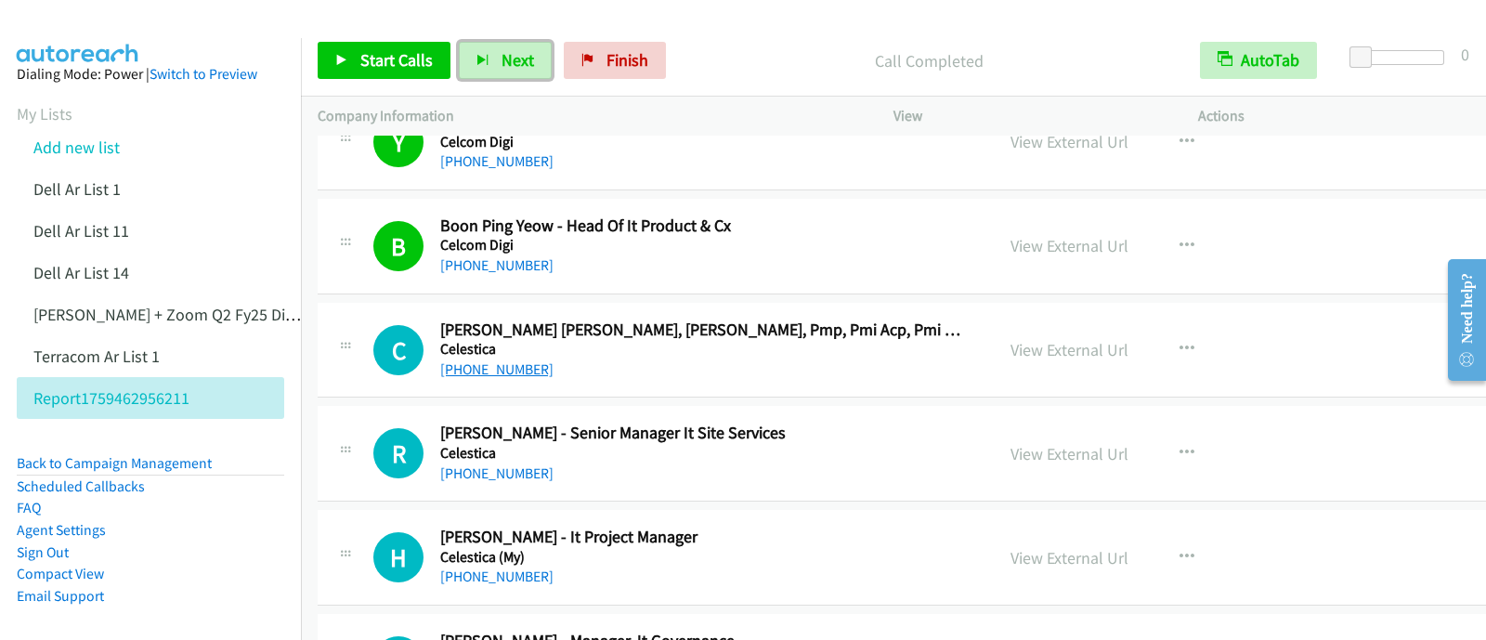
click at [513, 360] on link "[PHONE_NUMBER]" at bounding box center [496, 369] width 113 height 18
click at [1011, 337] on div "View External Url" at bounding box center [1070, 349] width 118 height 25
click at [1011, 339] on link "View External Url" at bounding box center [1070, 349] width 118 height 21
click at [512, 464] on link "[PHONE_NUMBER]" at bounding box center [496, 473] width 113 height 18
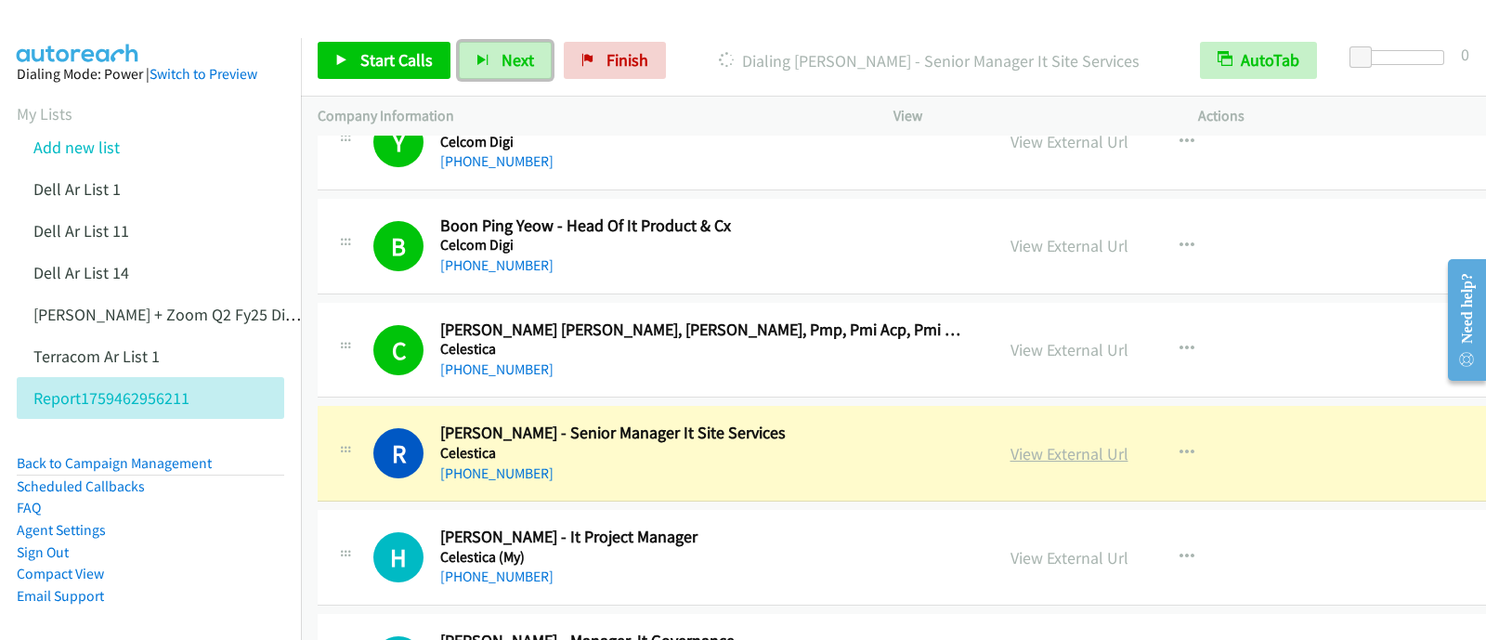
click at [1016, 443] on link "View External Url" at bounding box center [1070, 453] width 118 height 21
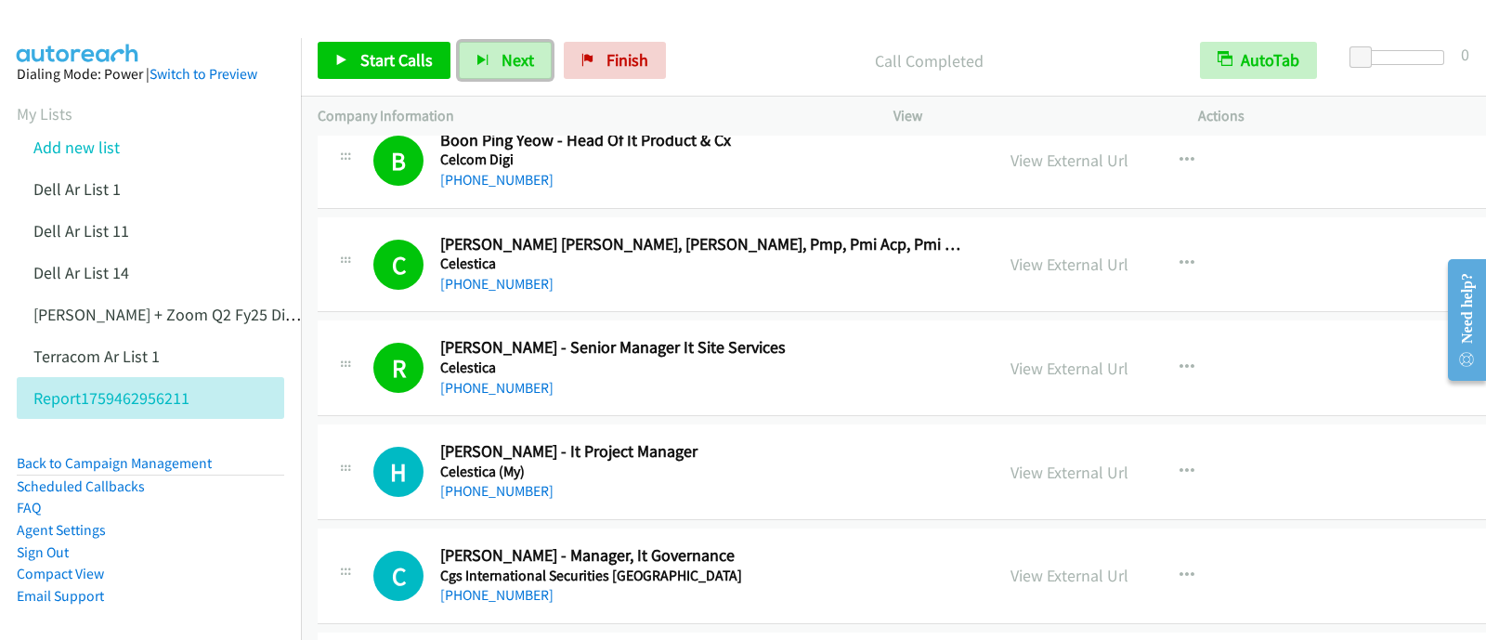
scroll to position [6038, 0]
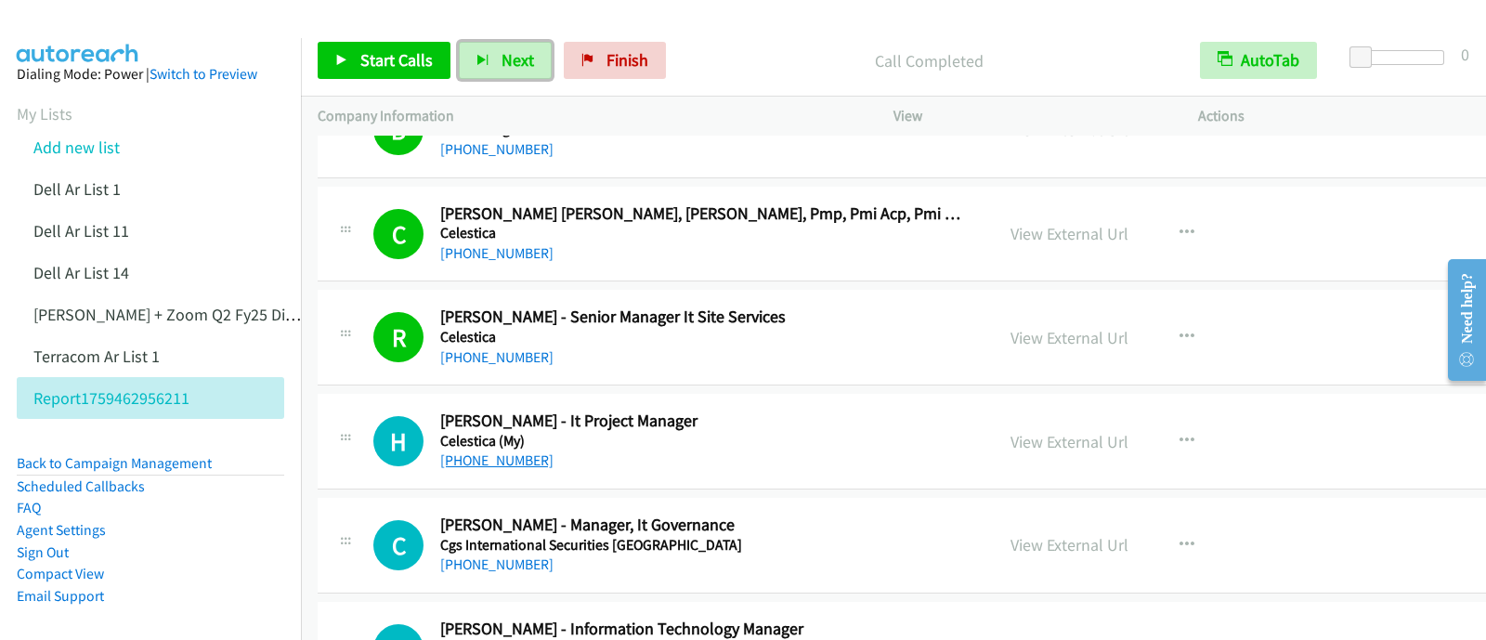
click at [480, 451] on link "[PHONE_NUMBER]" at bounding box center [496, 460] width 113 height 18
click at [481, 451] on link "[PHONE_NUMBER]" at bounding box center [496, 460] width 113 height 18
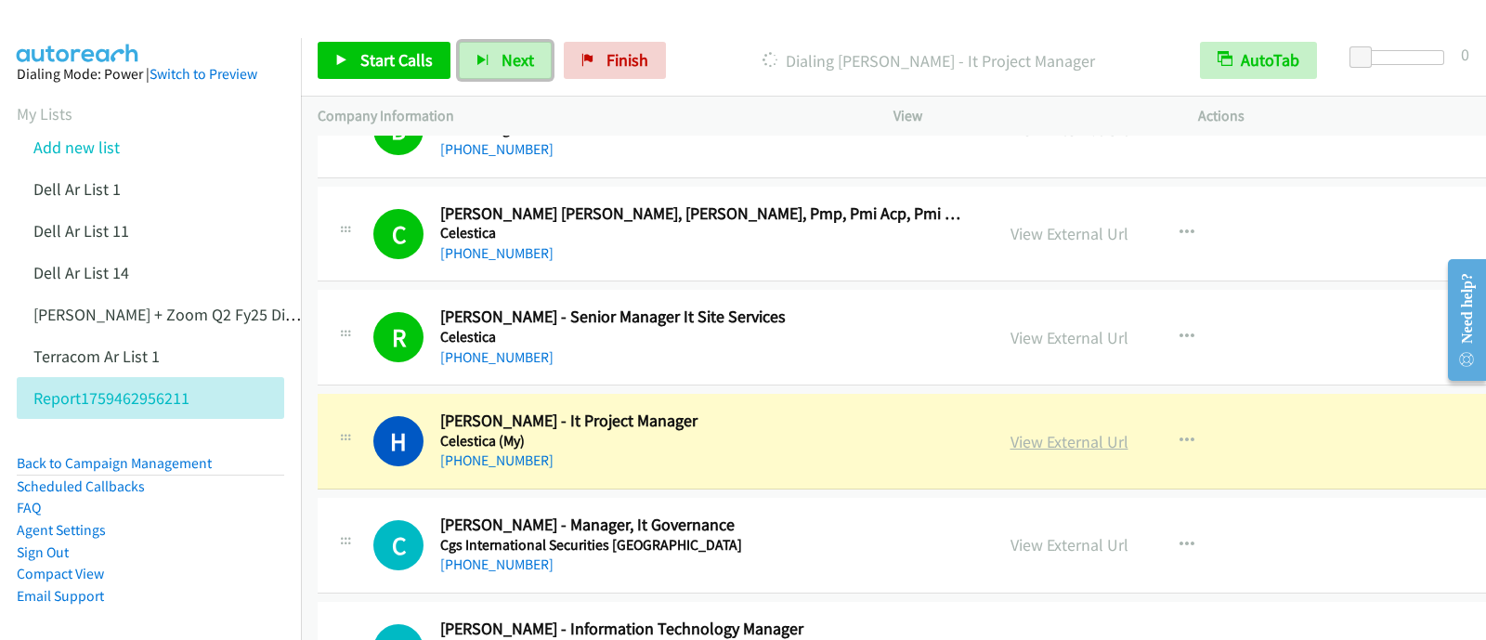
click at [1011, 431] on link "View External Url" at bounding box center [1070, 441] width 118 height 21
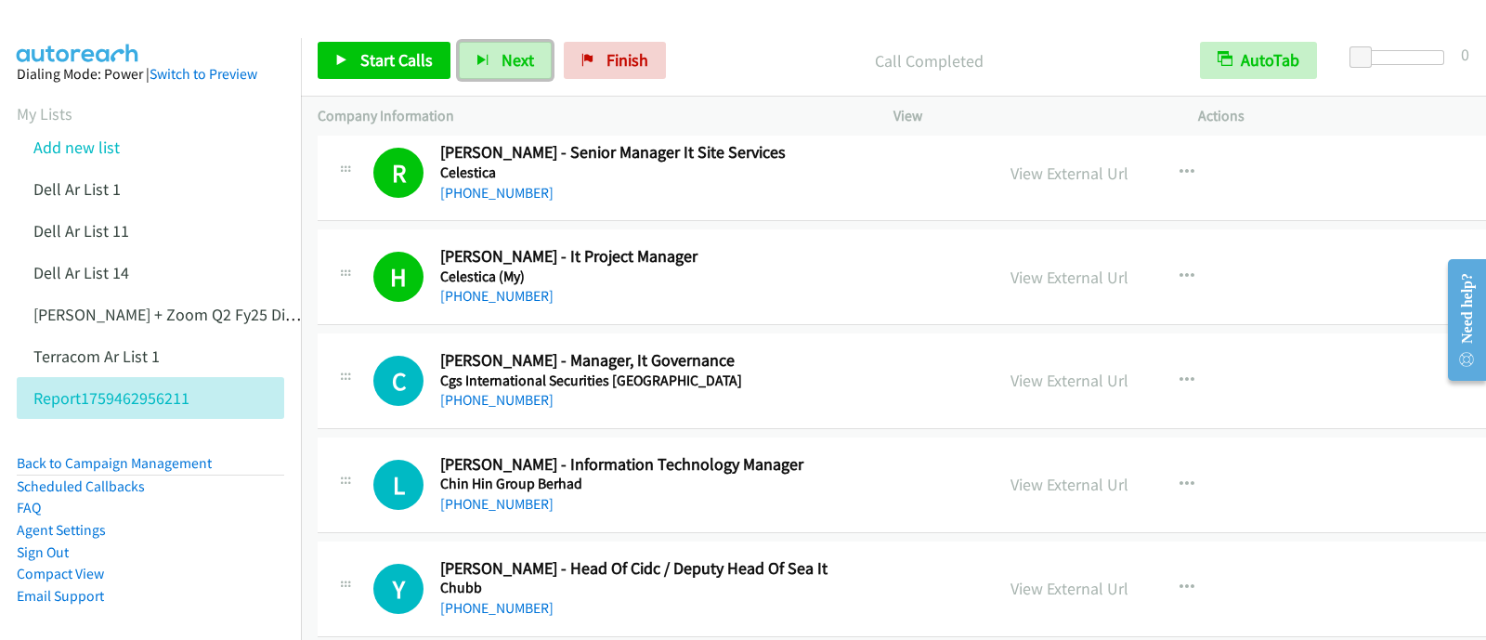
scroll to position [6270, 0]
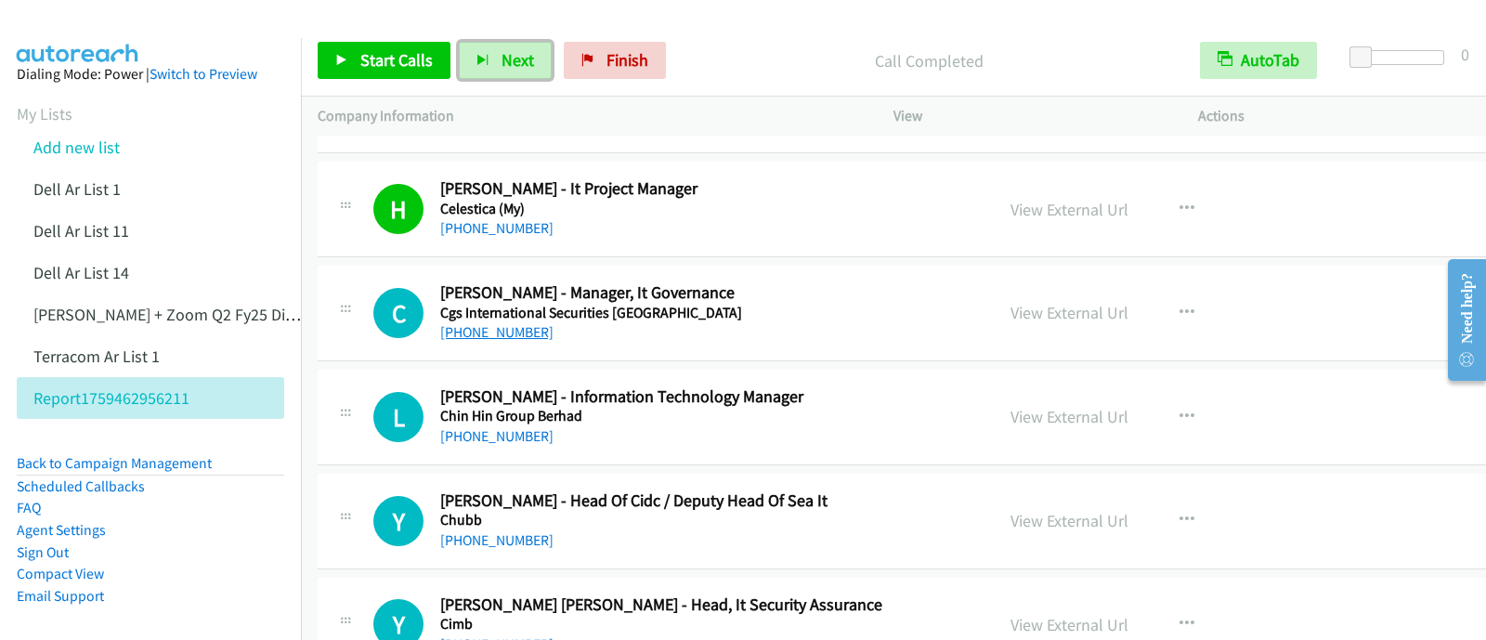
click at [498, 325] on link "[PHONE_NUMBER]" at bounding box center [496, 332] width 113 height 18
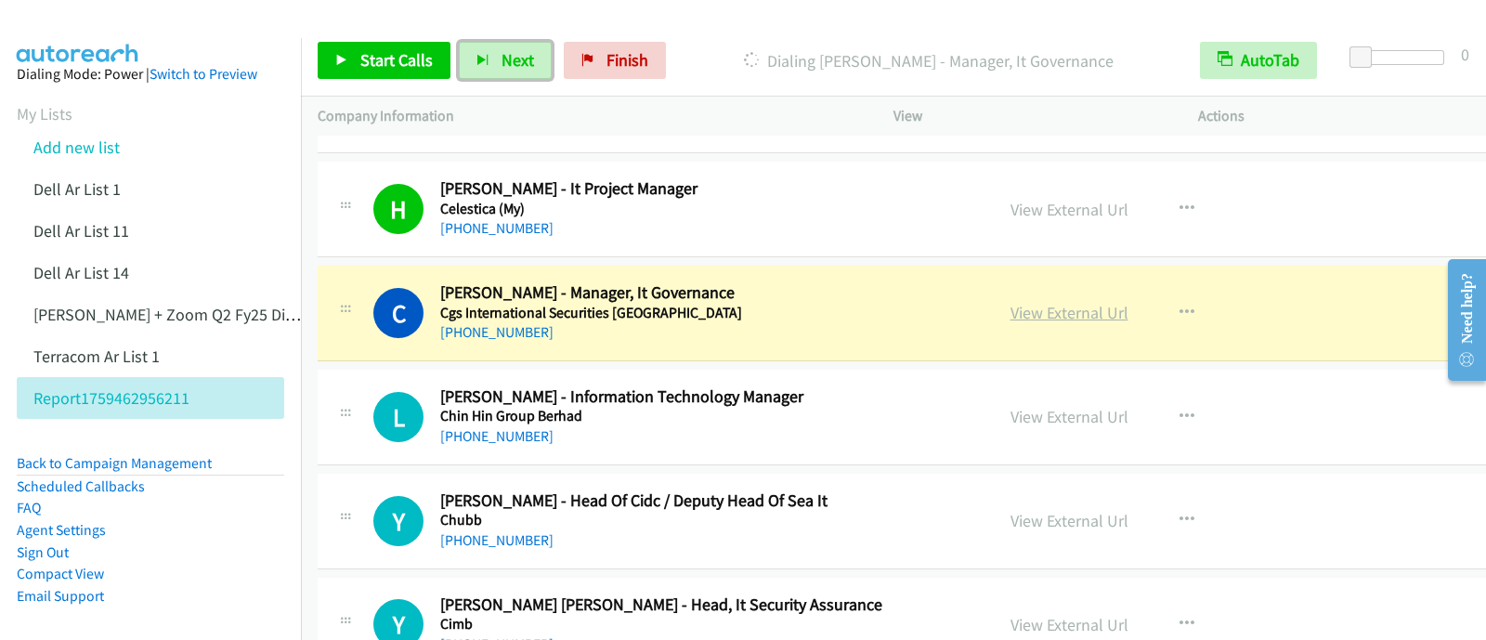
click at [1011, 308] on link "View External Url" at bounding box center [1070, 312] width 118 height 21
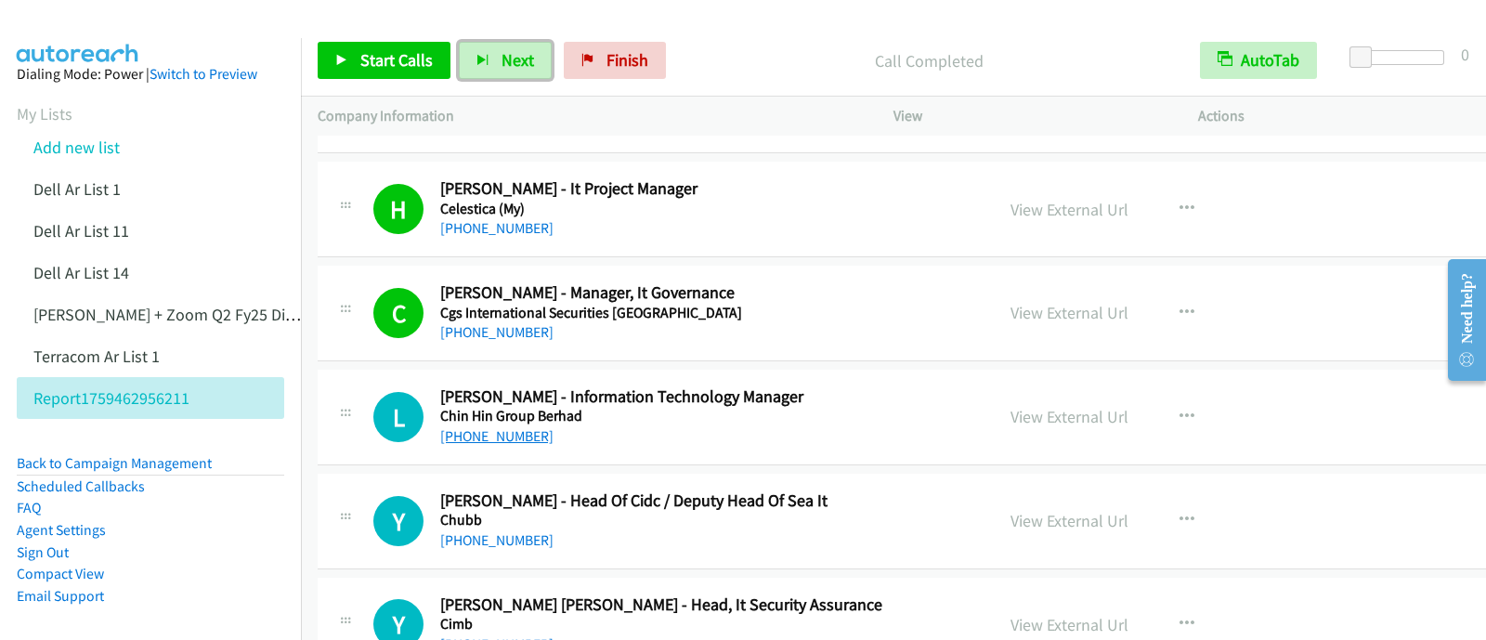
click at [516, 427] on link "[PHONE_NUMBER]" at bounding box center [496, 436] width 113 height 18
click at [1011, 406] on link "View External Url" at bounding box center [1070, 416] width 118 height 21
click at [493, 427] on link "[PHONE_NUMBER]" at bounding box center [496, 436] width 113 height 18
click at [1011, 406] on link "View External Url" at bounding box center [1070, 416] width 118 height 21
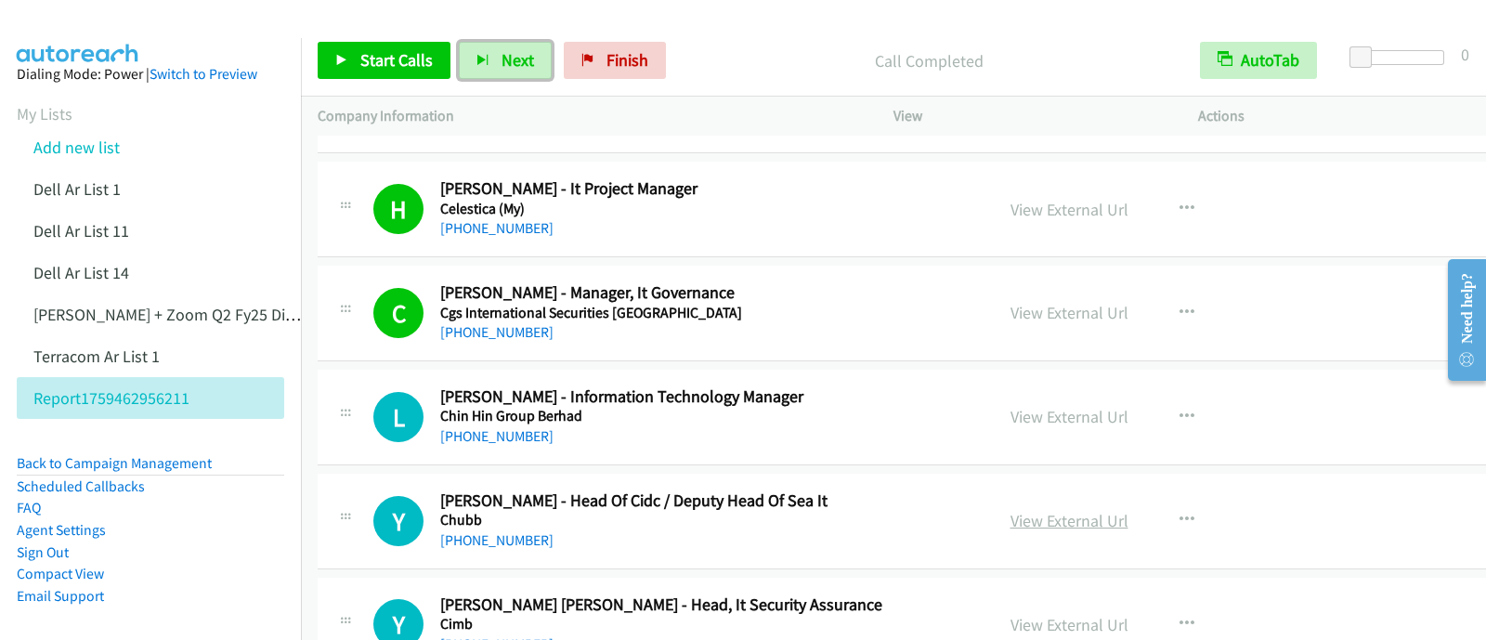
click at [1022, 510] on link "View External Url" at bounding box center [1070, 520] width 118 height 21
